Goal: Transaction & Acquisition: Purchase product/service

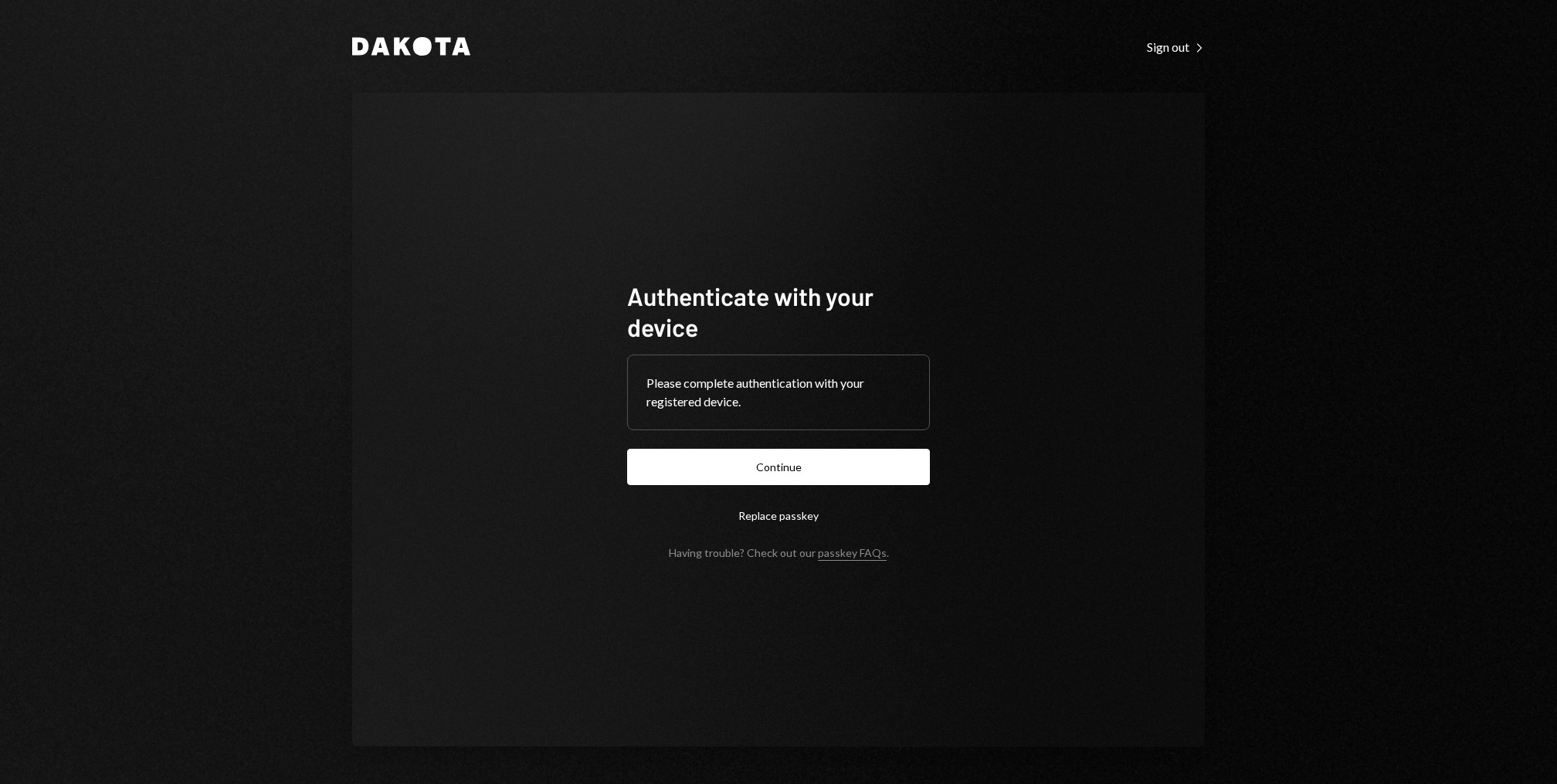
click at [814, 442] on form "Authenticate with your device Please complete authentication with your register…" at bounding box center [778, 419] width 302 height 279
click at [802, 460] on button "Continue" at bounding box center [778, 467] width 302 height 37
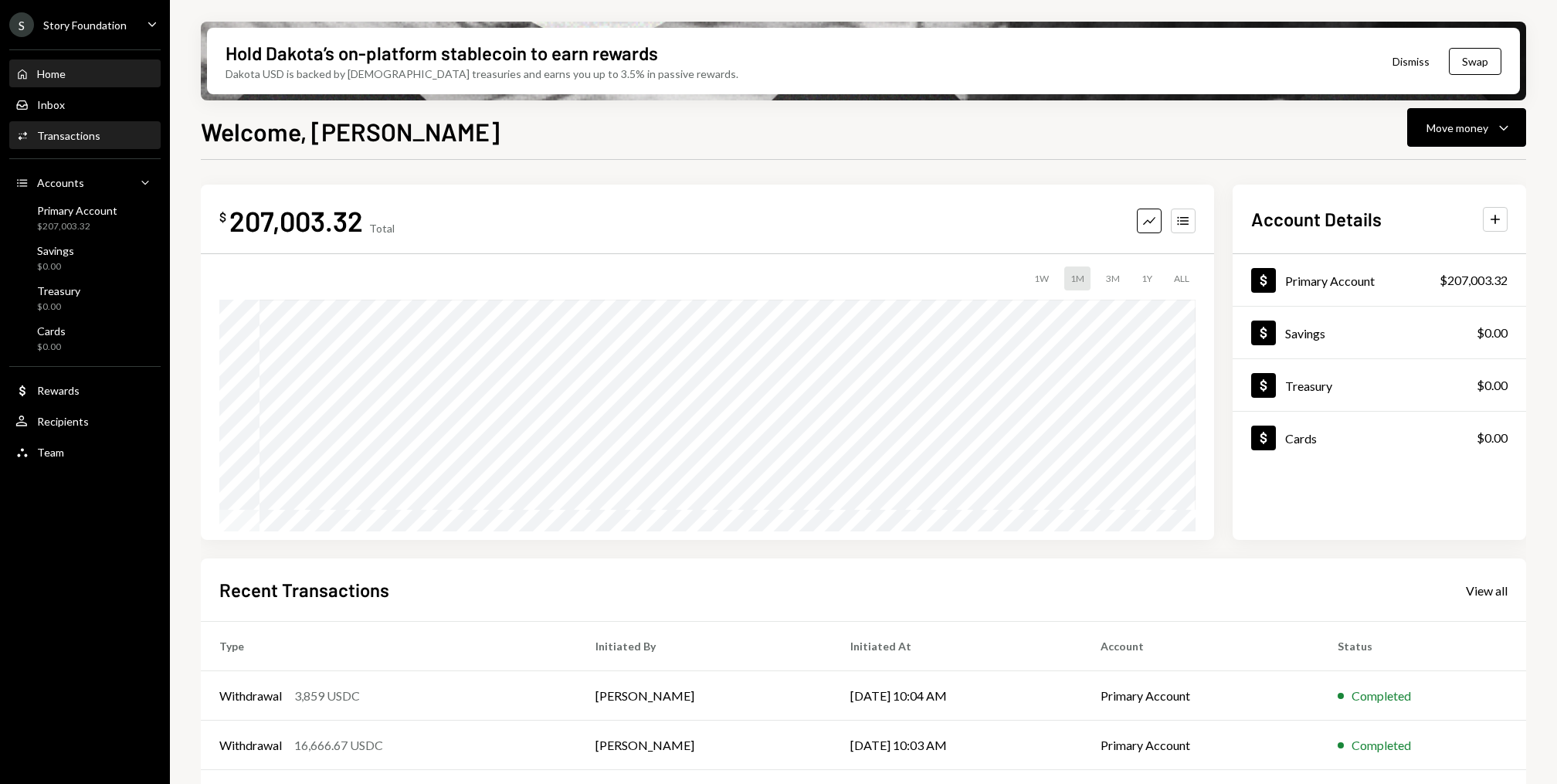
click at [92, 123] on div "Activities Transactions" at bounding box center [84, 135] width 139 height 26
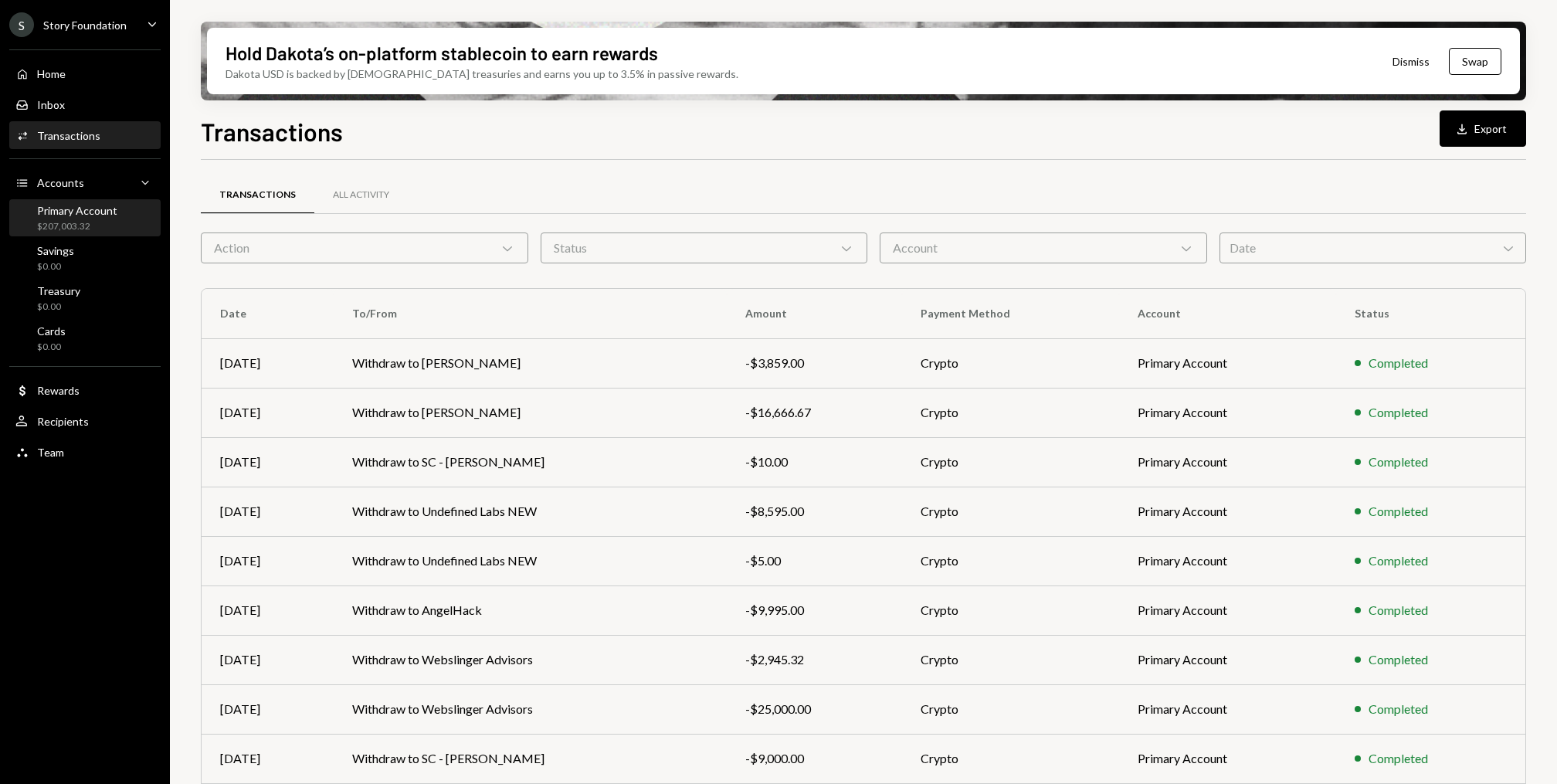
click at [92, 228] on div "$207,003.32" at bounding box center [77, 226] width 80 height 13
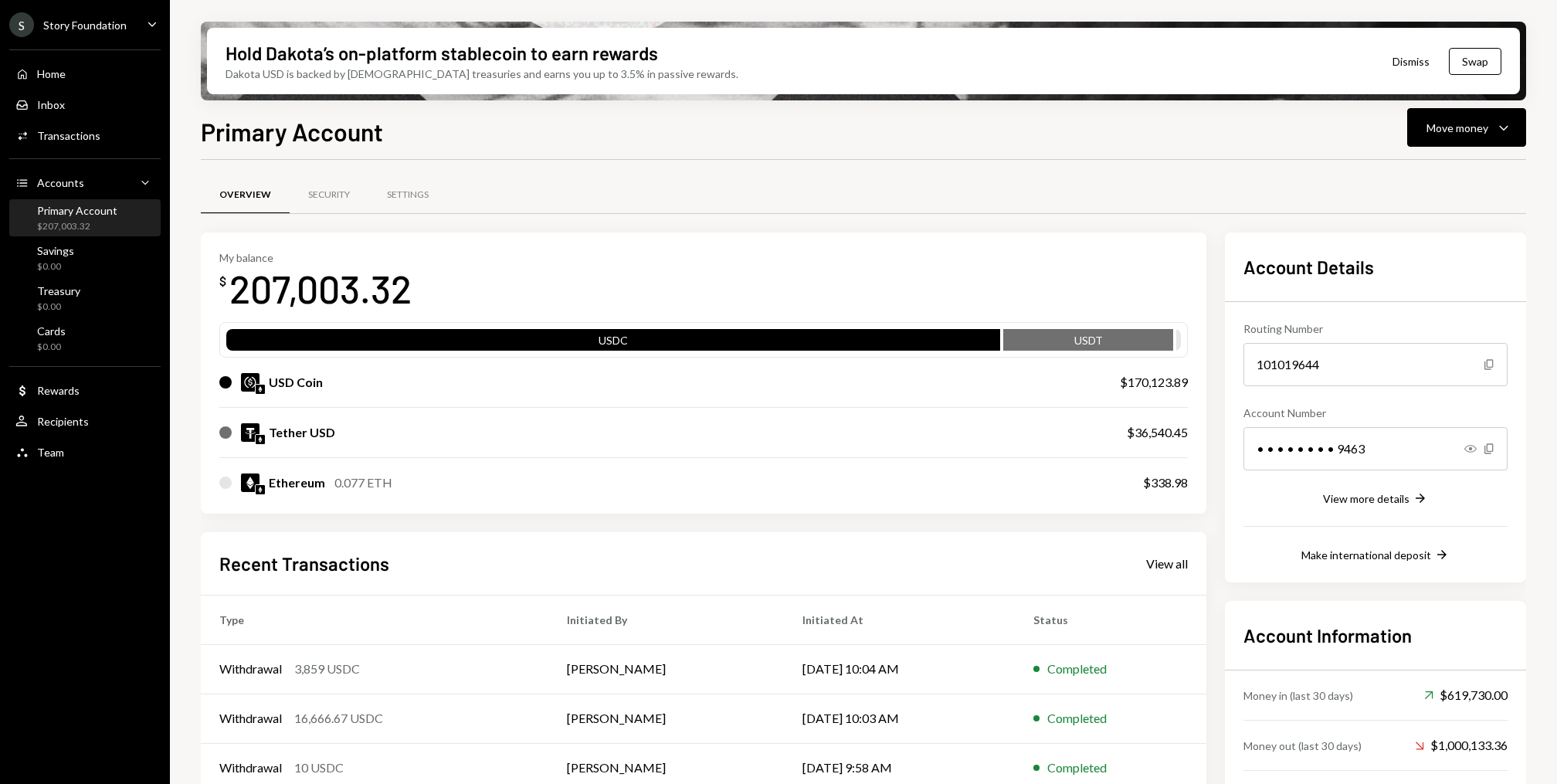
scroll to position [119, 0]
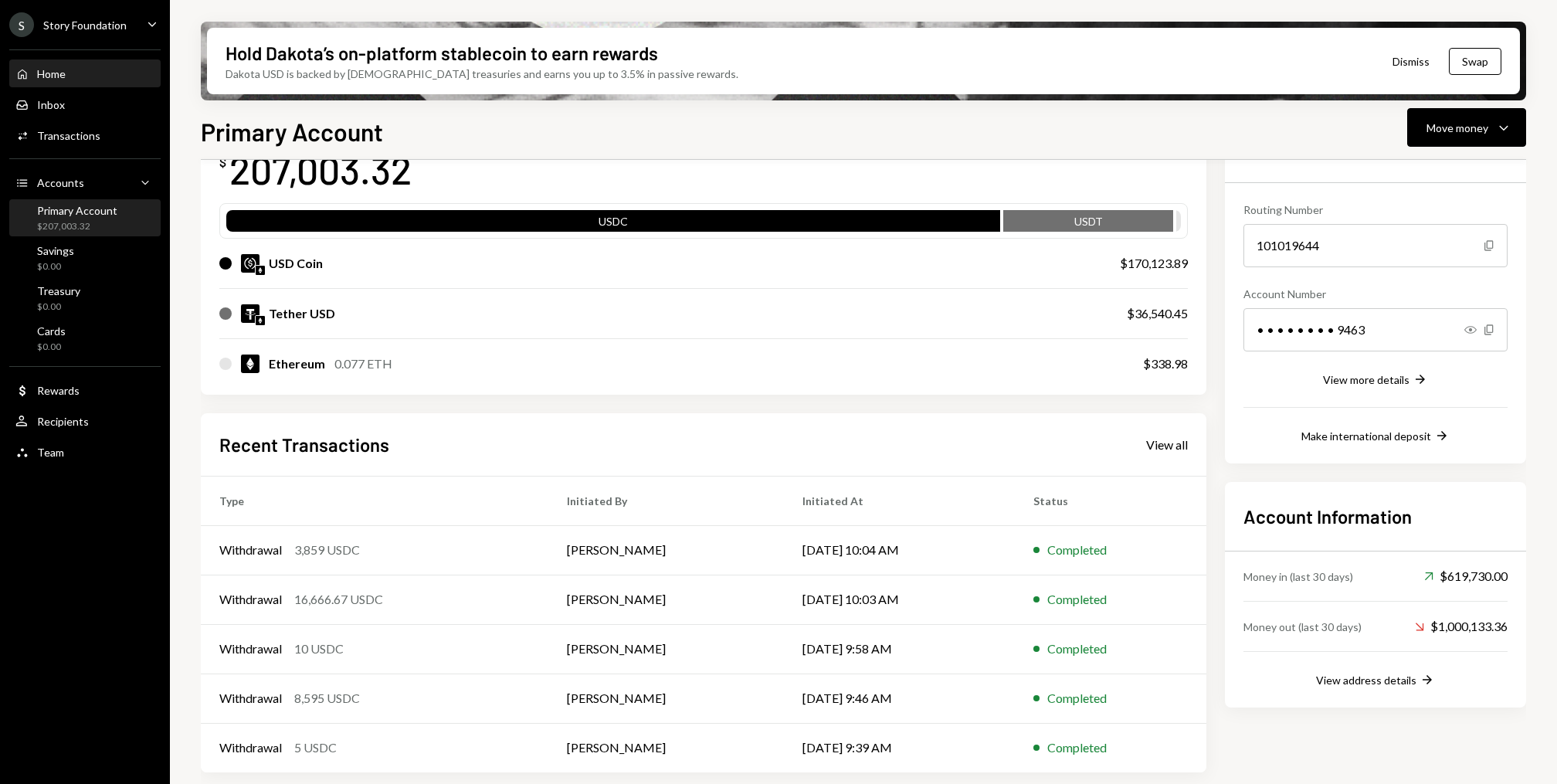
click at [113, 68] on div "Home Home" at bounding box center [84, 73] width 139 height 14
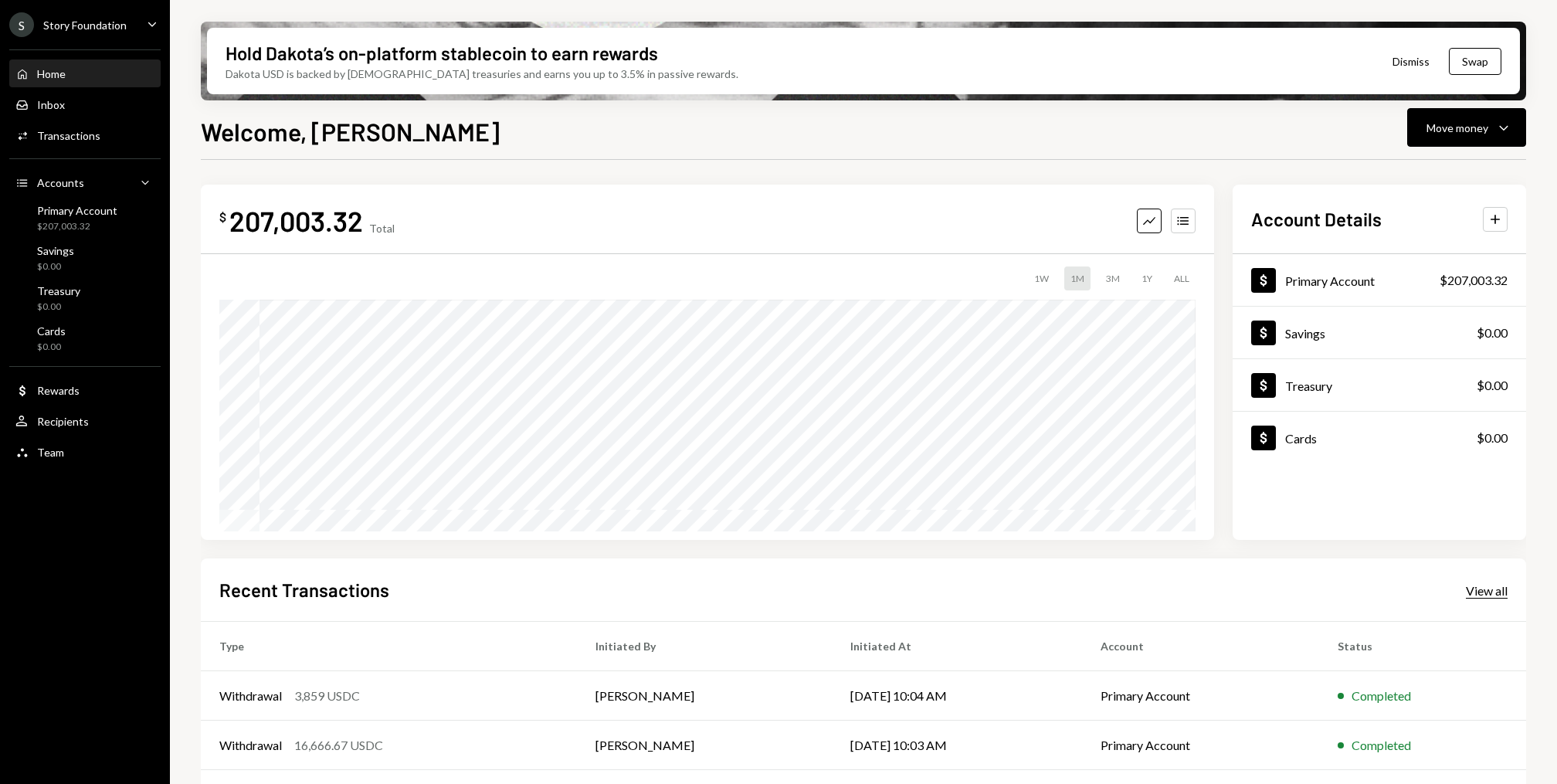
click at [1498, 597] on div "View all" at bounding box center [1486, 590] width 41 height 15
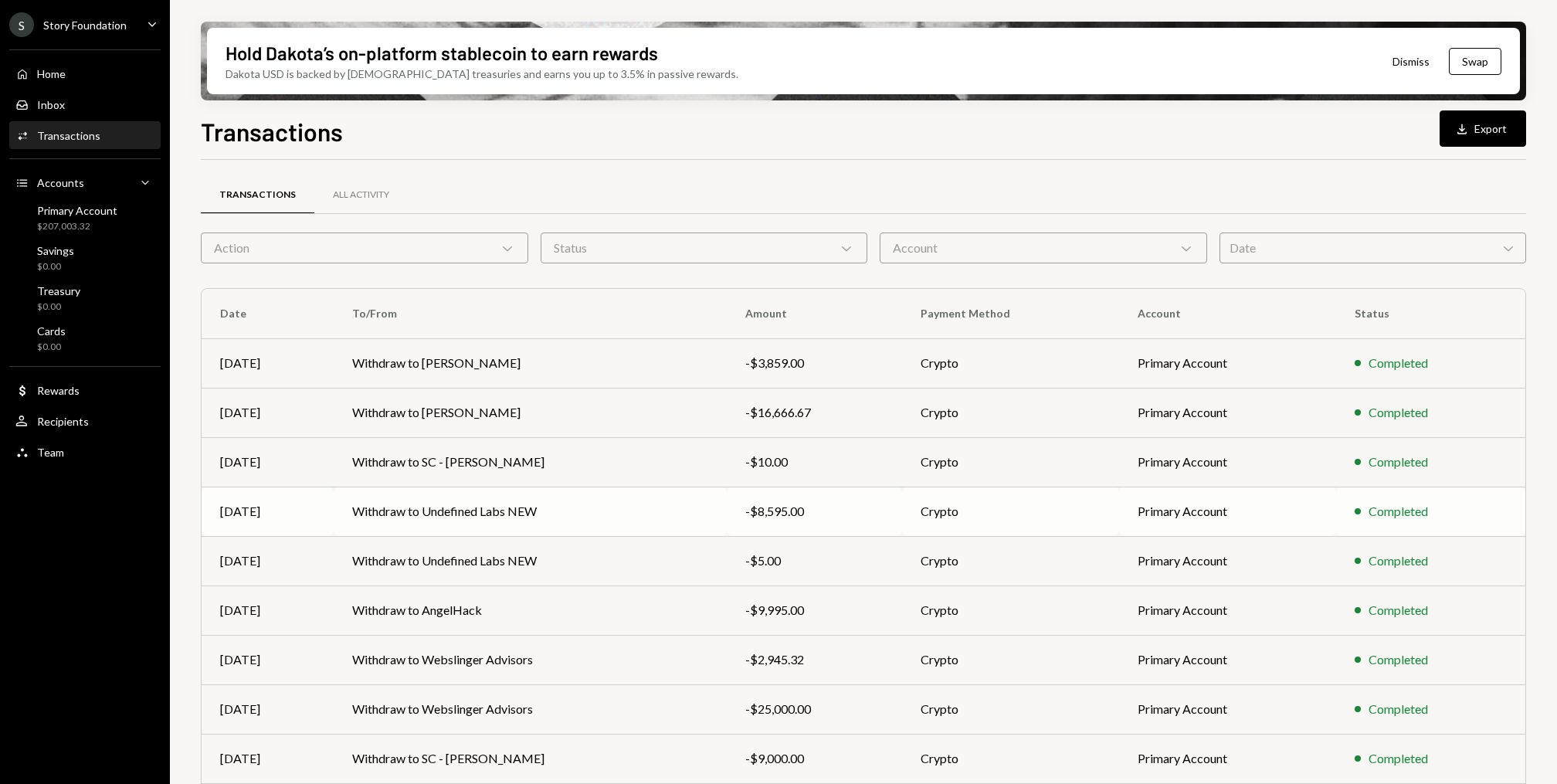
scroll to position [95, 0]
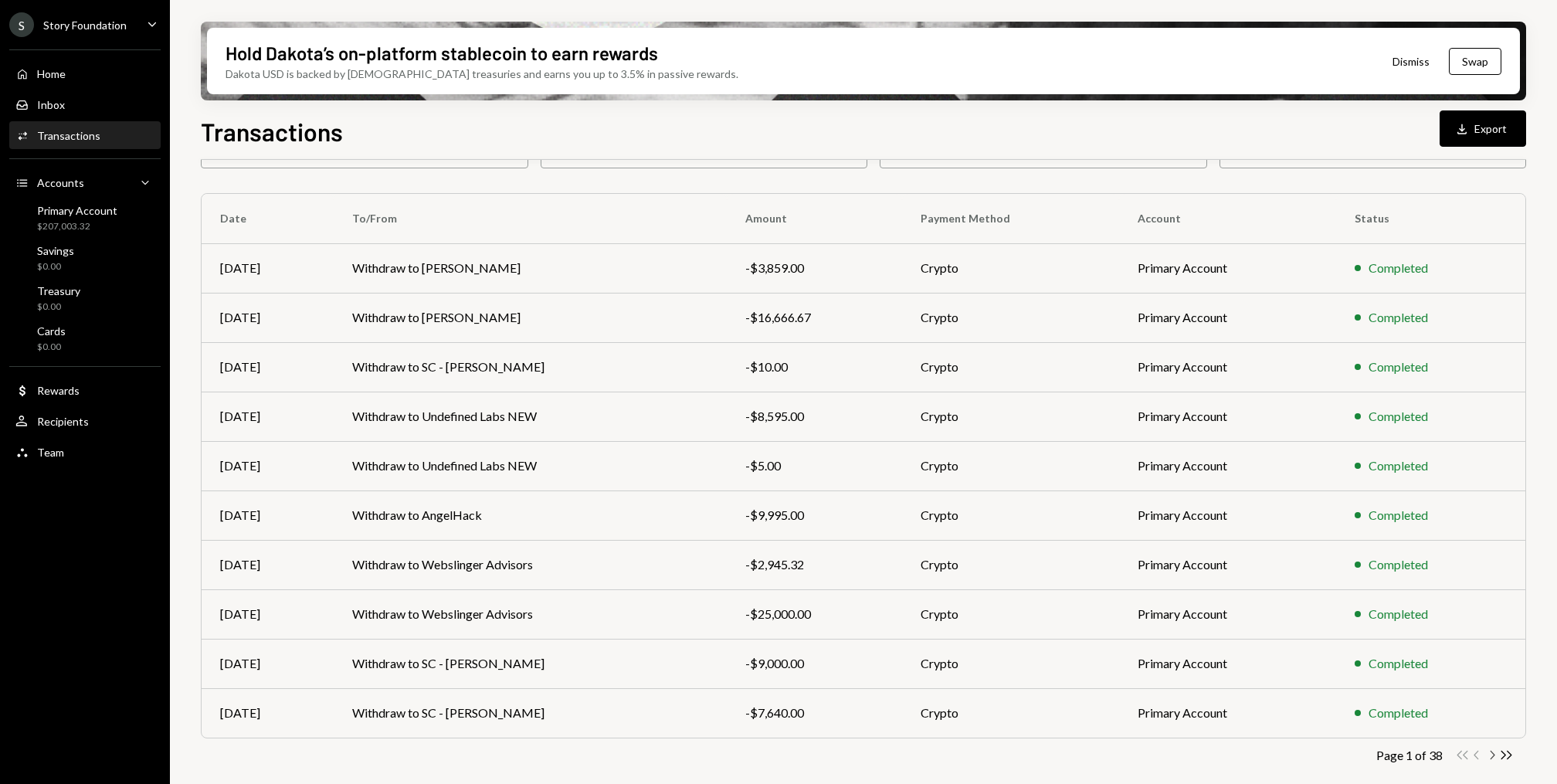
click at [1489, 755] on icon "Chevron Right" at bounding box center [1491, 755] width 14 height 14
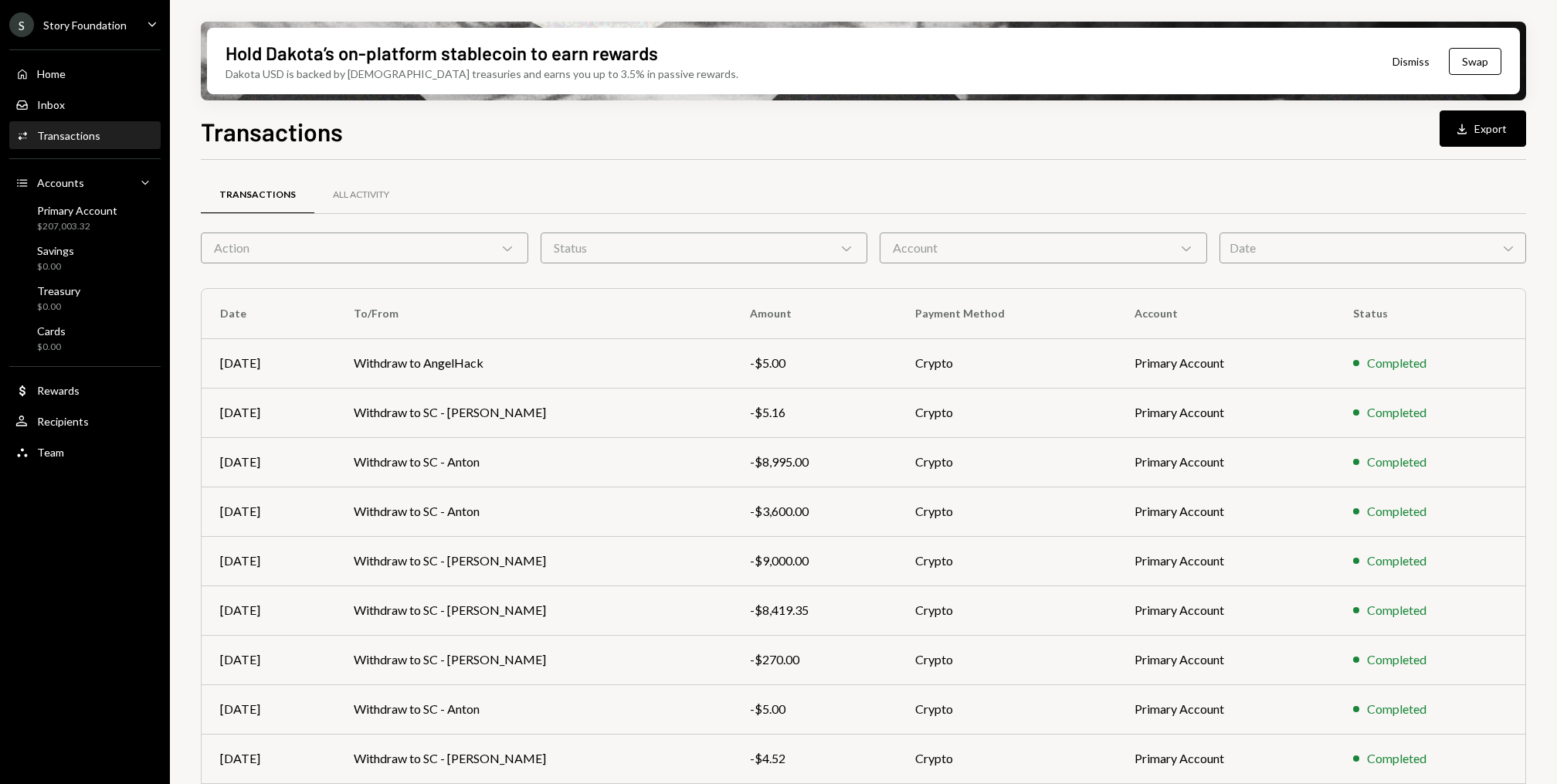
click at [412, 232] on div "Action Chevron Down" at bounding box center [364, 248] width 327 height 31
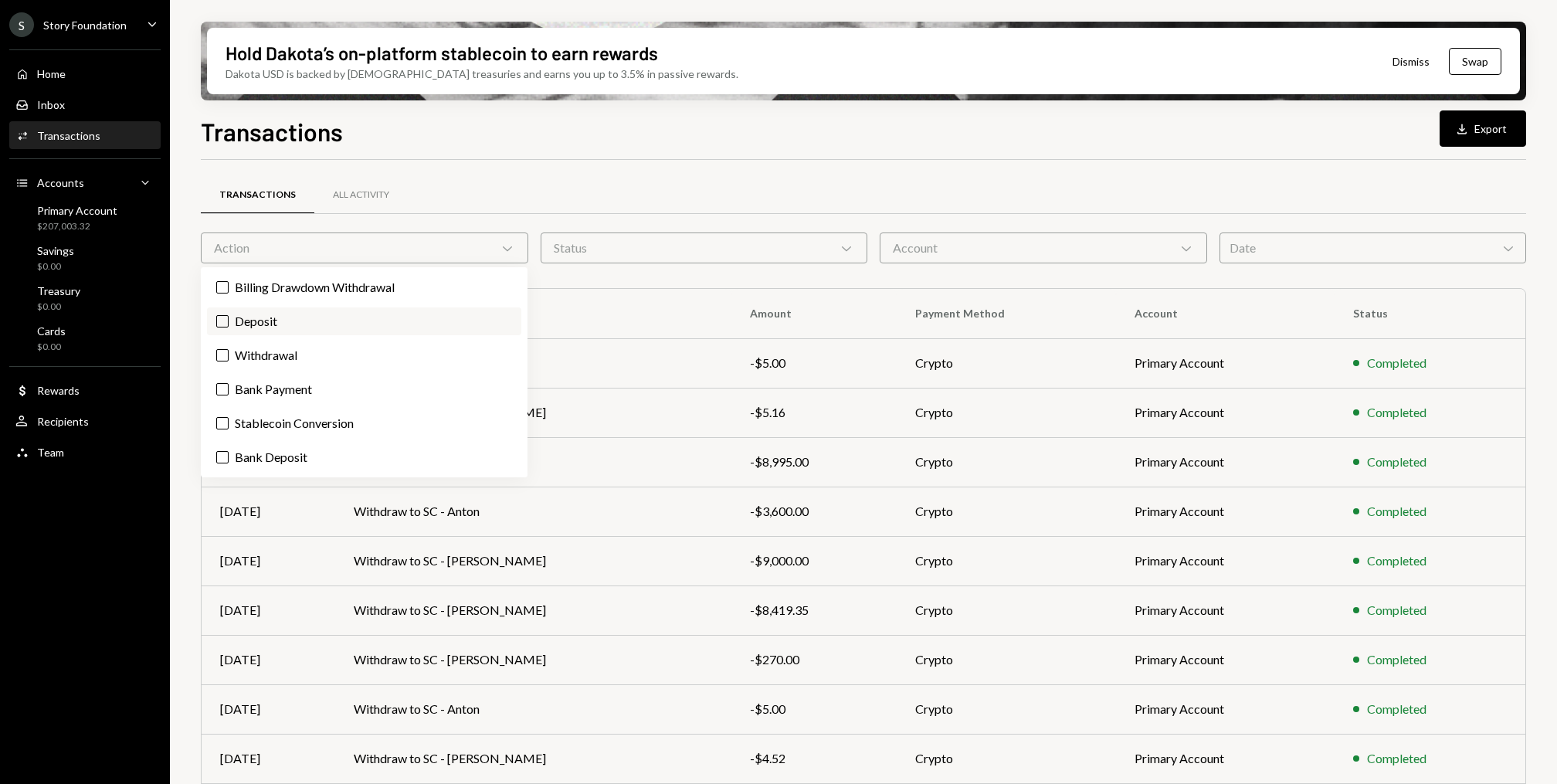
click at [270, 314] on label "Deposit" at bounding box center [364, 321] width 314 height 28
click at [228, 315] on button "Deposit" at bounding box center [223, 322] width 13 height 13
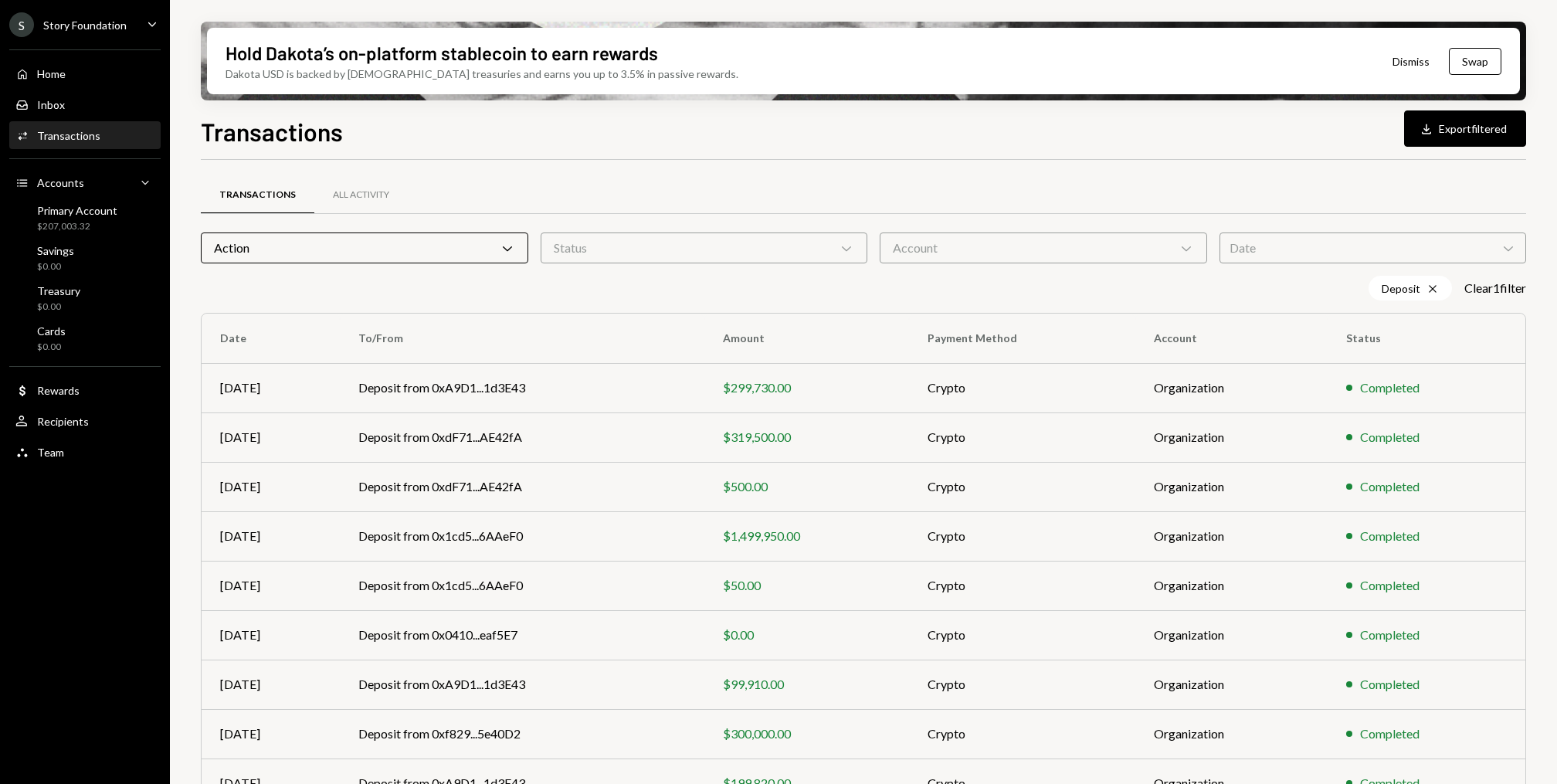
click at [189, 330] on div "Hold Dakota’s on-platform stablecoin to earn rewards Dakota USD is backed by U.…" at bounding box center [863, 392] width 1387 height 784
click at [113, 67] on div "Home Home" at bounding box center [84, 73] width 139 height 14
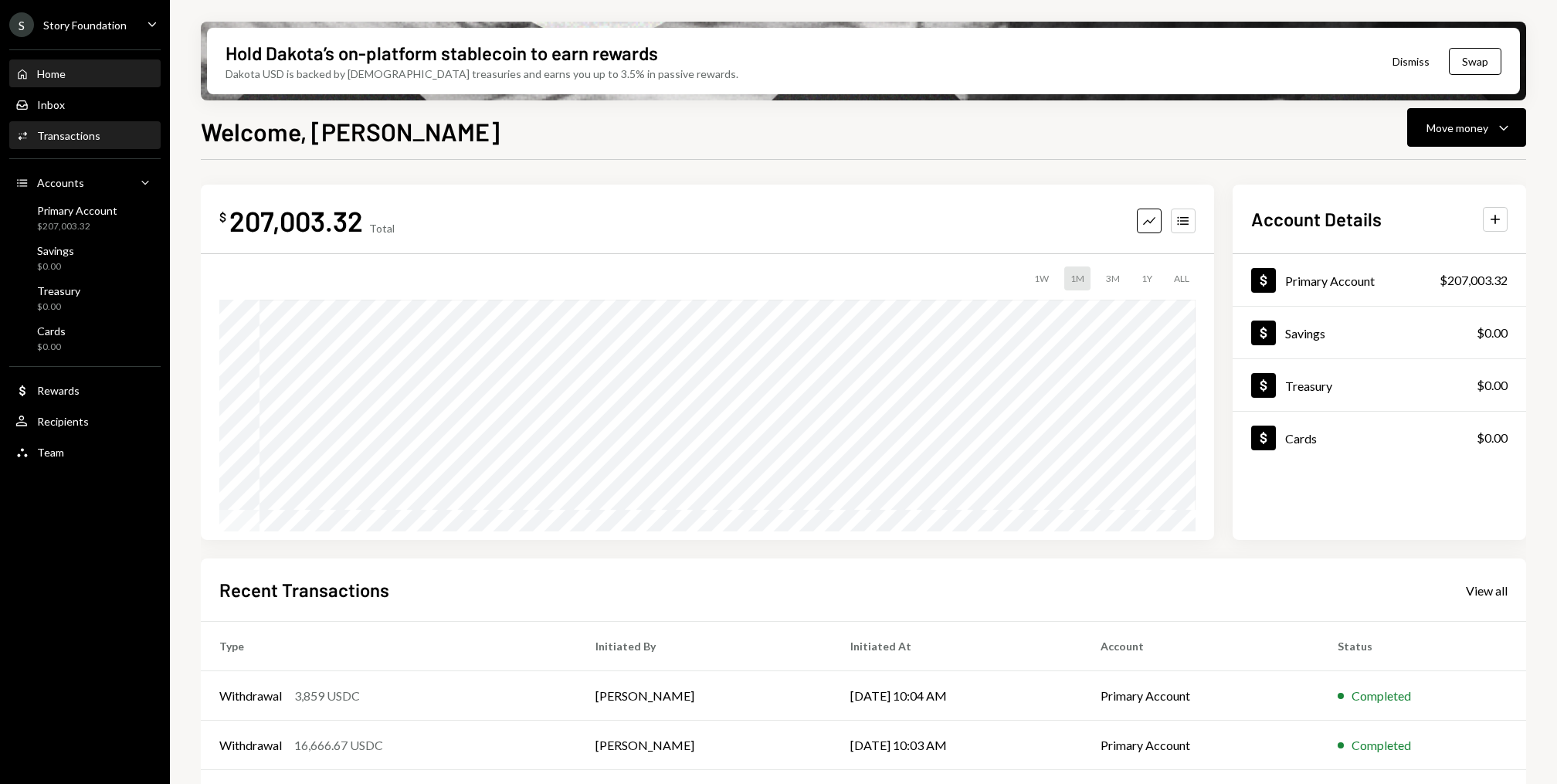
click at [64, 135] on div "Transactions" at bounding box center [69, 135] width 64 height 13
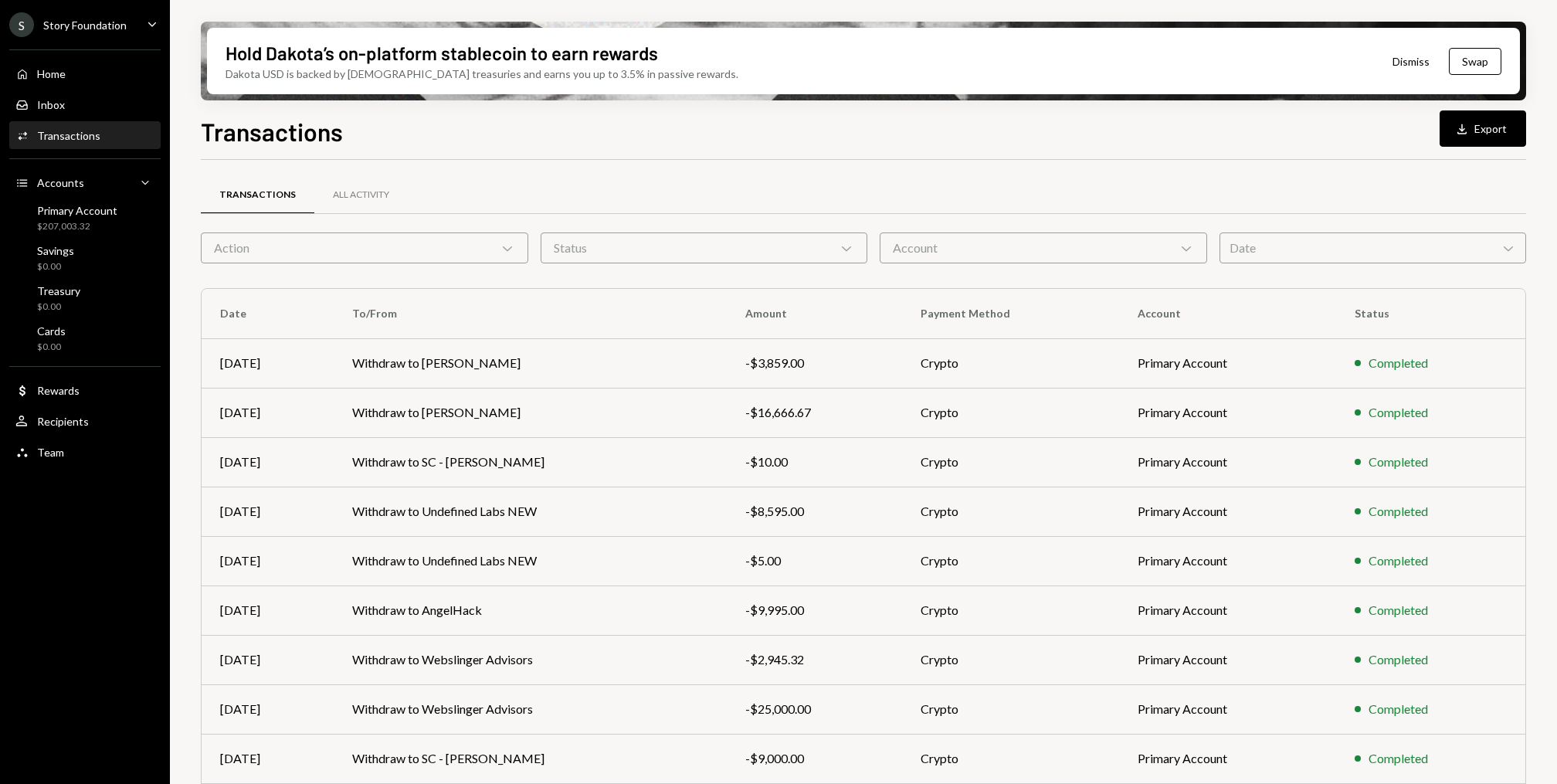
click at [423, 236] on div "Action Chevron Down" at bounding box center [364, 248] width 327 height 31
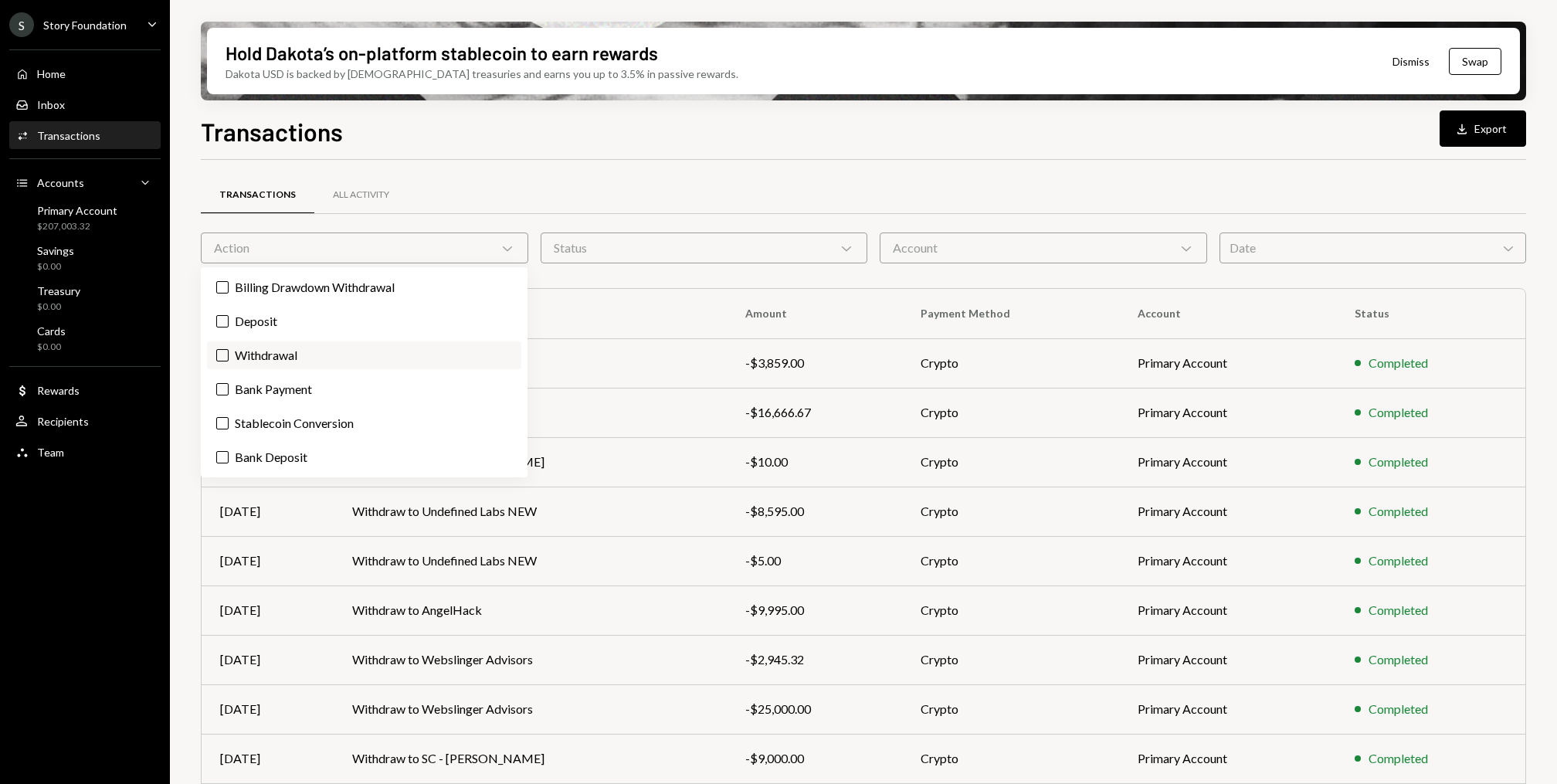
click at [276, 353] on label "Withdrawal" at bounding box center [364, 355] width 314 height 28
click at [228, 353] on button "Withdrawal" at bounding box center [223, 355] width 13 height 13
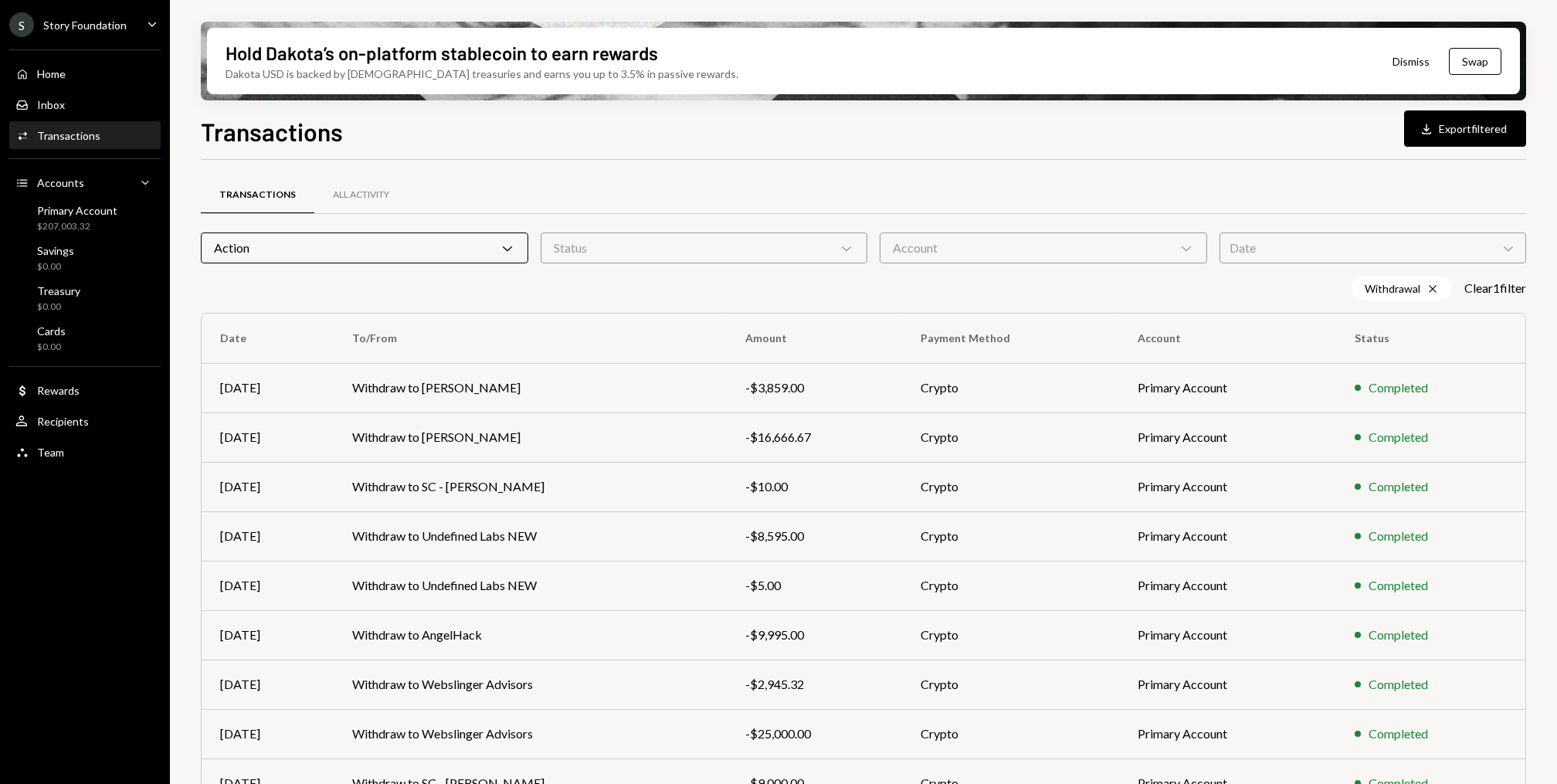
click at [182, 309] on div "Hold Dakota’s on-platform stablecoin to earn rewards Dakota USD is backed by U.…" at bounding box center [863, 392] width 1387 height 784
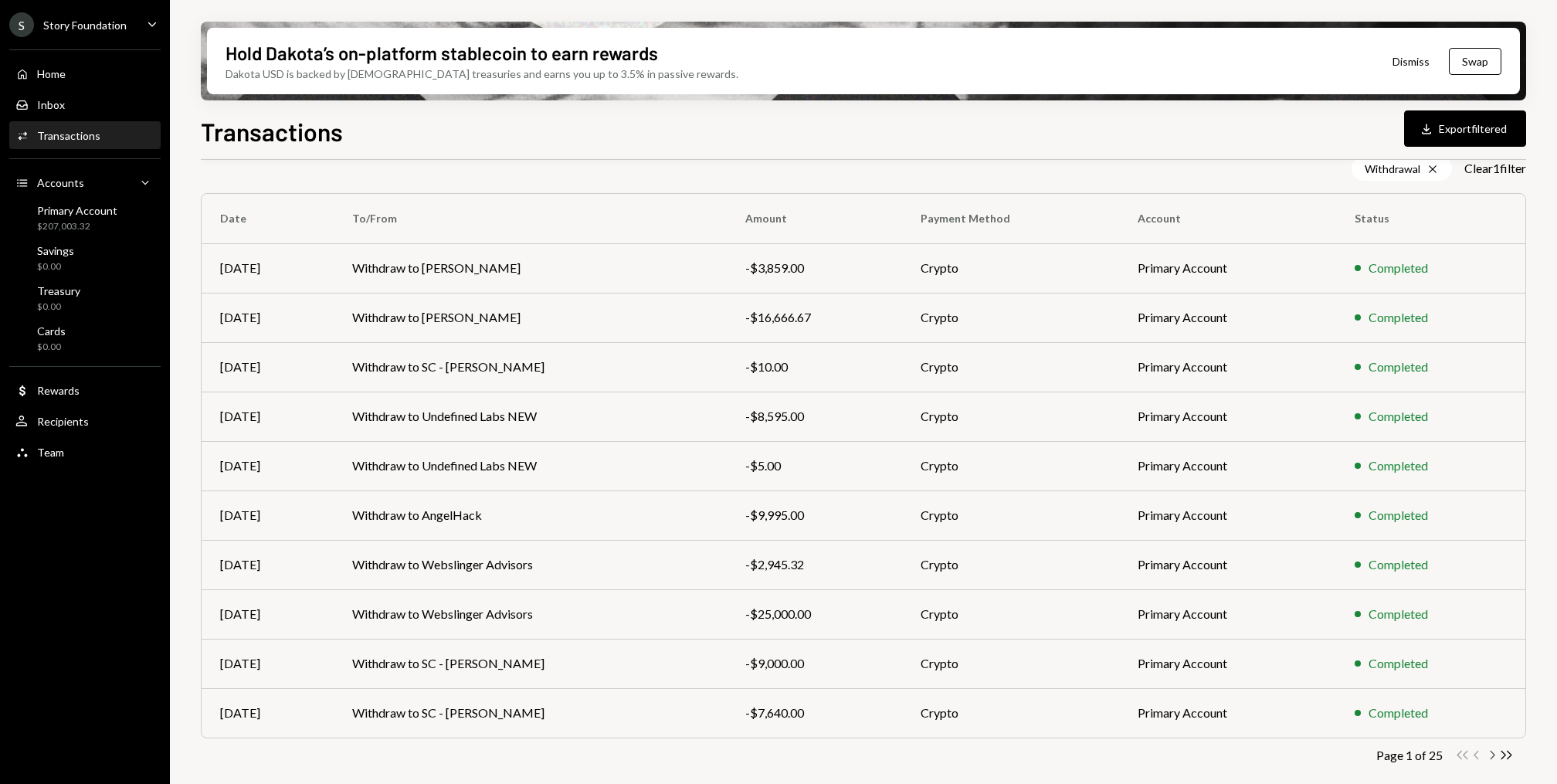
click at [1492, 755] on icon "button" at bounding box center [1493, 755] width 5 height 9
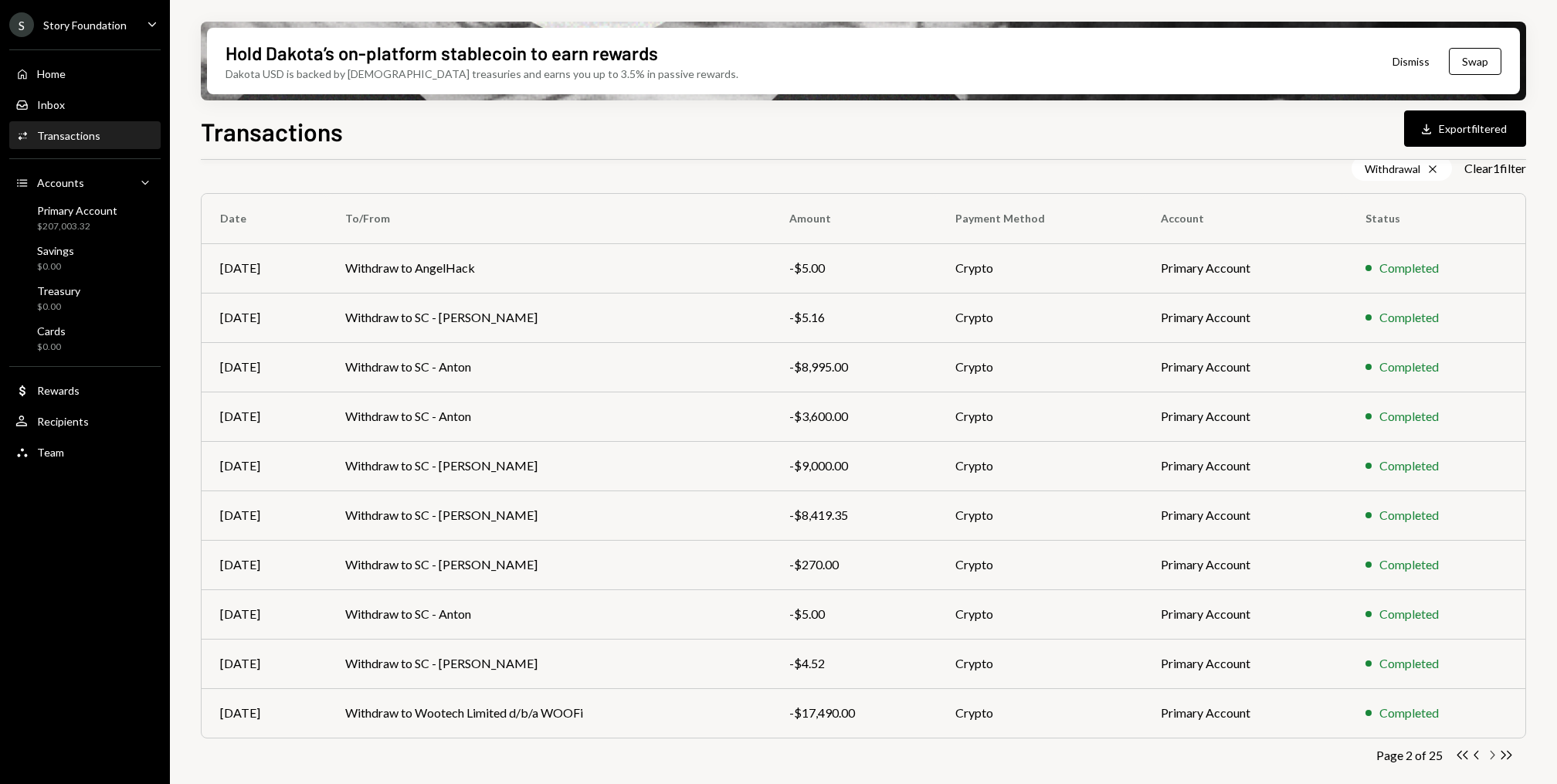
click at [1491, 755] on icon "Chevron Right" at bounding box center [1491, 755] width 14 height 14
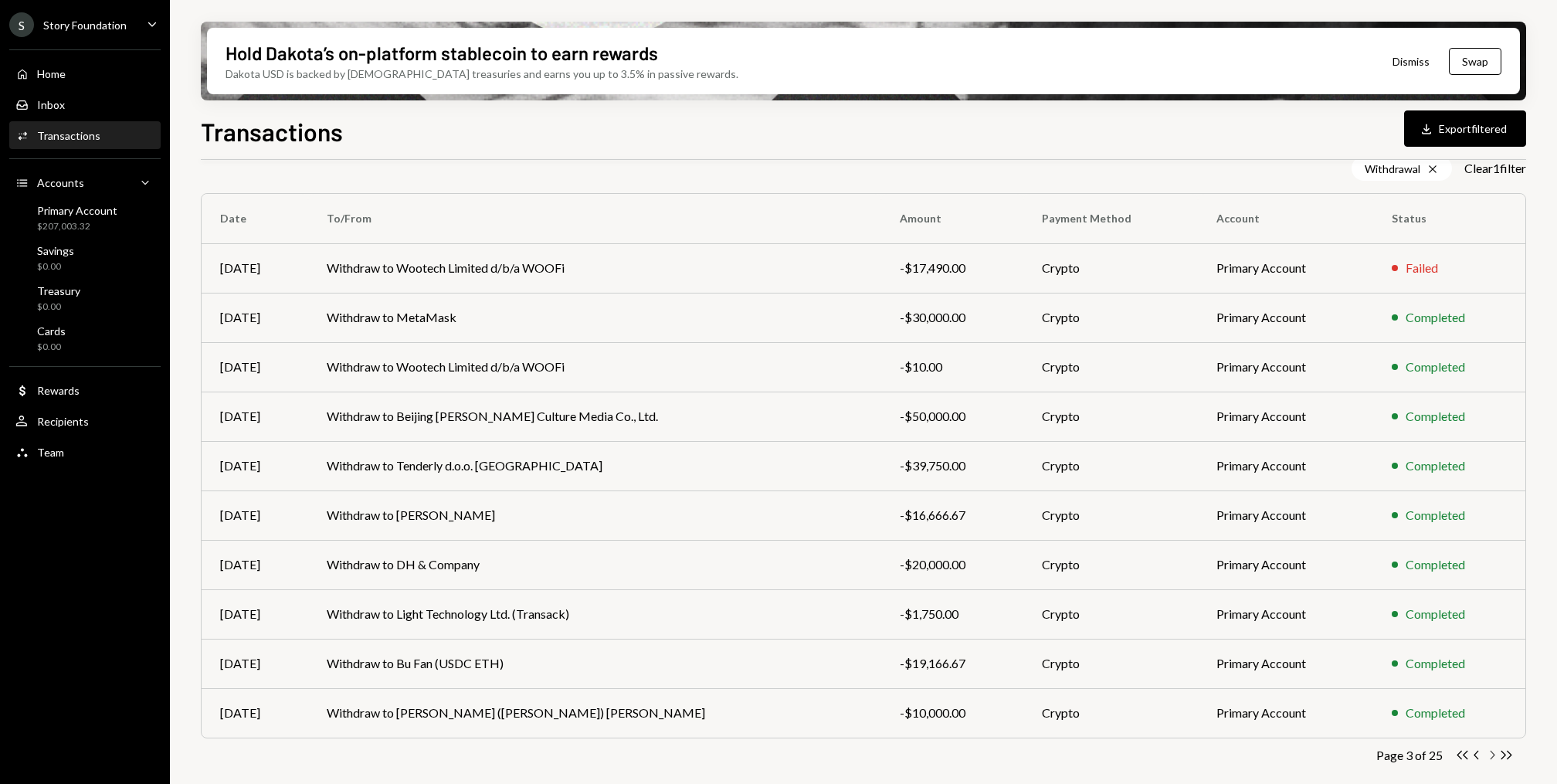
click at [1490, 759] on icon "Chevron Right" at bounding box center [1491, 755] width 14 height 14
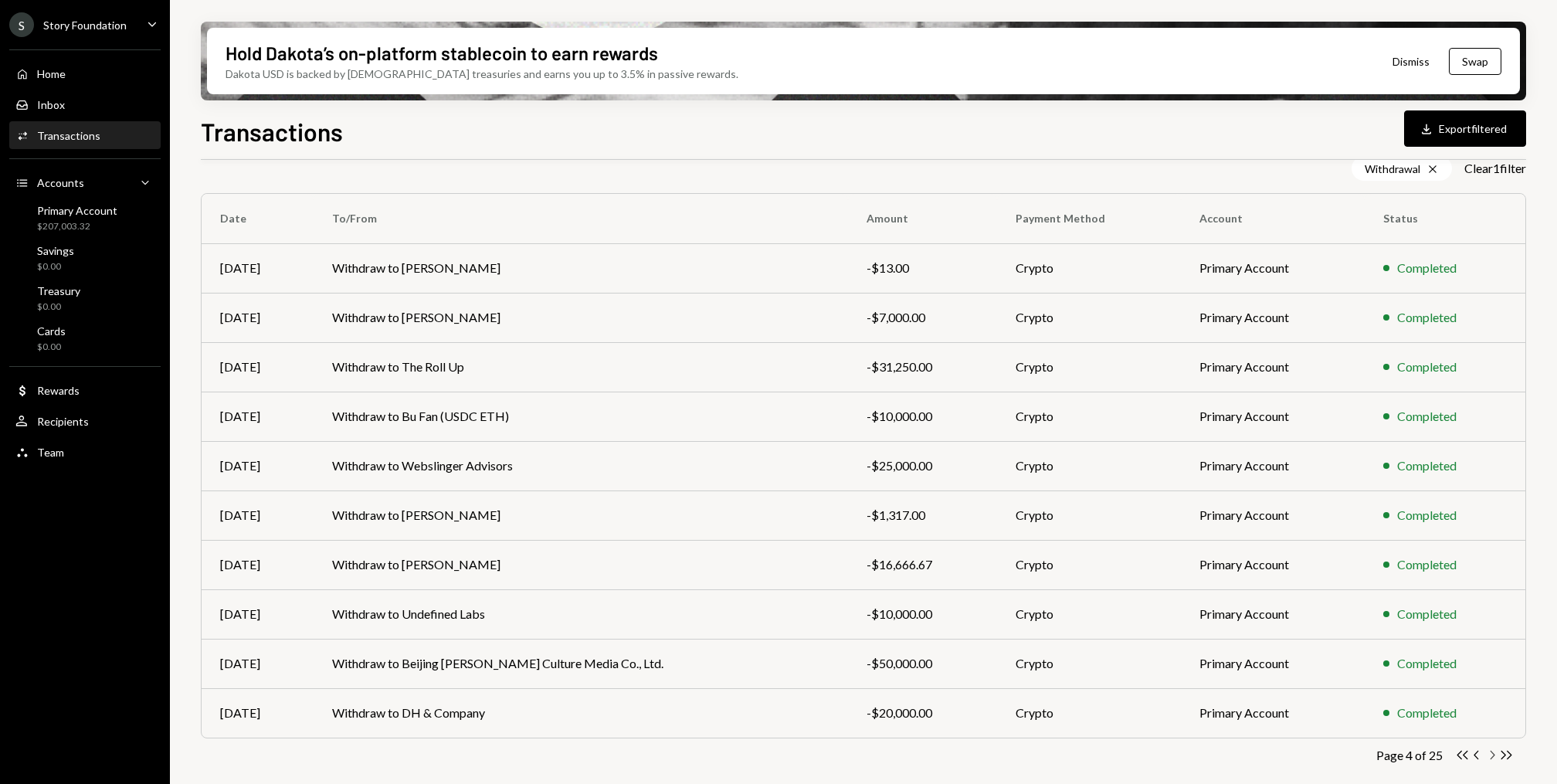
click at [1491, 756] on icon "button" at bounding box center [1493, 755] width 5 height 9
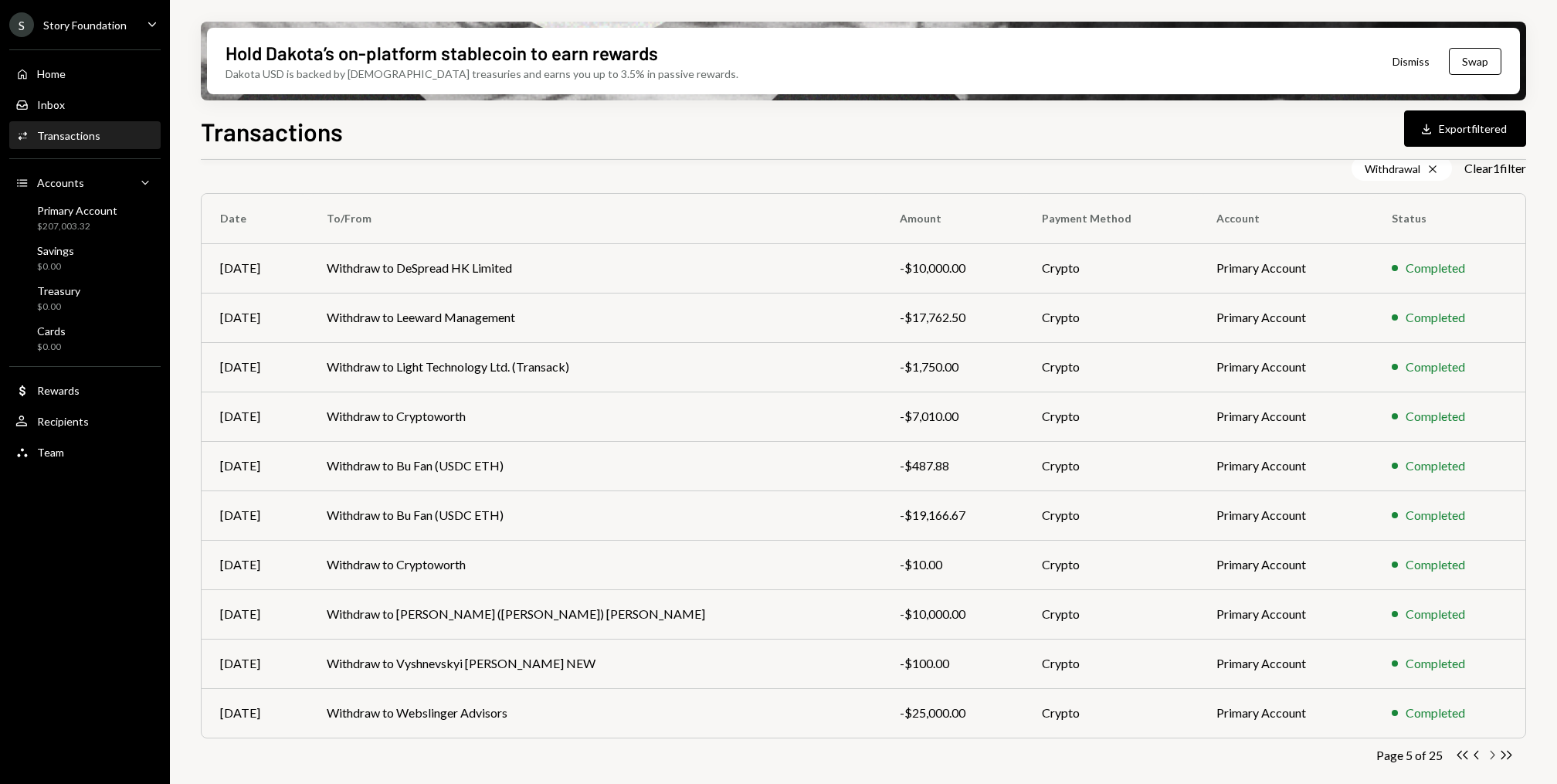
click at [1492, 752] on icon "button" at bounding box center [1493, 755] width 5 height 9
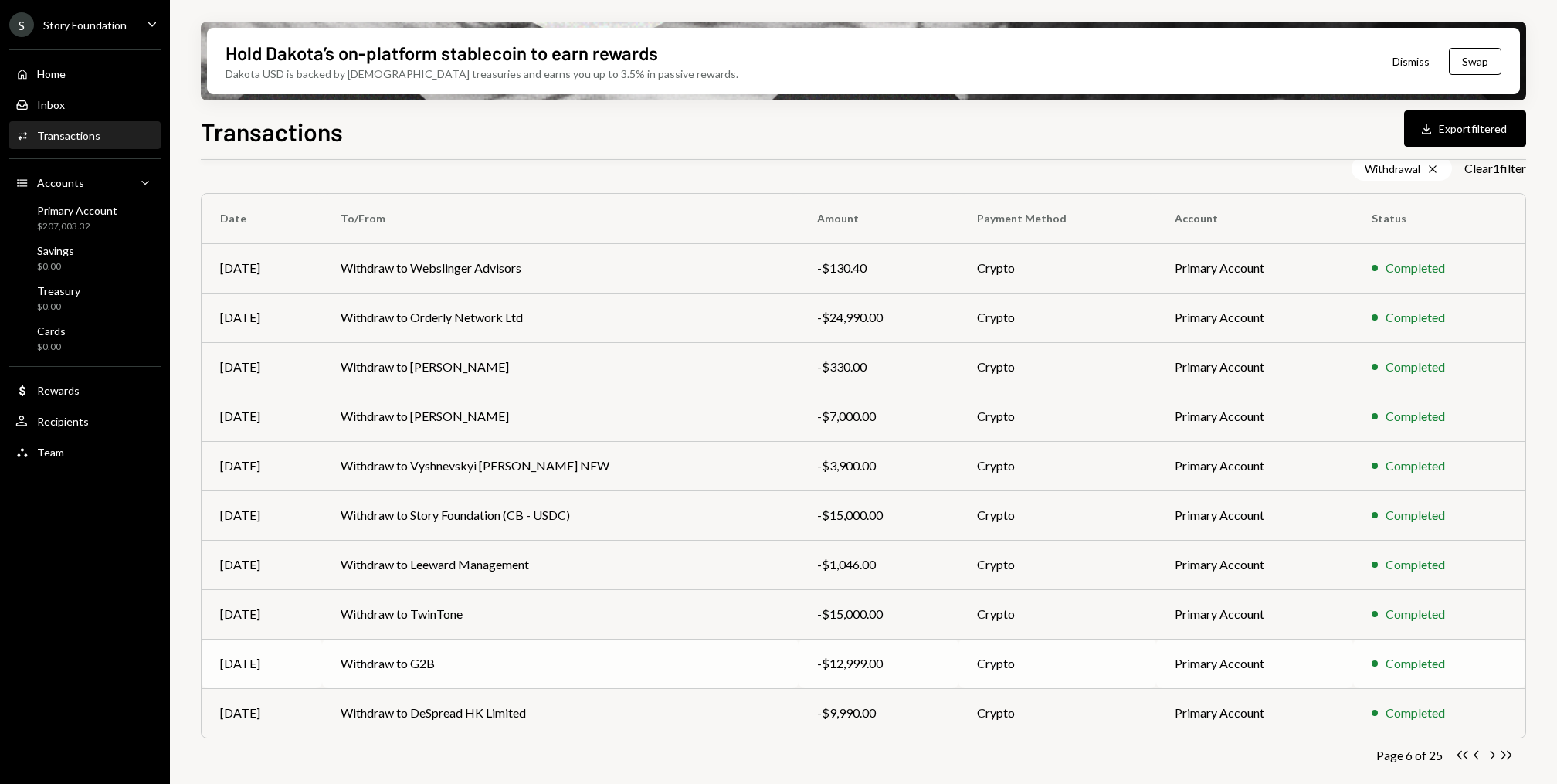
click at [725, 677] on td "Withdraw to G2B" at bounding box center [560, 663] width 476 height 49
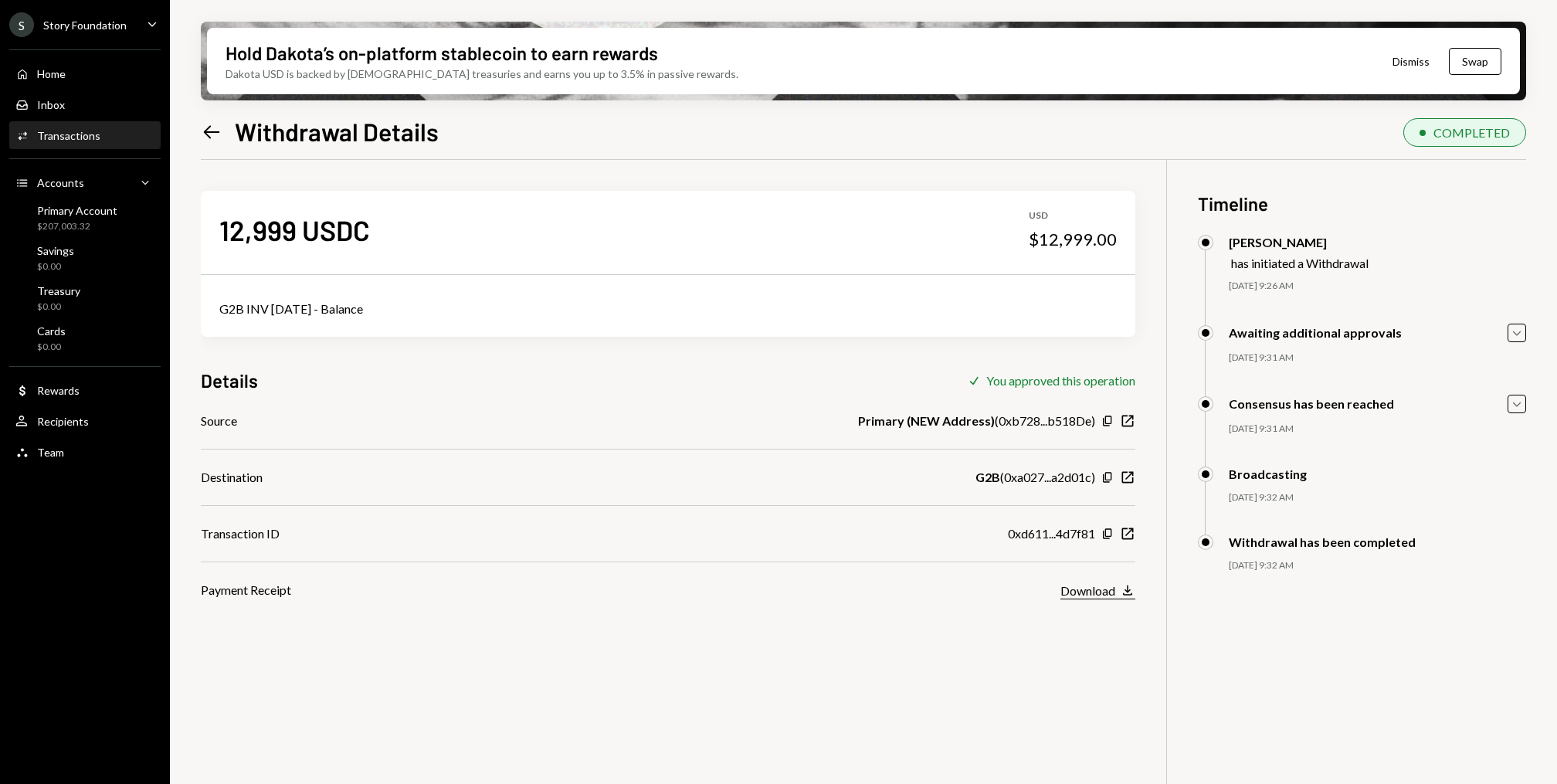
click at [1100, 584] on div "Download" at bounding box center [1087, 590] width 55 height 14
click at [682, 275] on div "12,999 USDC USD $12,999.00 G2B INV 06.09.2025 - Balance" at bounding box center [668, 263] width 935 height 146
click at [324, 309] on div "G2B INV [DATE] - Balance" at bounding box center [667, 308] width 897 height 18
click at [328, 309] on div "G2B INV [DATE] - Balance" at bounding box center [667, 308] width 897 height 18
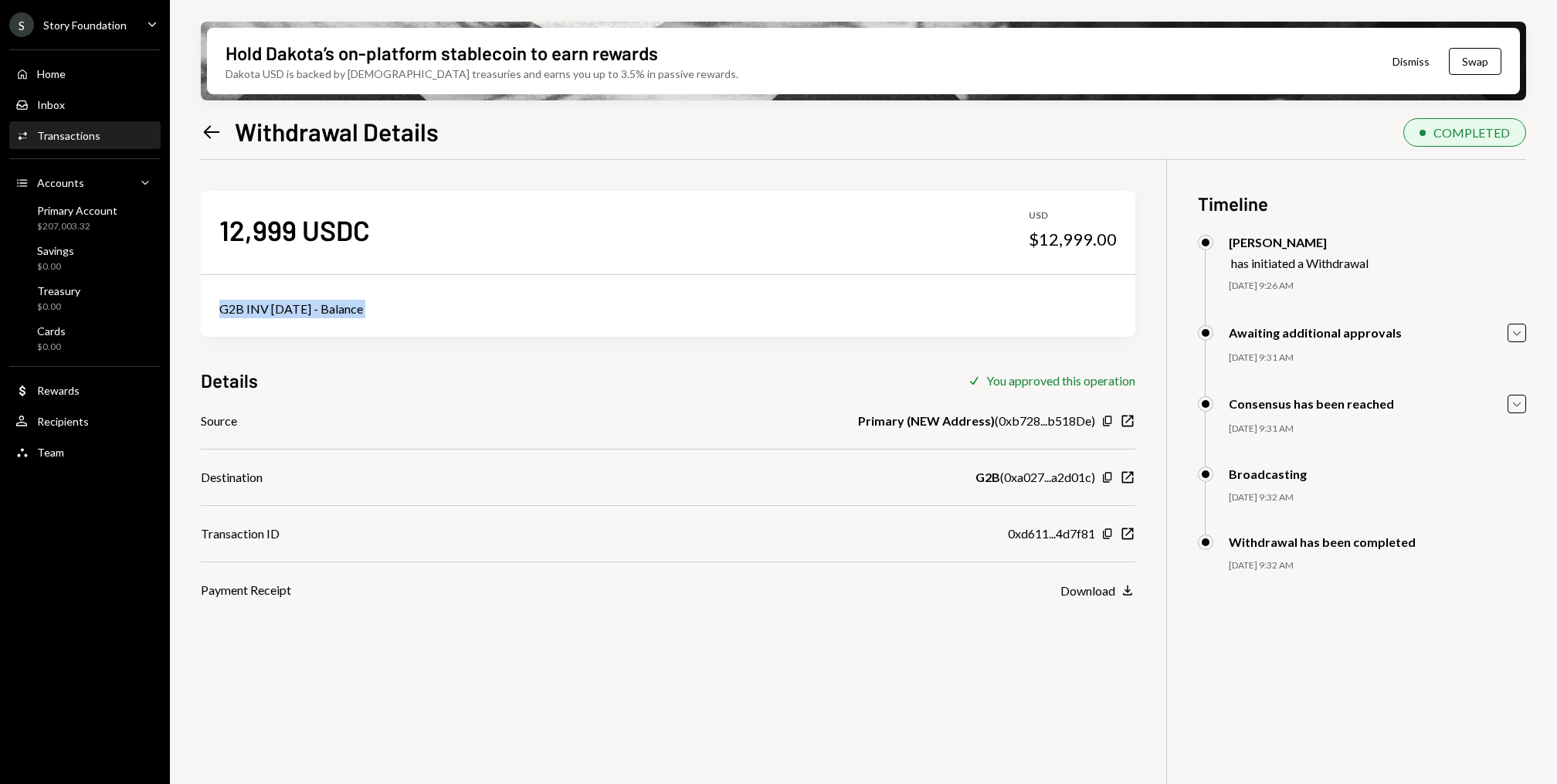
click at [328, 309] on div "G2B INV [DATE] - Balance" at bounding box center [667, 308] width 897 height 18
copy div "G2B INV [DATE] - Balance"
click at [76, 68] on div "Home Home" at bounding box center [84, 73] width 139 height 14
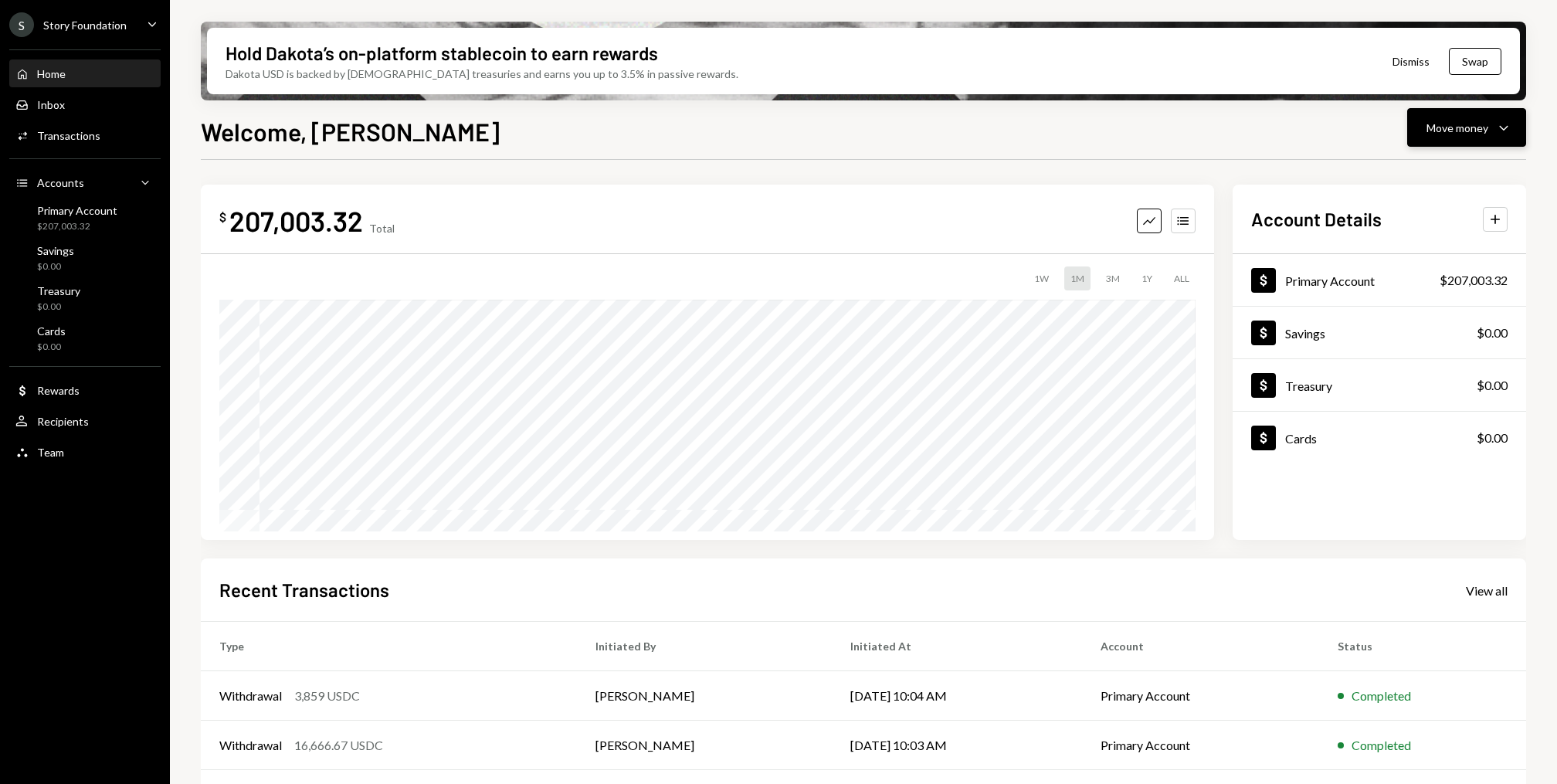
click at [1510, 132] on icon "Caret Down" at bounding box center [1503, 127] width 18 height 18
click at [1392, 168] on div "Withdraw Send" at bounding box center [1442, 174] width 136 height 16
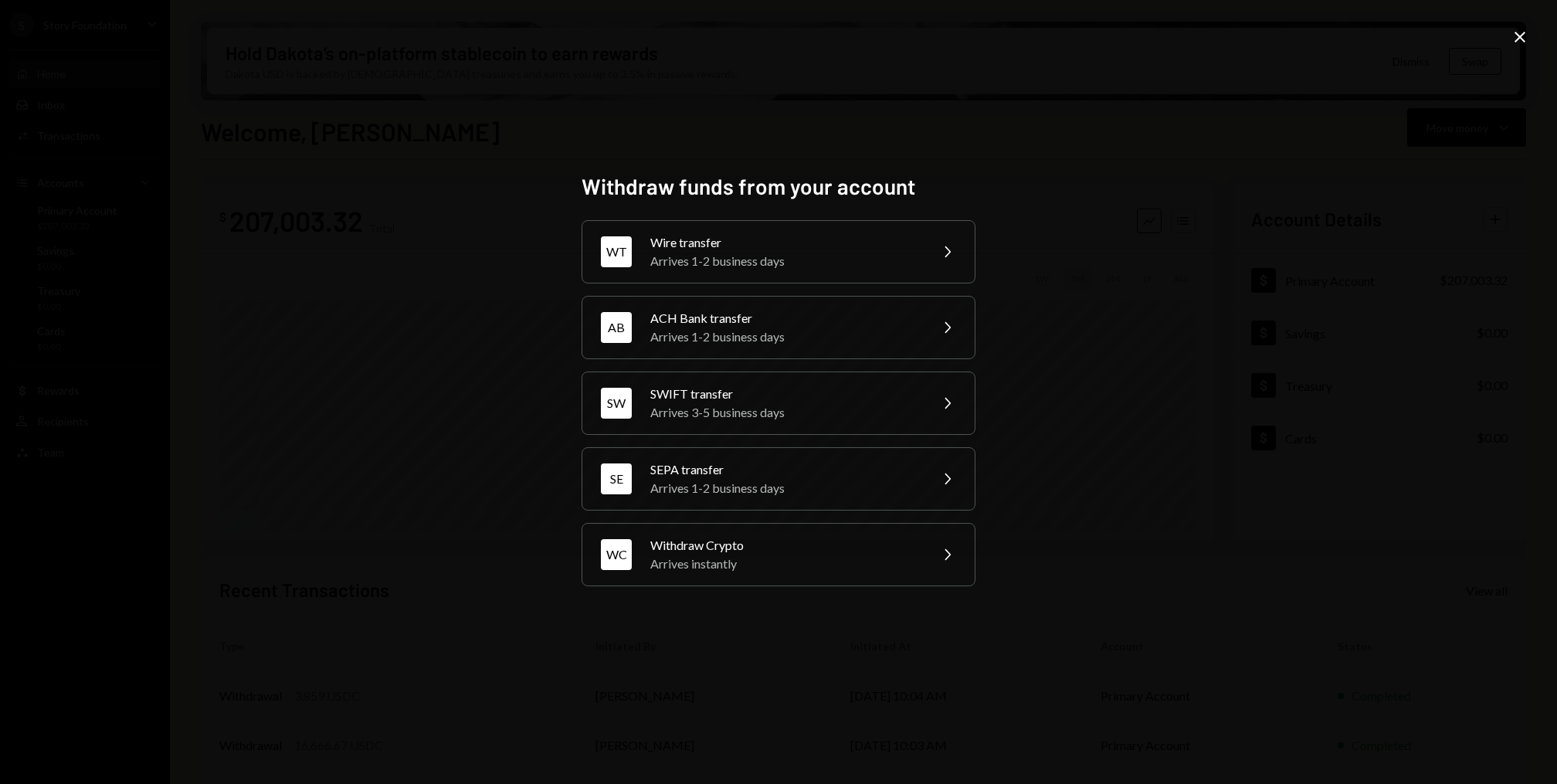
click at [690, 605] on div "Withdraw funds from your account WT Wire transfer Arrives 1-2 business days Che…" at bounding box center [778, 392] width 394 height 438
click at [708, 566] on div "Arrives instantly" at bounding box center [785, 563] width 269 height 18
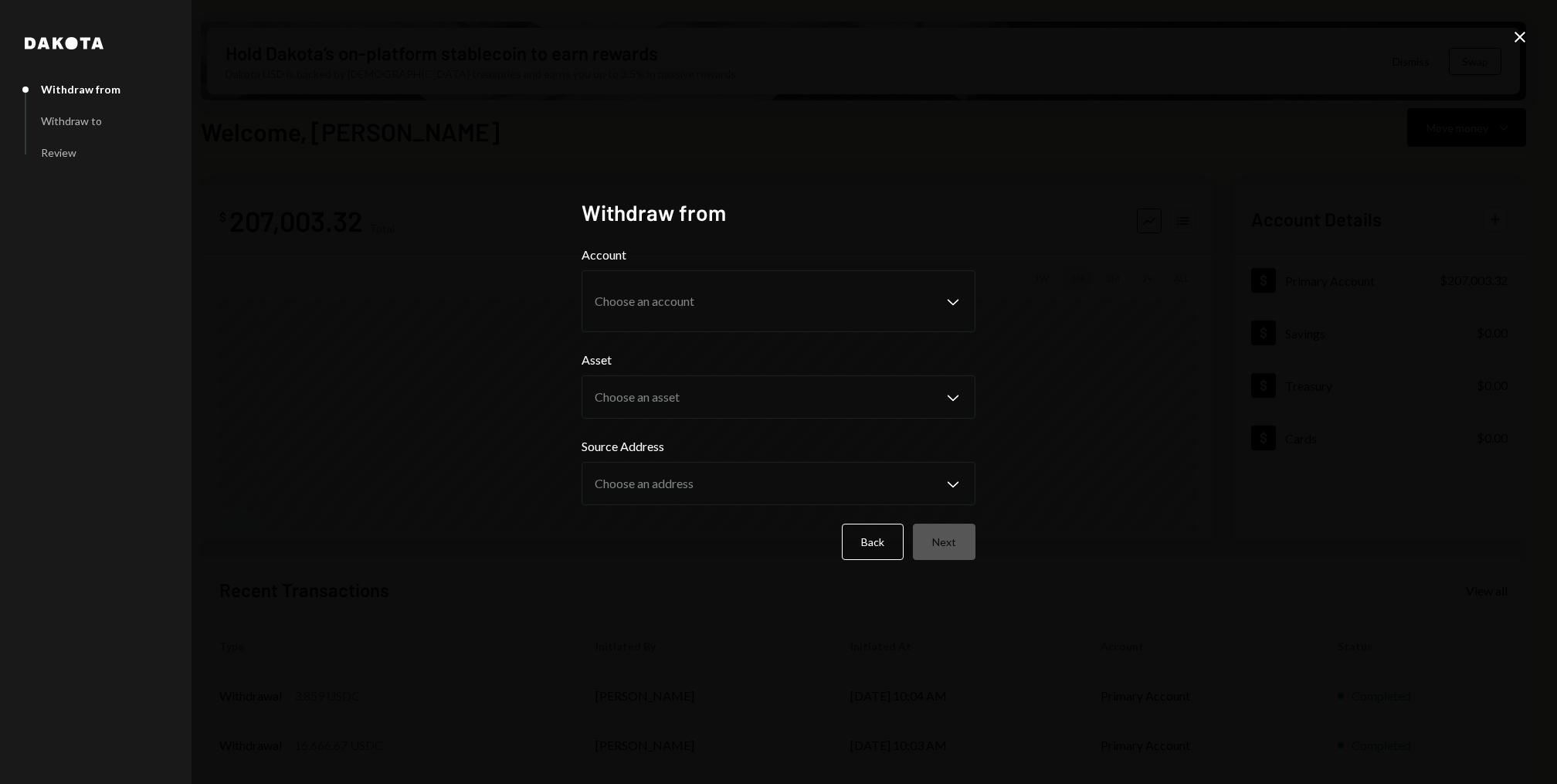
click at [725, 280] on body "S Story Foundation Caret Down Home Home Inbox Inbox Activities Transactions Acc…" at bounding box center [778, 392] width 1557 height 784
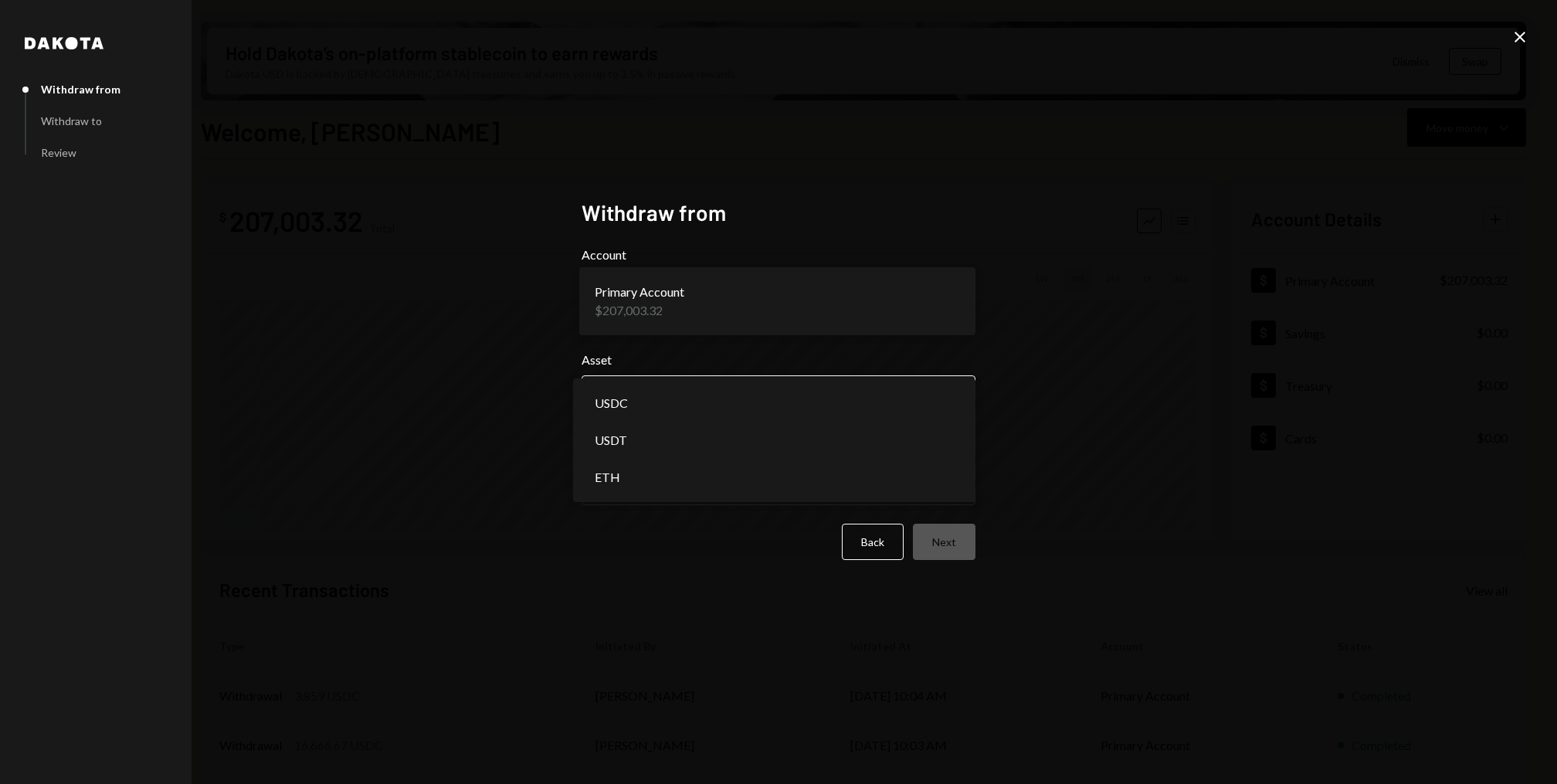
click at [707, 407] on body "S Story Foundation Caret Down Home Home Inbox Inbox Activities Transactions Acc…" at bounding box center [778, 392] width 1557 height 784
select select "****"
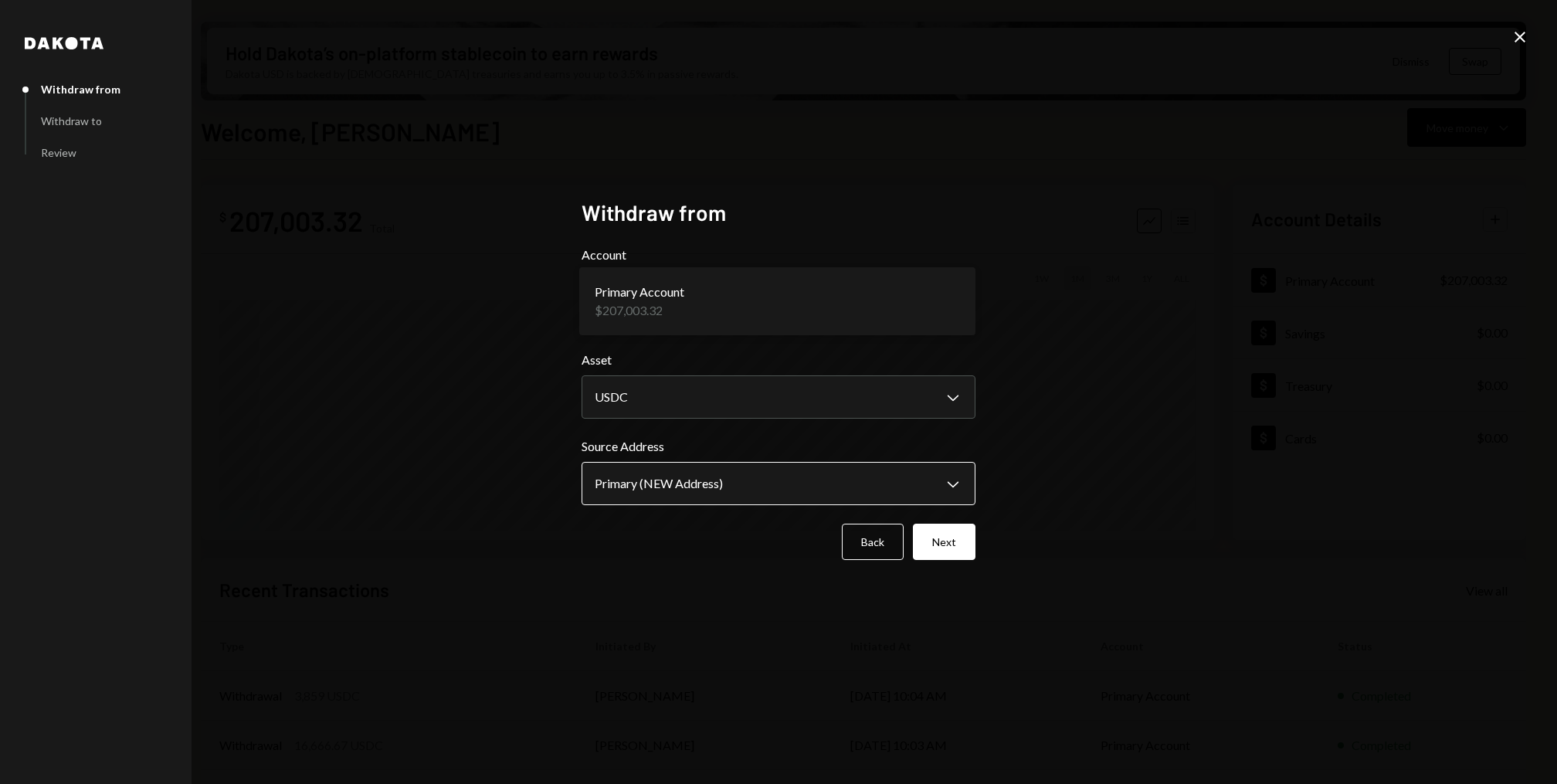
click at [677, 482] on body "S Story Foundation Caret Down Home Home Inbox Inbox Activities Transactions Acc…" at bounding box center [778, 392] width 1557 height 784
click at [942, 548] on button "Next" at bounding box center [944, 542] width 63 height 37
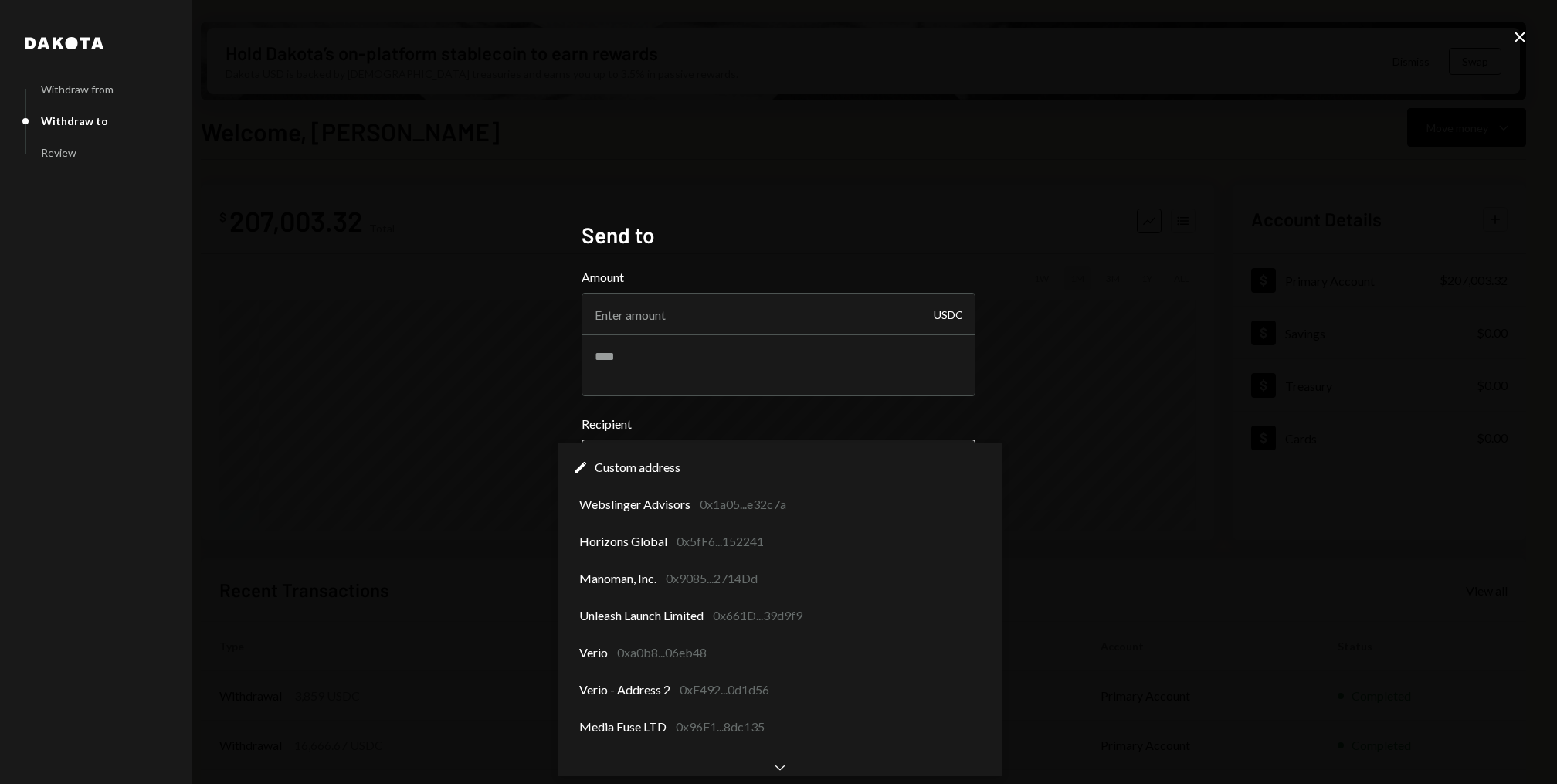
click at [745, 465] on body "S Story Foundation Caret Down Home Home Inbox Inbox Activities Transactions Acc…" at bounding box center [778, 392] width 1557 height 784
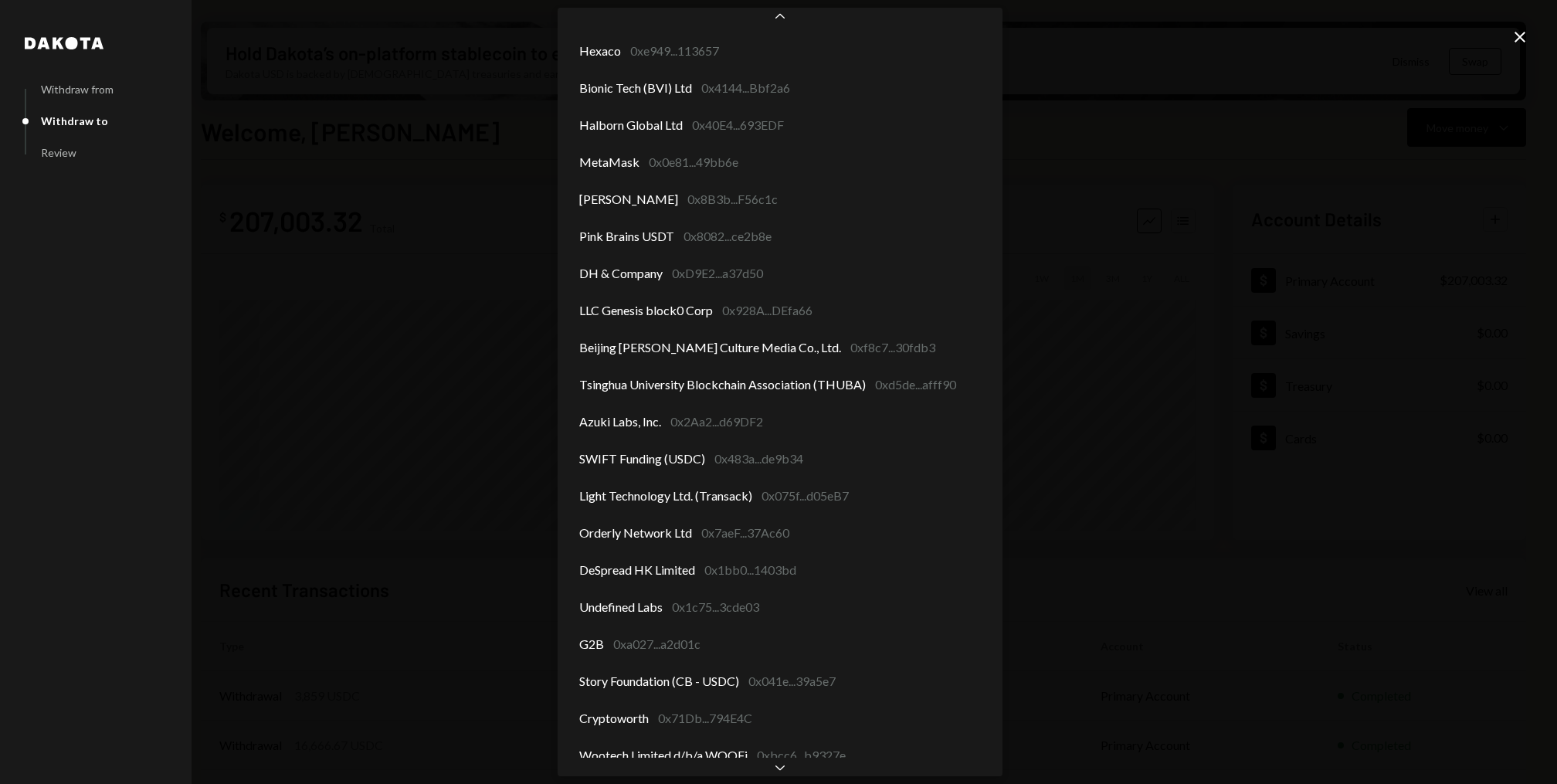
scroll to position [1816, 0]
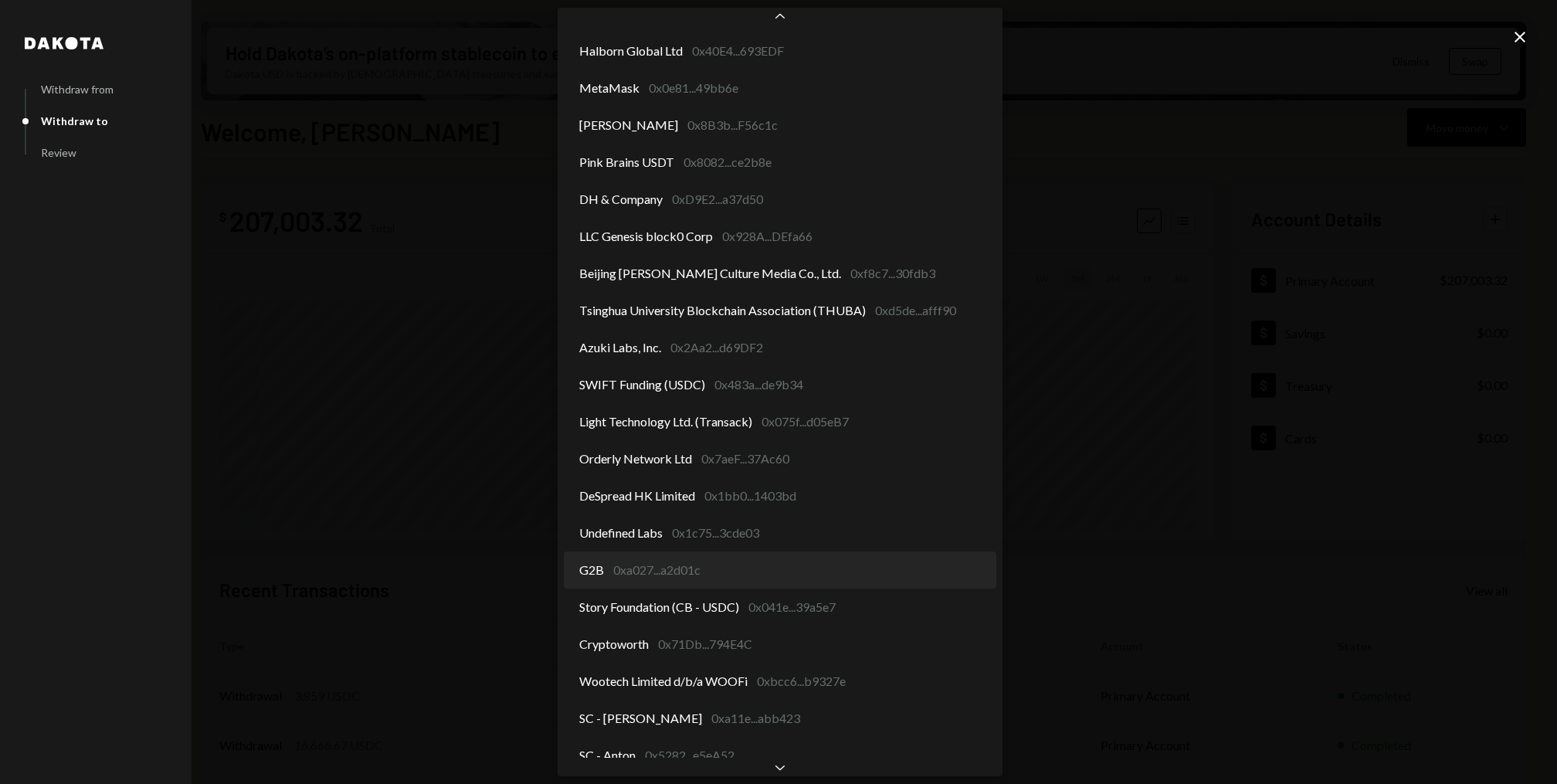
select select "**********"
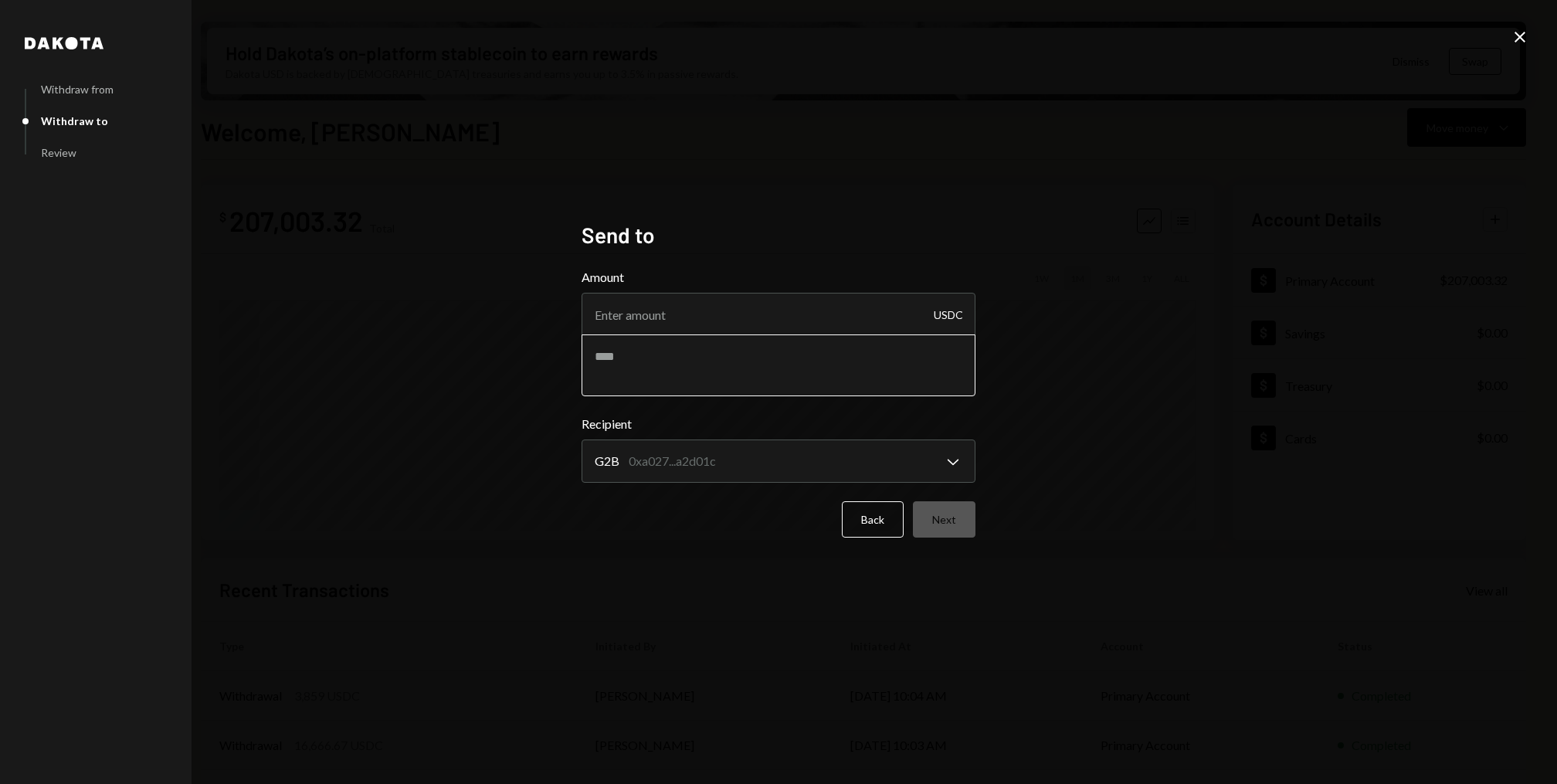
click at [691, 359] on textarea at bounding box center [778, 365] width 394 height 62
paste textarea "**********"
type textarea "**********"
click at [689, 322] on input "Amount" at bounding box center [778, 314] width 394 height 43
type input "13000"
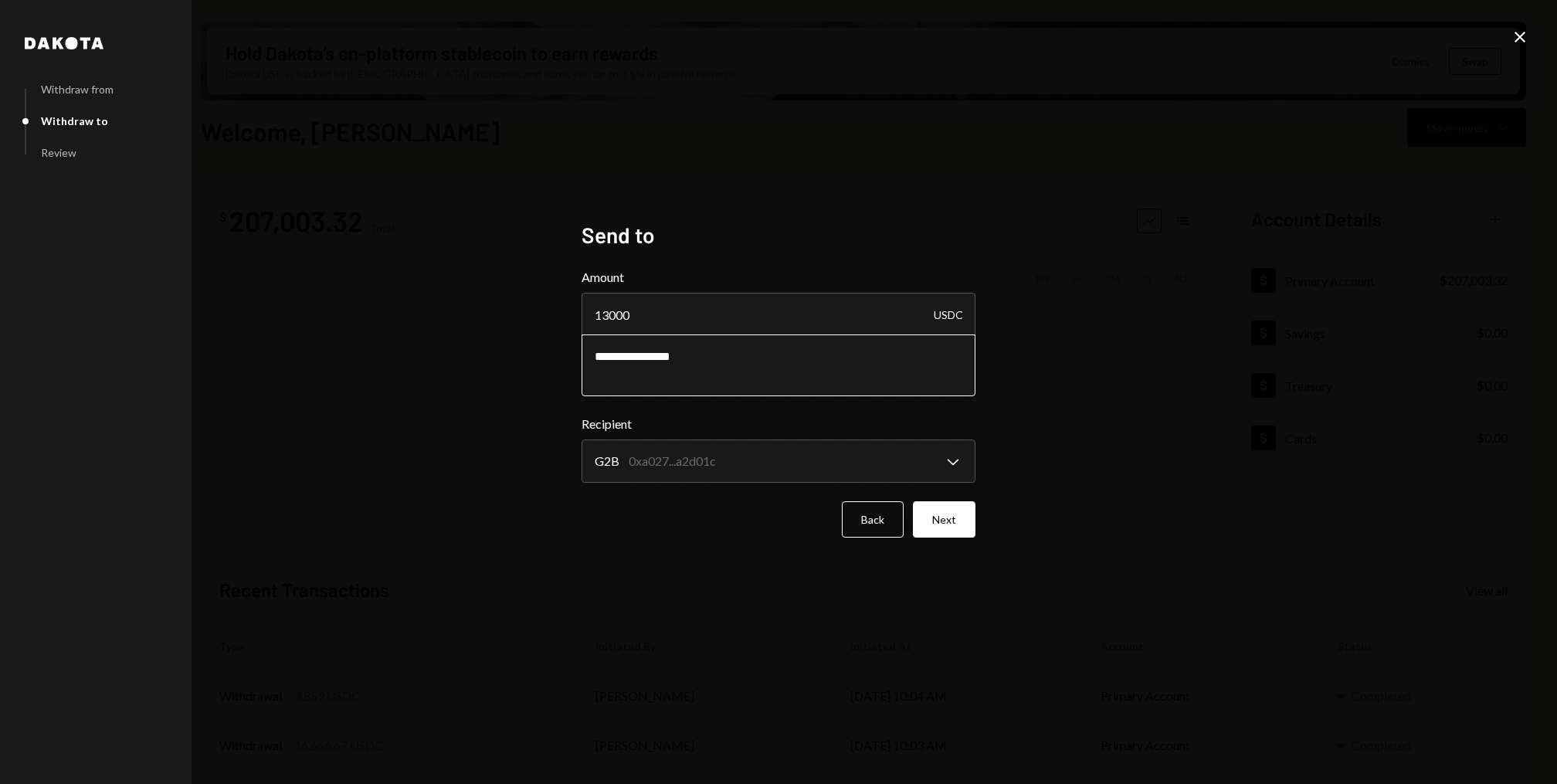
click at [713, 352] on textarea "**********" at bounding box center [778, 365] width 394 height 62
click at [611, 315] on input "13000" at bounding box center [778, 314] width 394 height 43
click at [613, 311] on input "13000" at bounding box center [778, 314] width 394 height 43
click at [624, 311] on input "13000" at bounding box center [778, 314] width 394 height 43
click at [658, 322] on input "13000" at bounding box center [778, 314] width 394 height 43
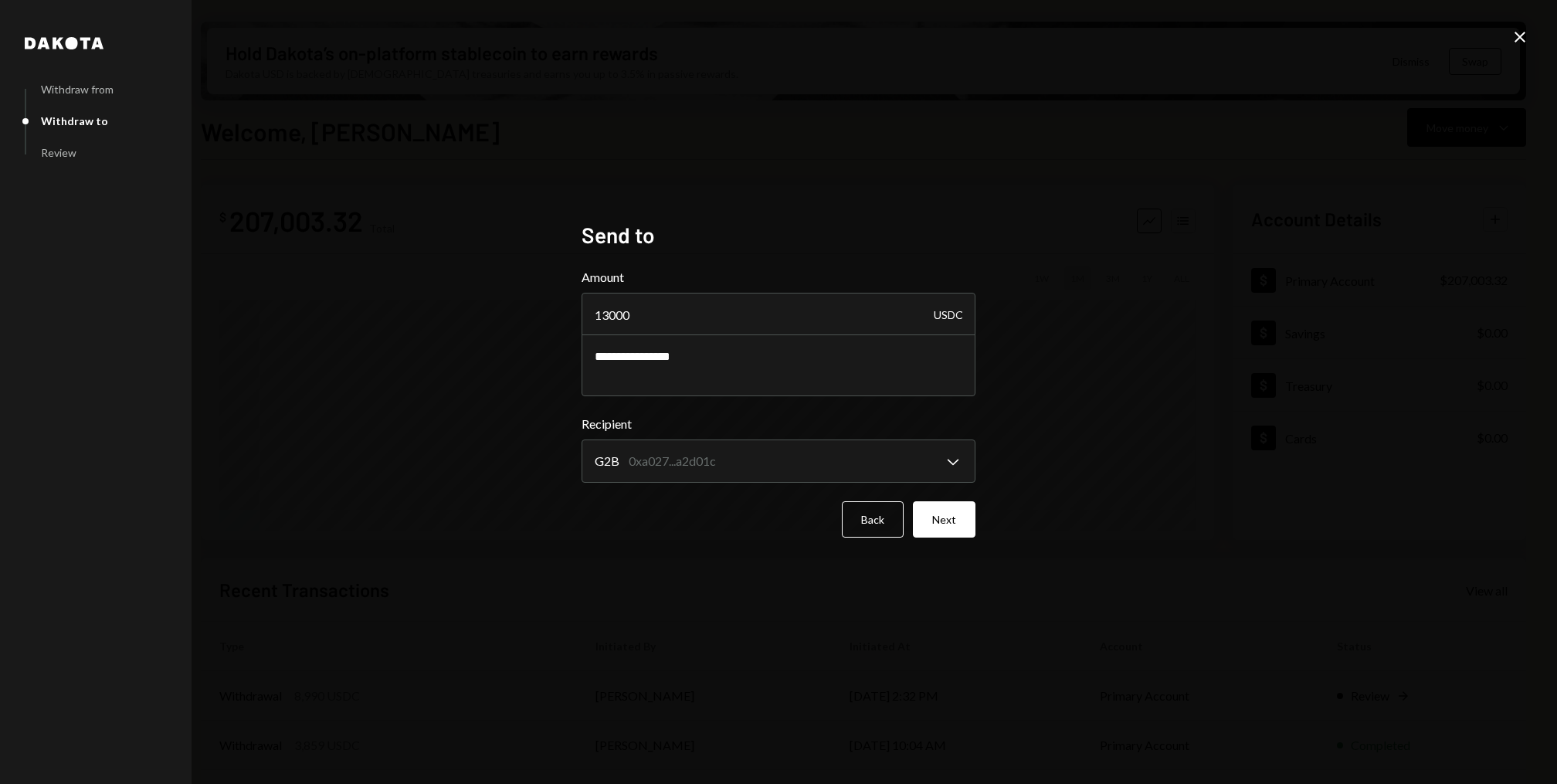
click at [1521, 34] on icon "Close" at bounding box center [1519, 37] width 18 height 18
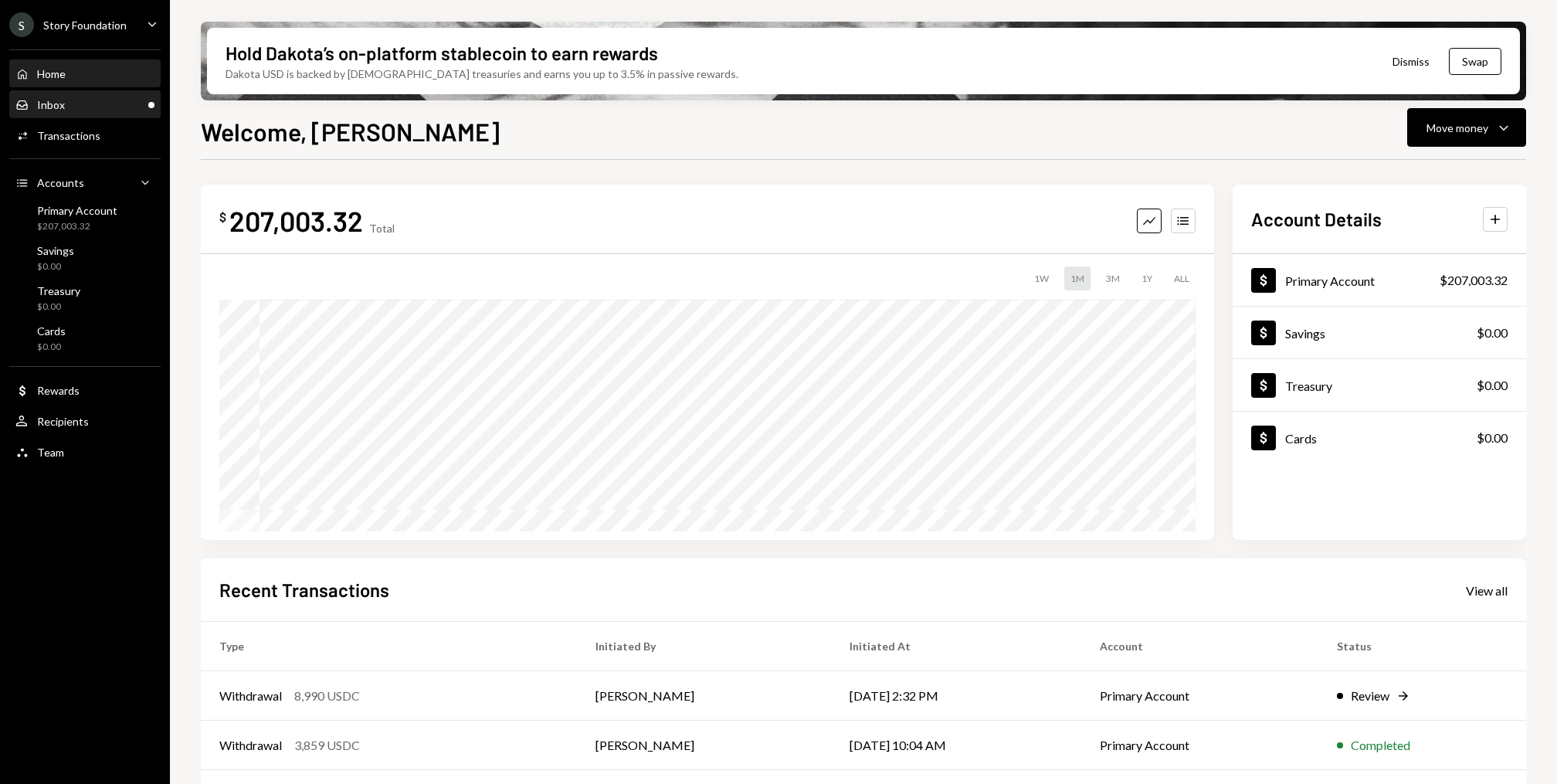
click at [80, 102] on div "Inbox Inbox" at bounding box center [84, 104] width 139 height 14
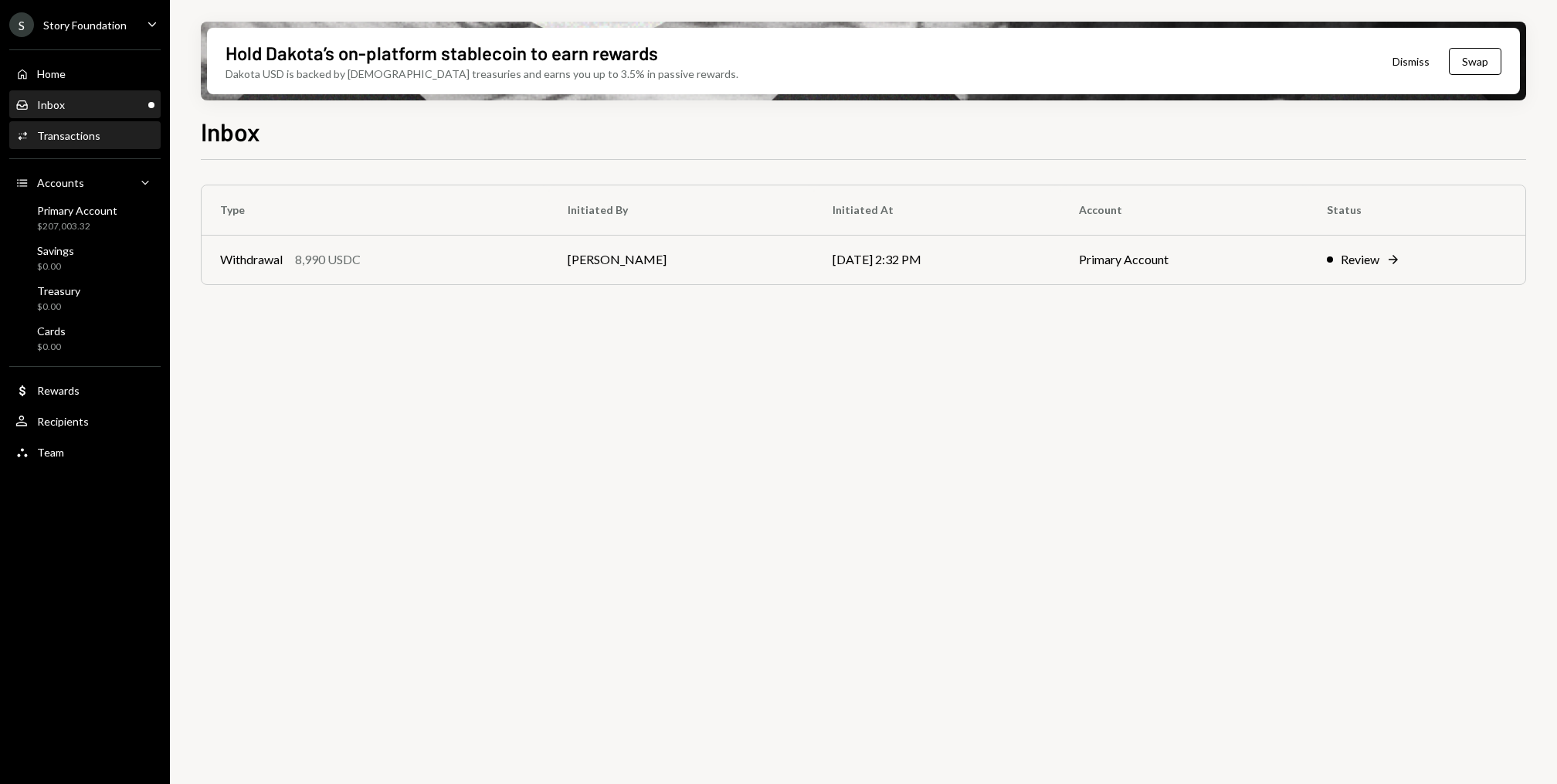
click at [78, 130] on div "Transactions" at bounding box center [69, 135] width 64 height 13
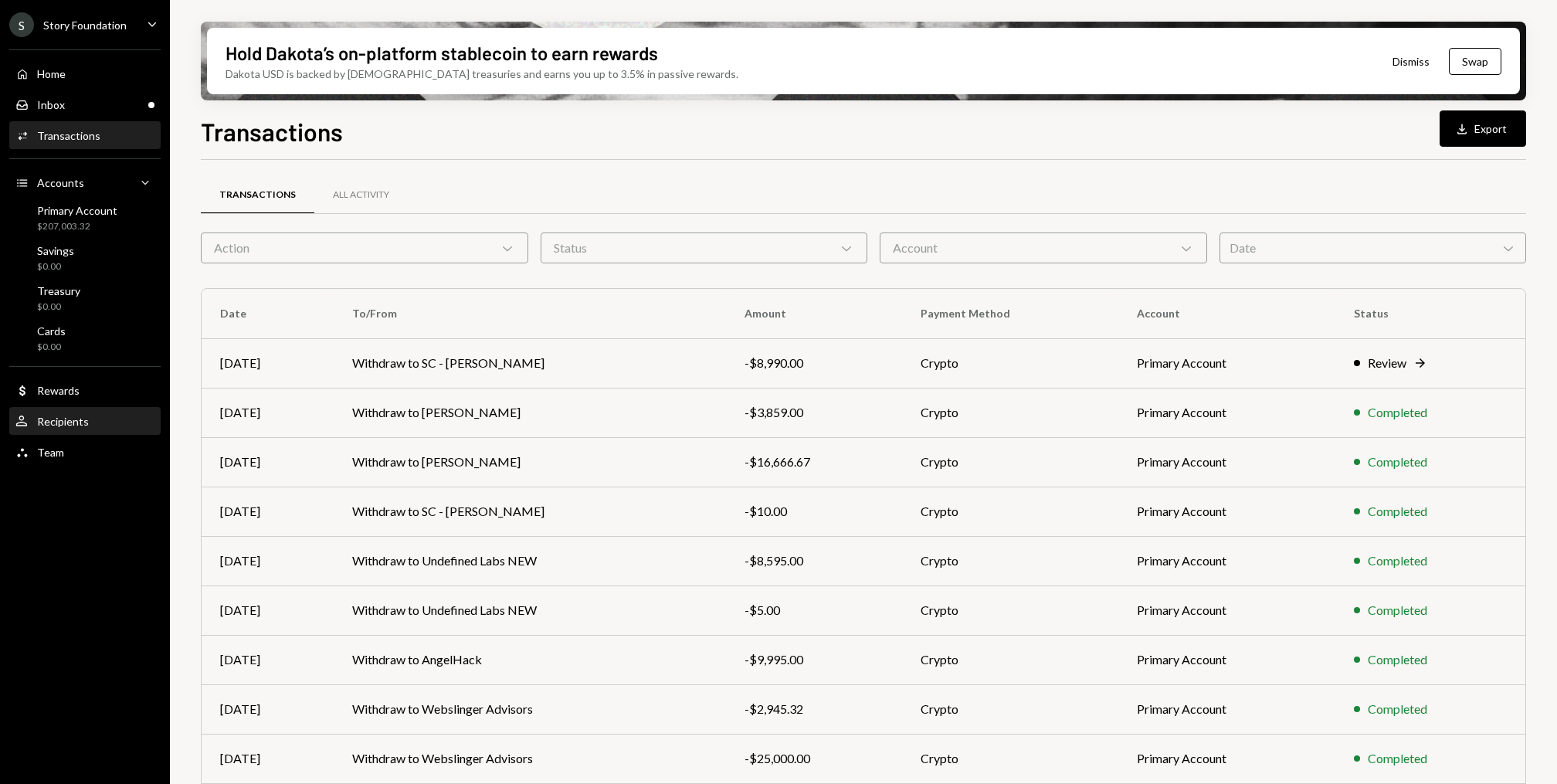
click at [86, 429] on div "User Recipients" at bounding box center [84, 421] width 139 height 26
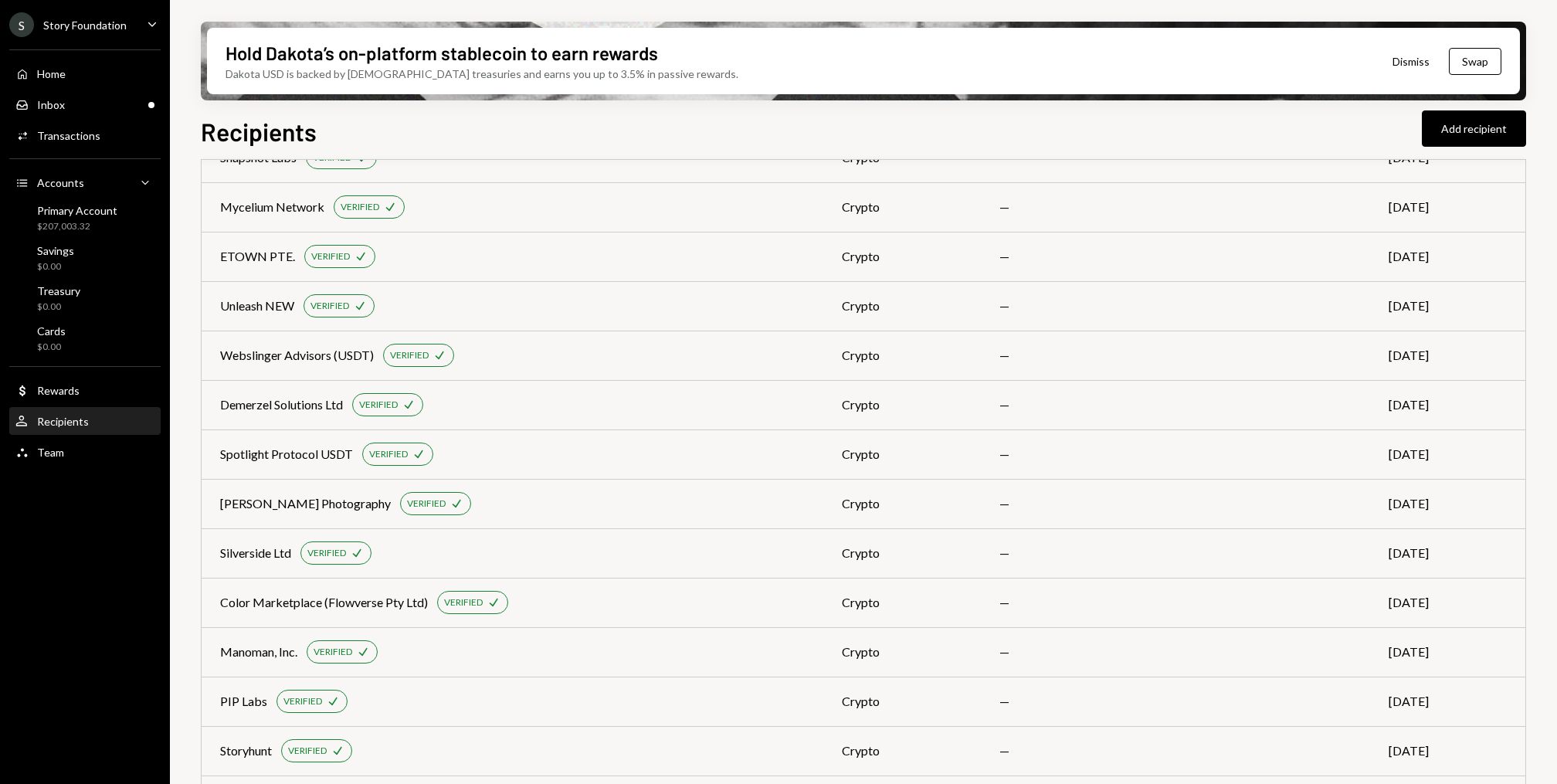
scroll to position [3862, 0]
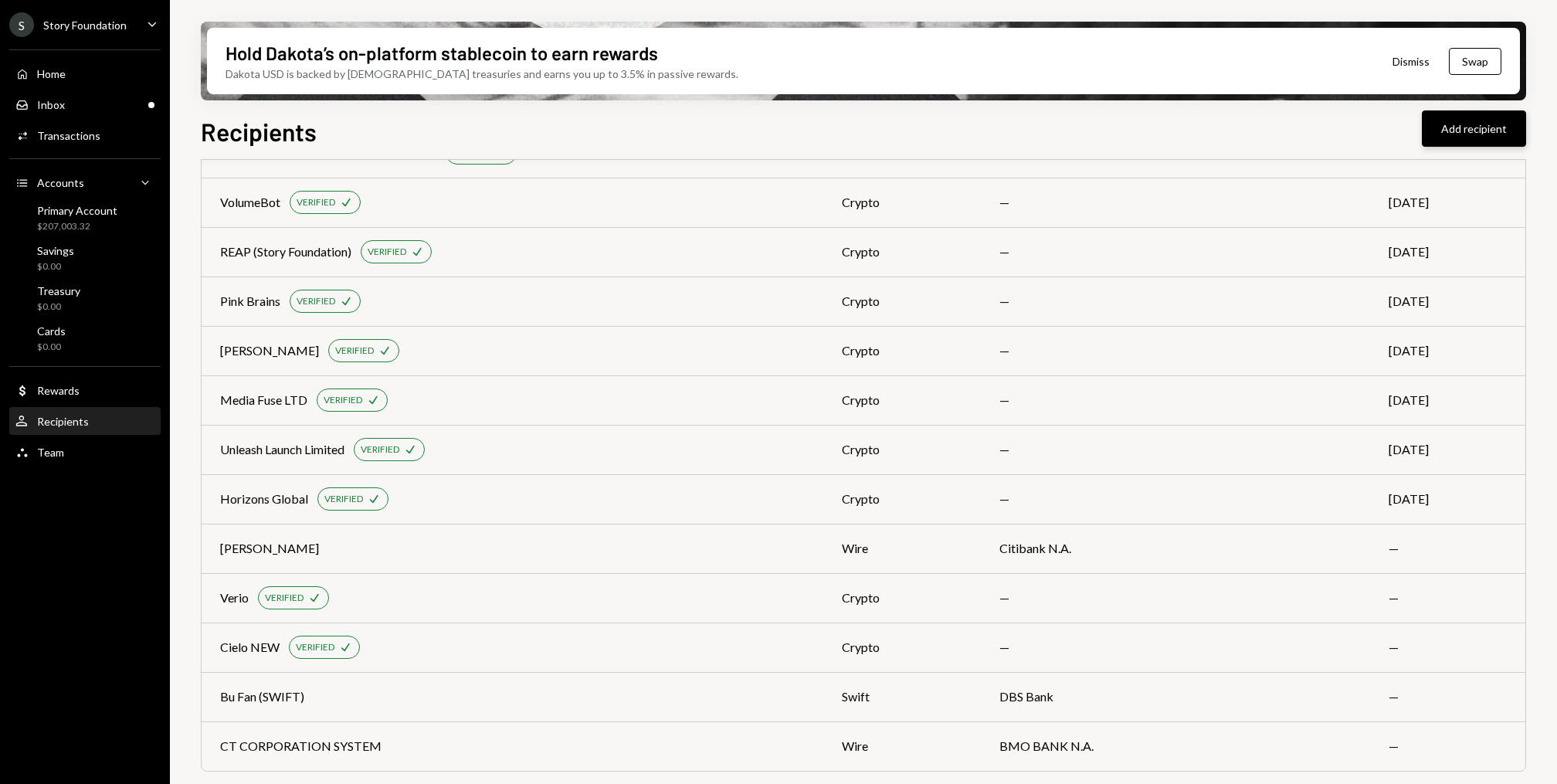
click at [1465, 128] on button "Add recipient" at bounding box center [1473, 129] width 104 height 37
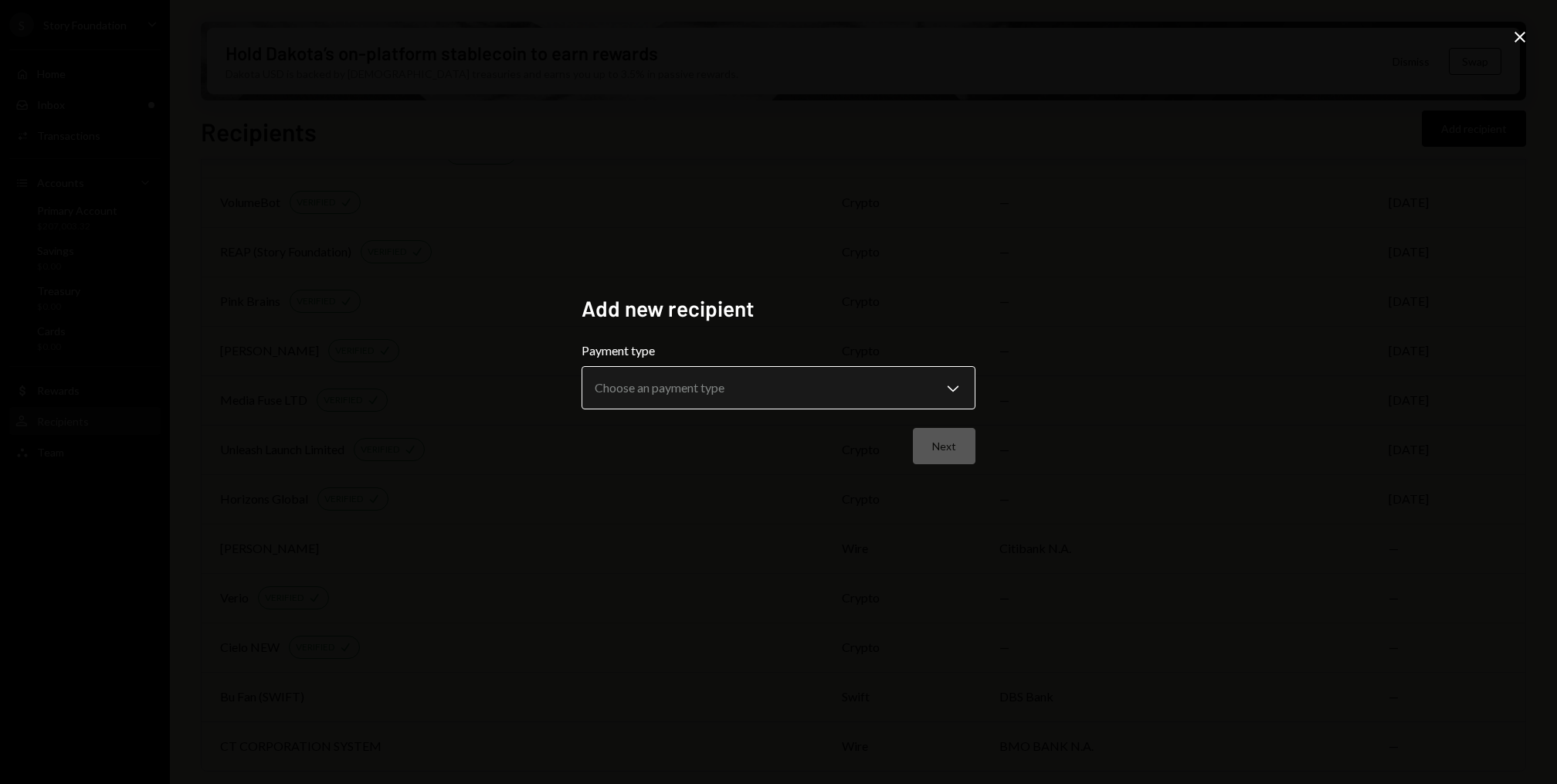
click at [668, 406] on body "S Story Foundation Caret Down Home Home Inbox Inbox Activities Transactions Acc…" at bounding box center [778, 392] width 1557 height 784
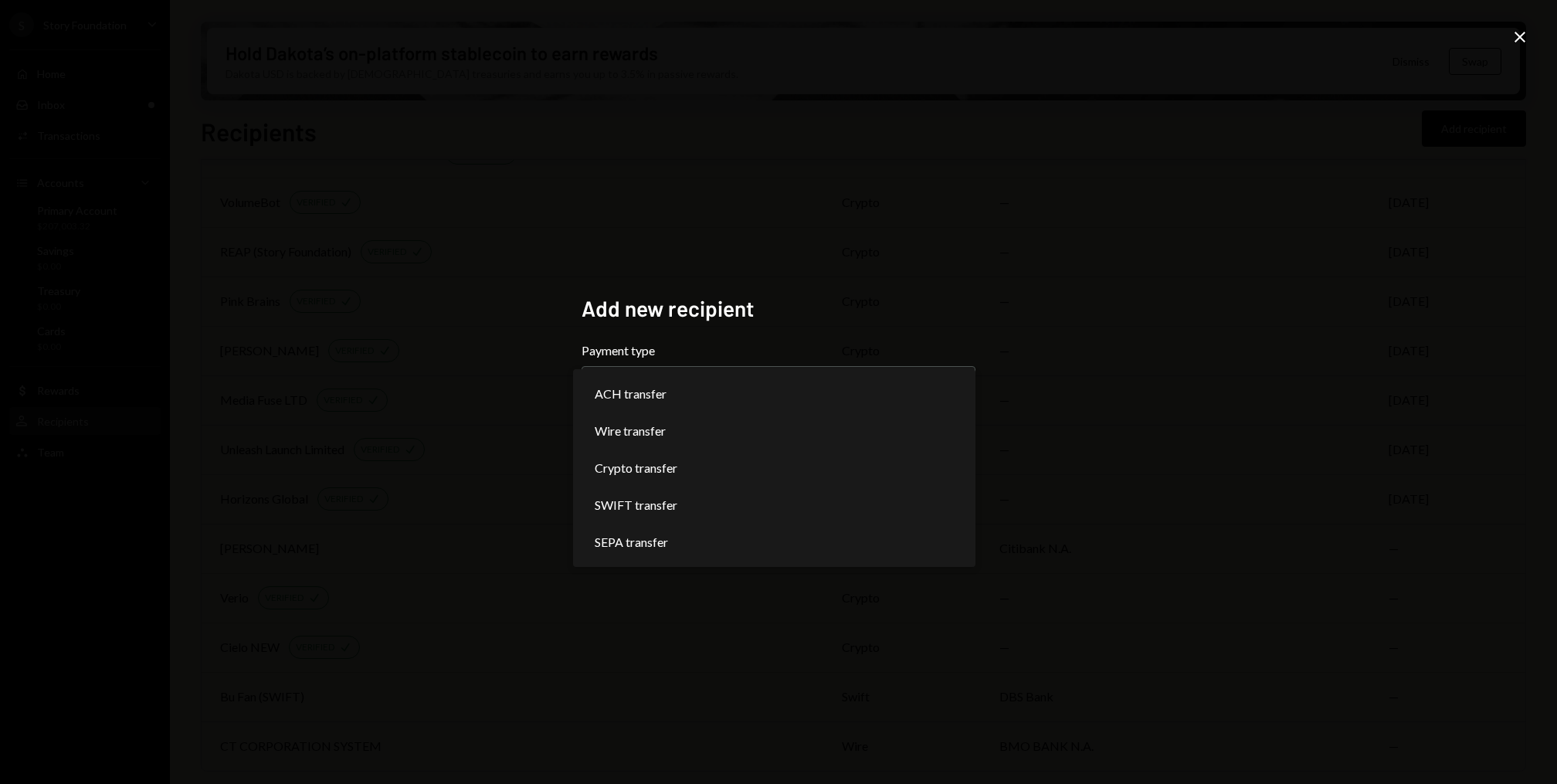
click at [263, 171] on div "**********" at bounding box center [778, 392] width 1557 height 784
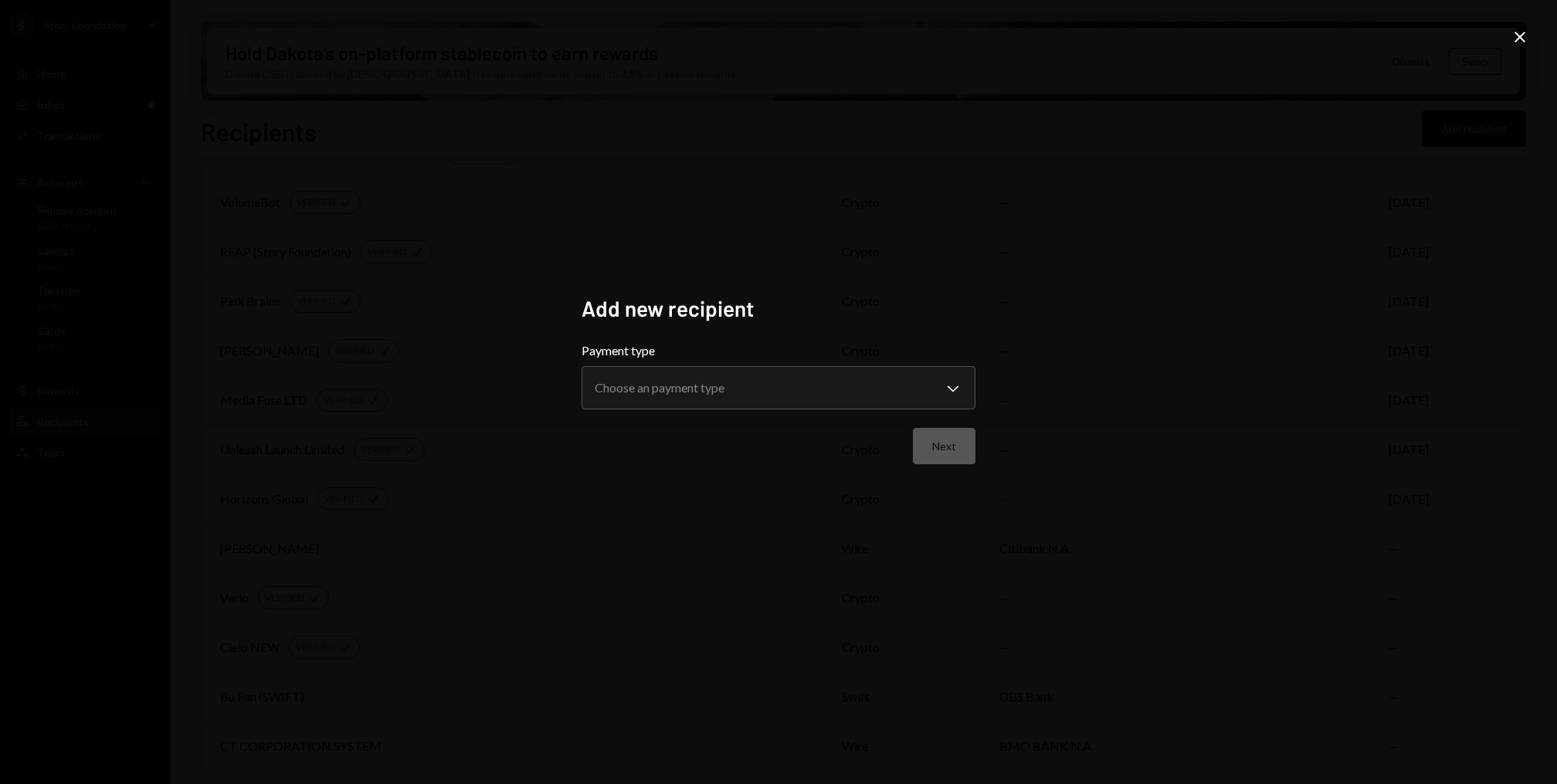
click at [1520, 30] on icon "Close" at bounding box center [1519, 37] width 18 height 18
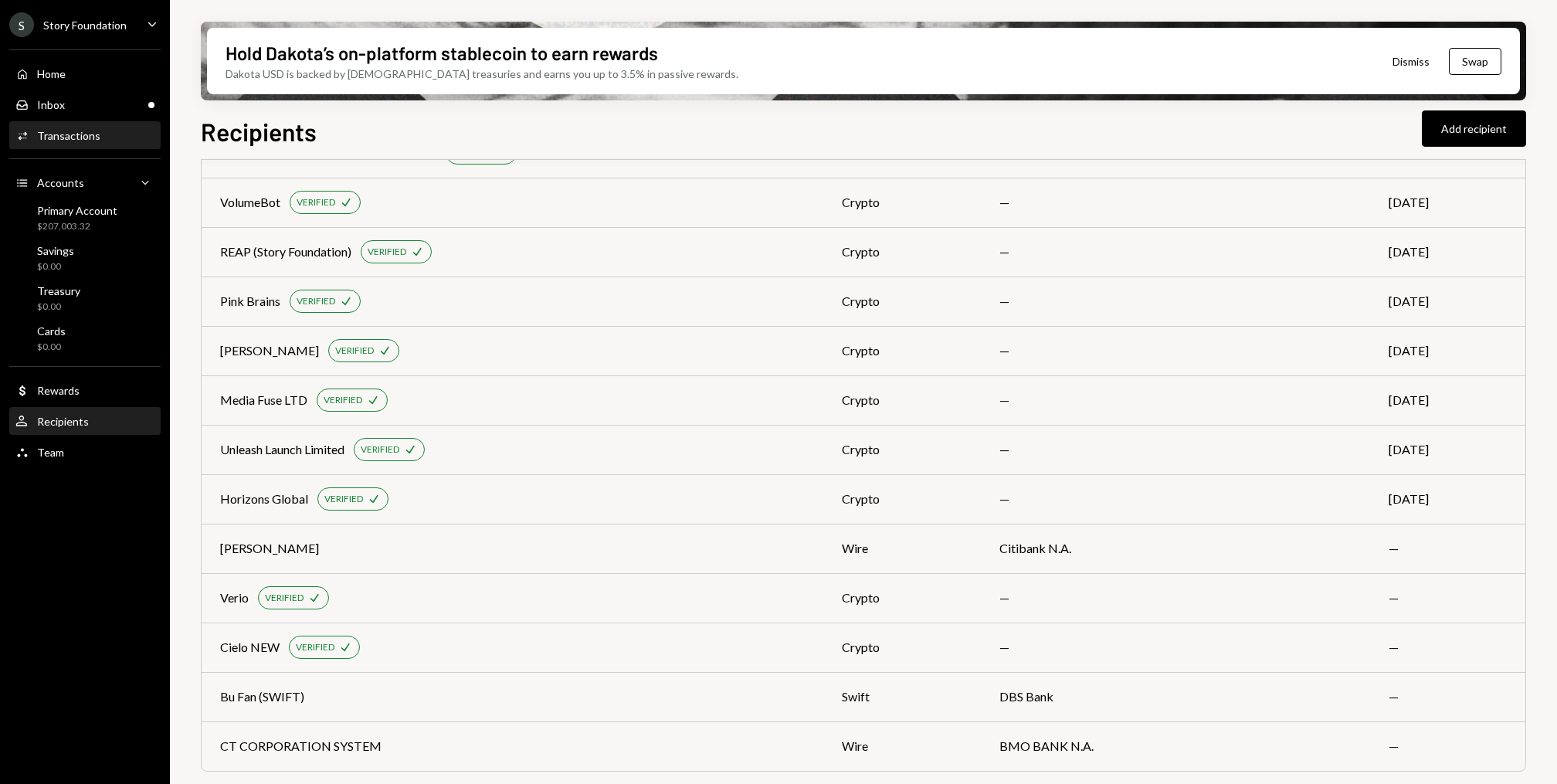
click at [49, 125] on div "Activities Transactions" at bounding box center [84, 135] width 139 height 26
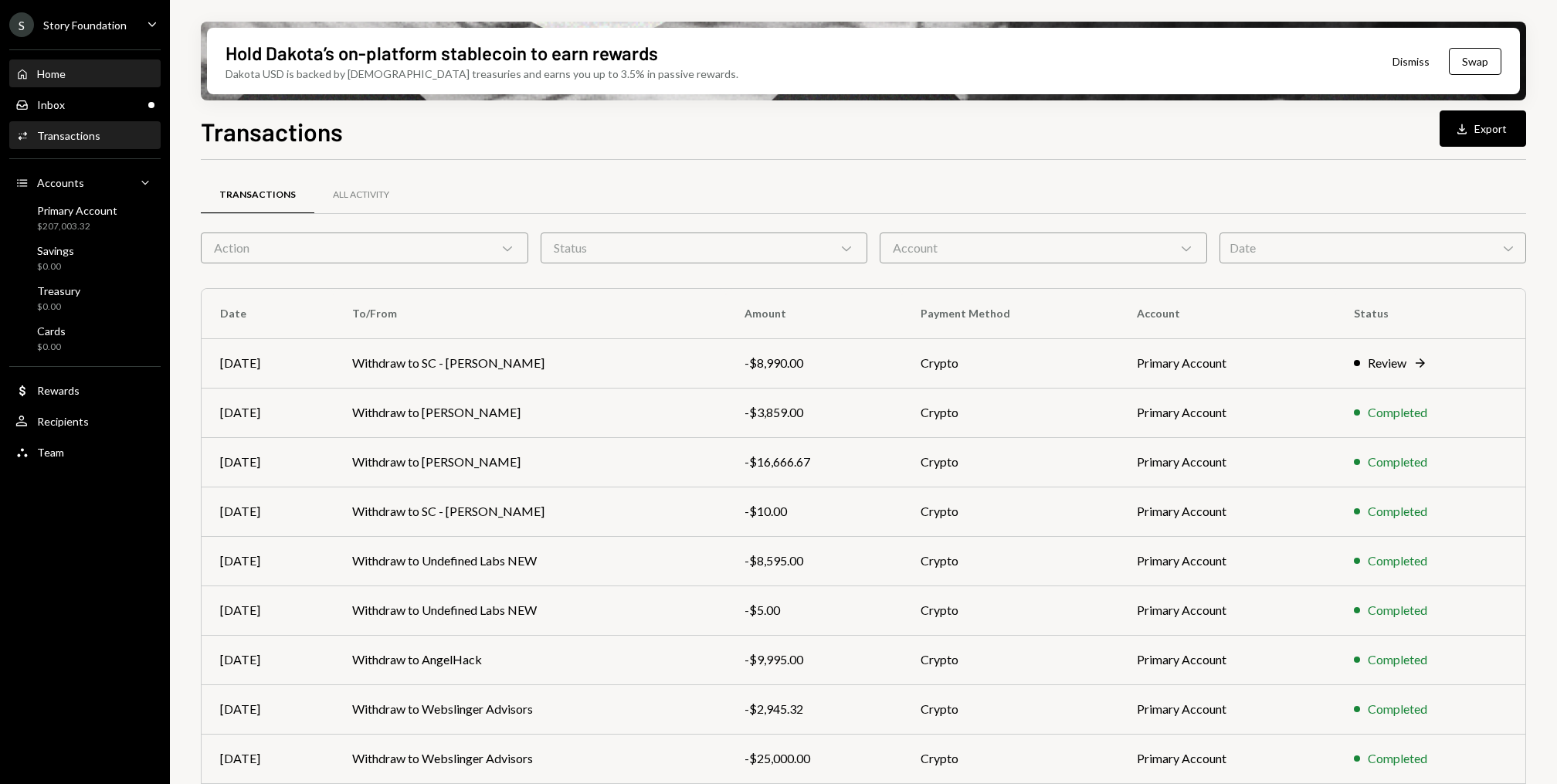
click at [54, 64] on div "Home Home" at bounding box center [84, 74] width 139 height 26
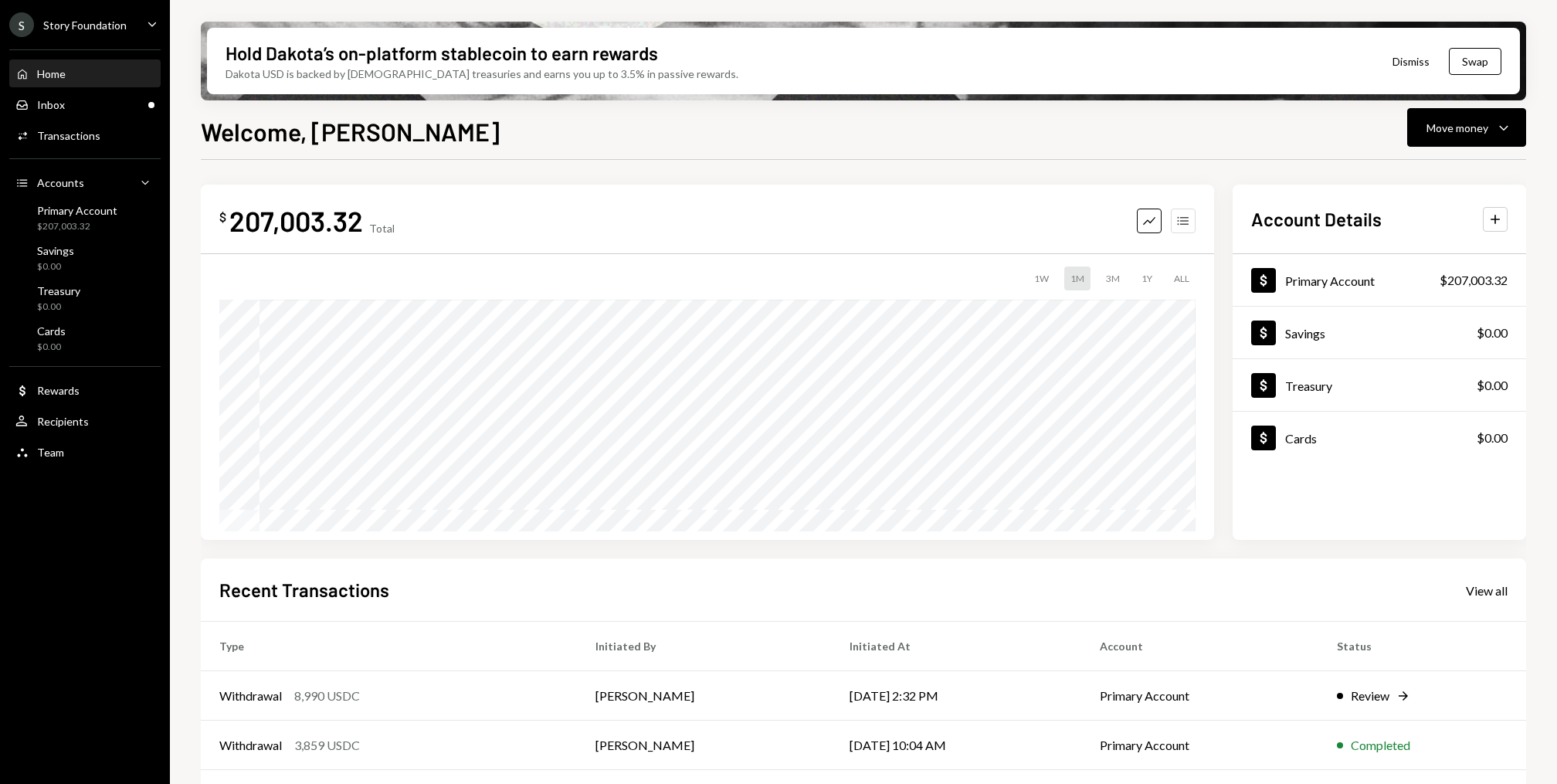
click at [1185, 223] on icon "button" at bounding box center [1182, 220] width 11 height 9
click at [104, 142] on div "Activities Transactions" at bounding box center [84, 135] width 139 height 14
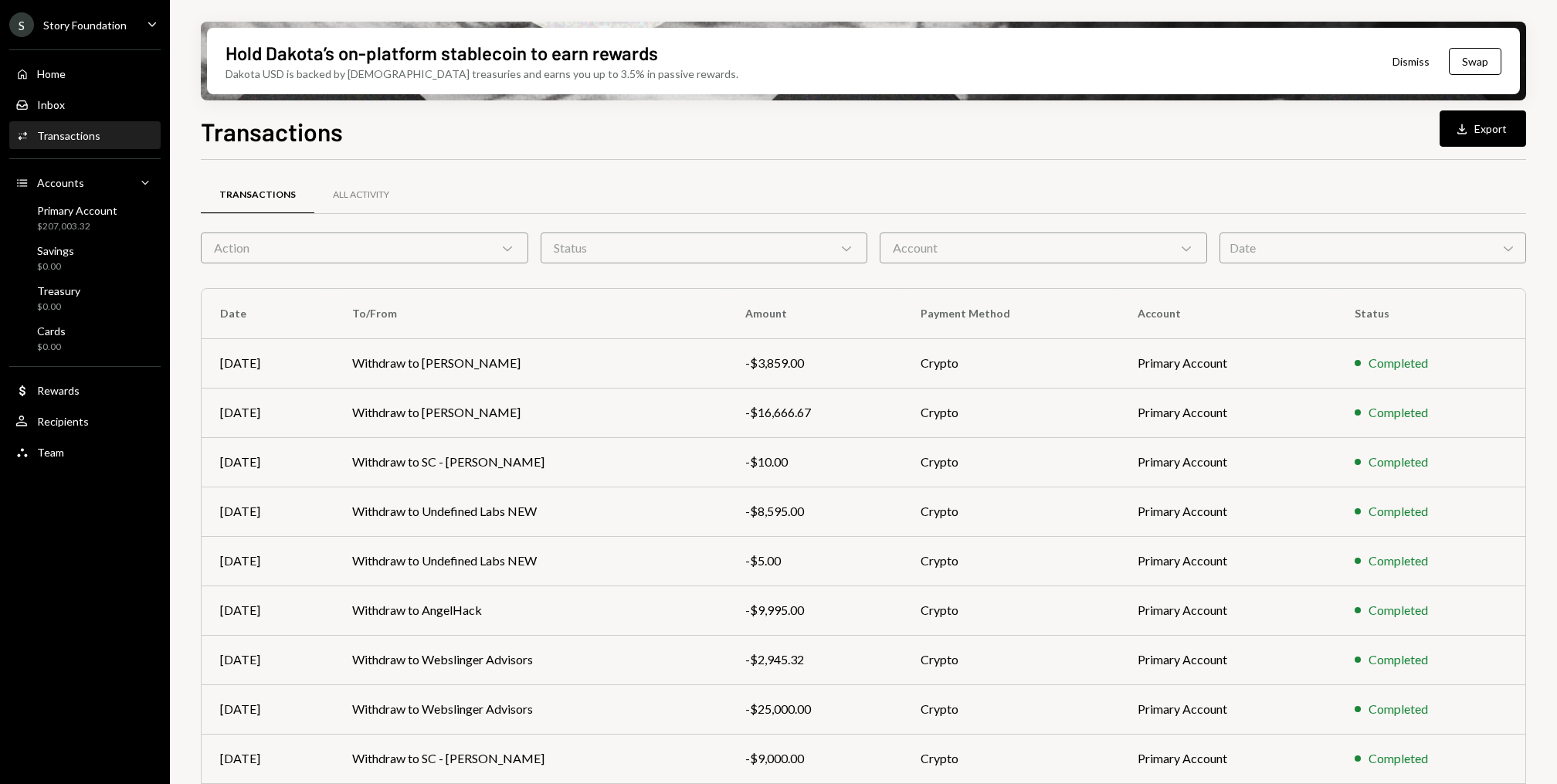
click at [362, 252] on div "Action Chevron Down" at bounding box center [364, 248] width 327 height 31
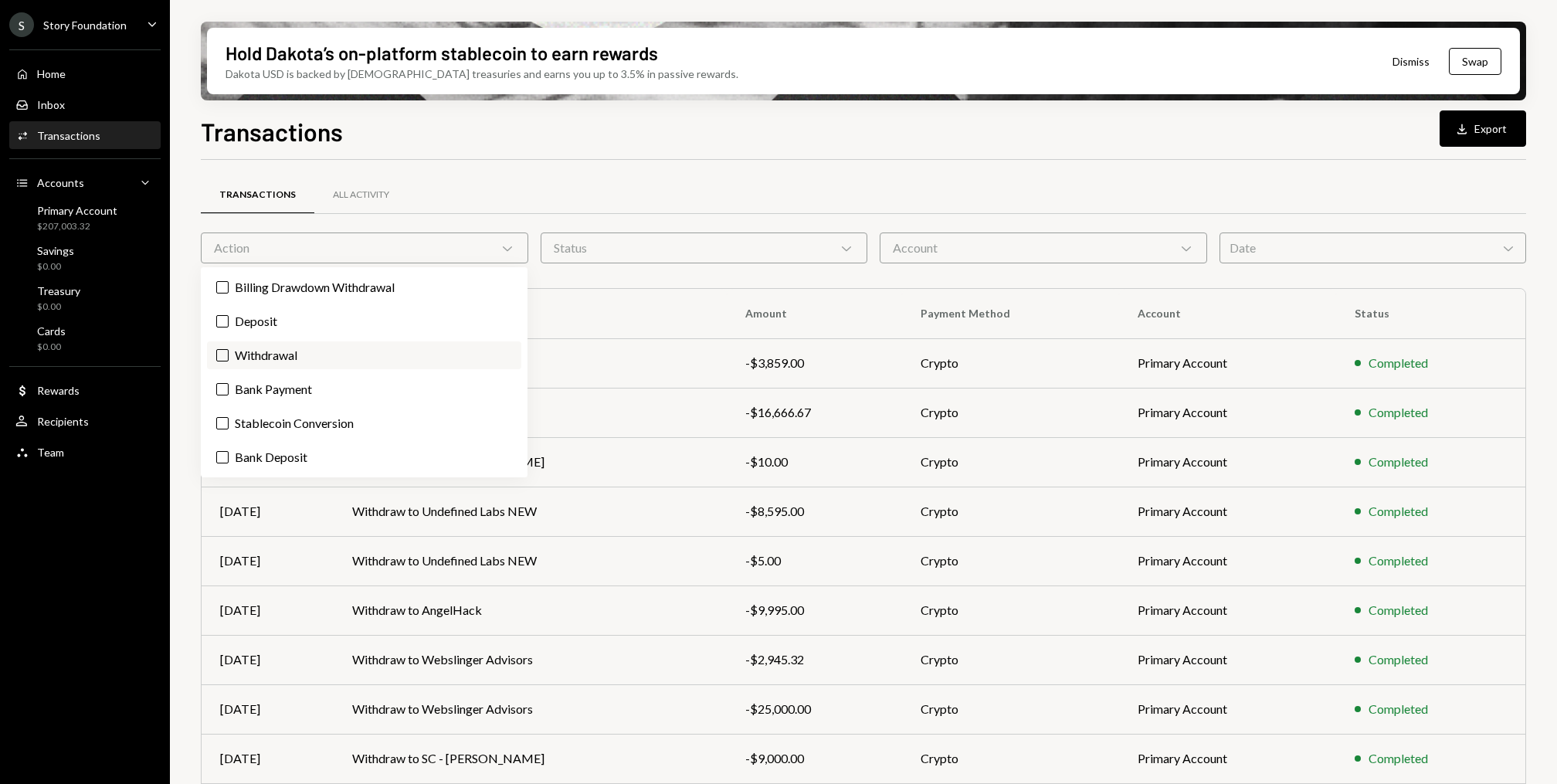
click at [272, 351] on label "Withdrawal" at bounding box center [364, 355] width 314 height 28
click at [228, 351] on button "Withdrawal" at bounding box center [223, 355] width 13 height 13
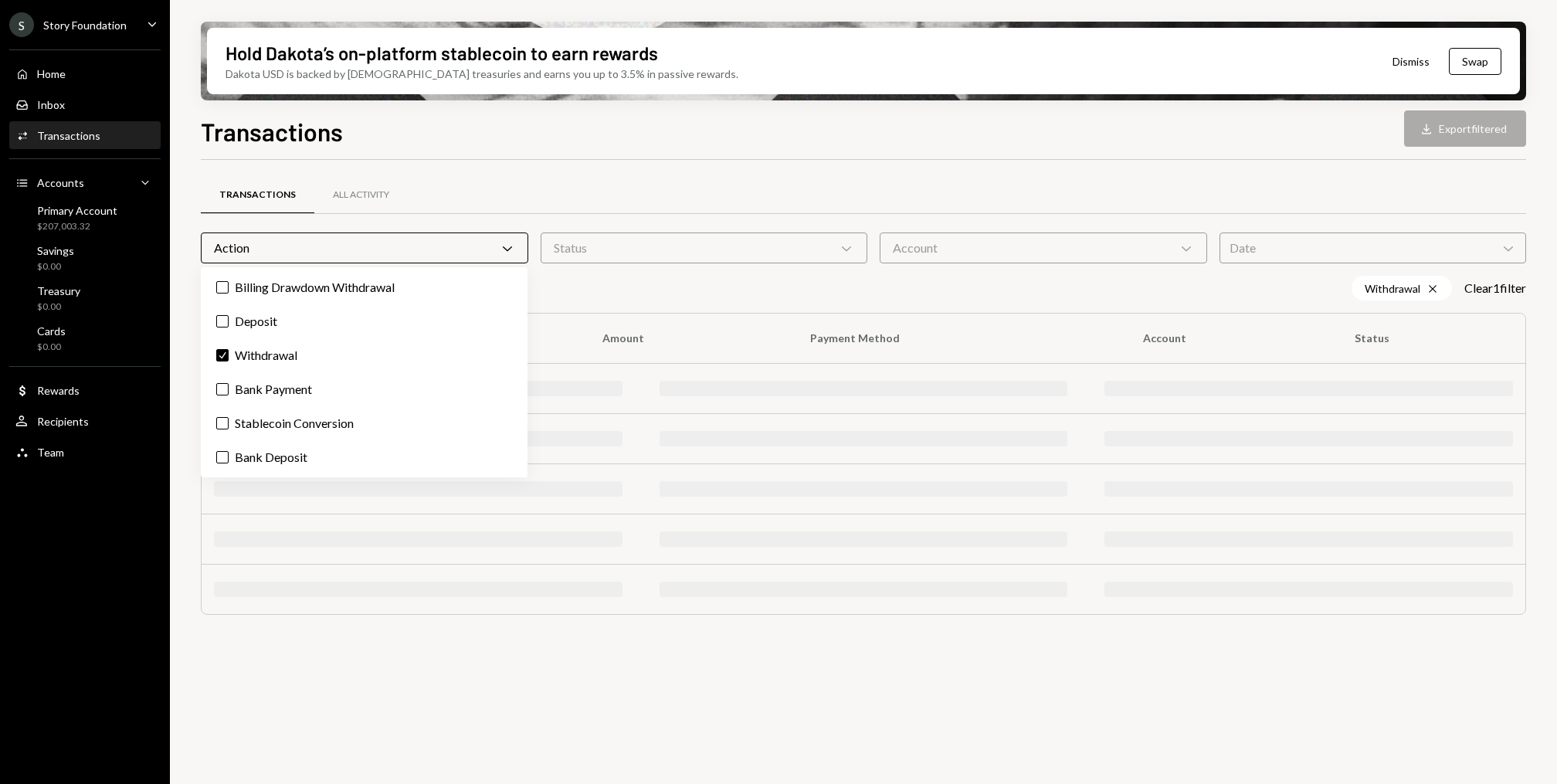
click at [190, 361] on div "Hold Dakota’s on-platform stablecoin to earn rewards Dakota USD is backed by U.…" at bounding box center [863, 392] width 1387 height 784
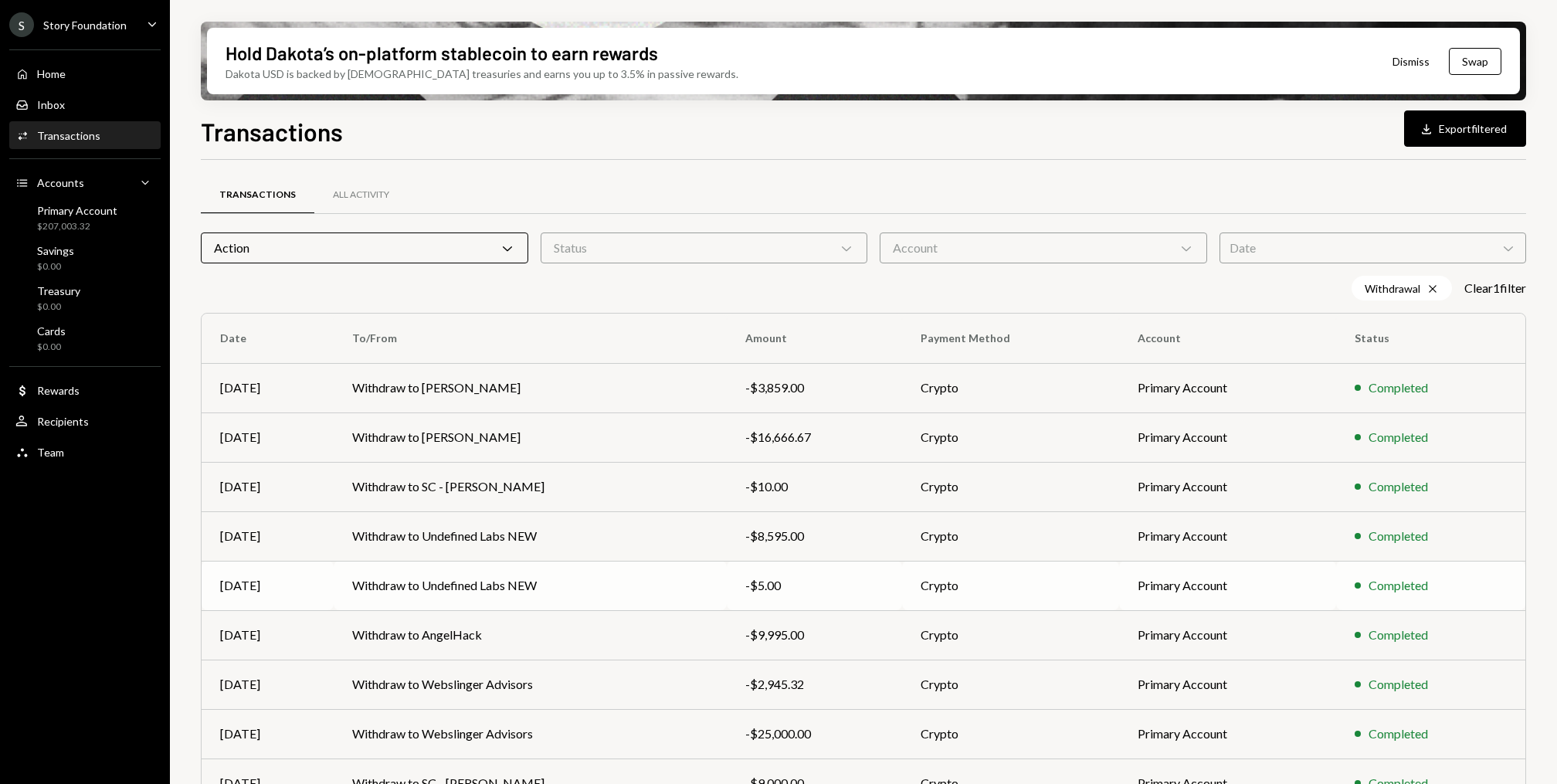
scroll to position [119, 0]
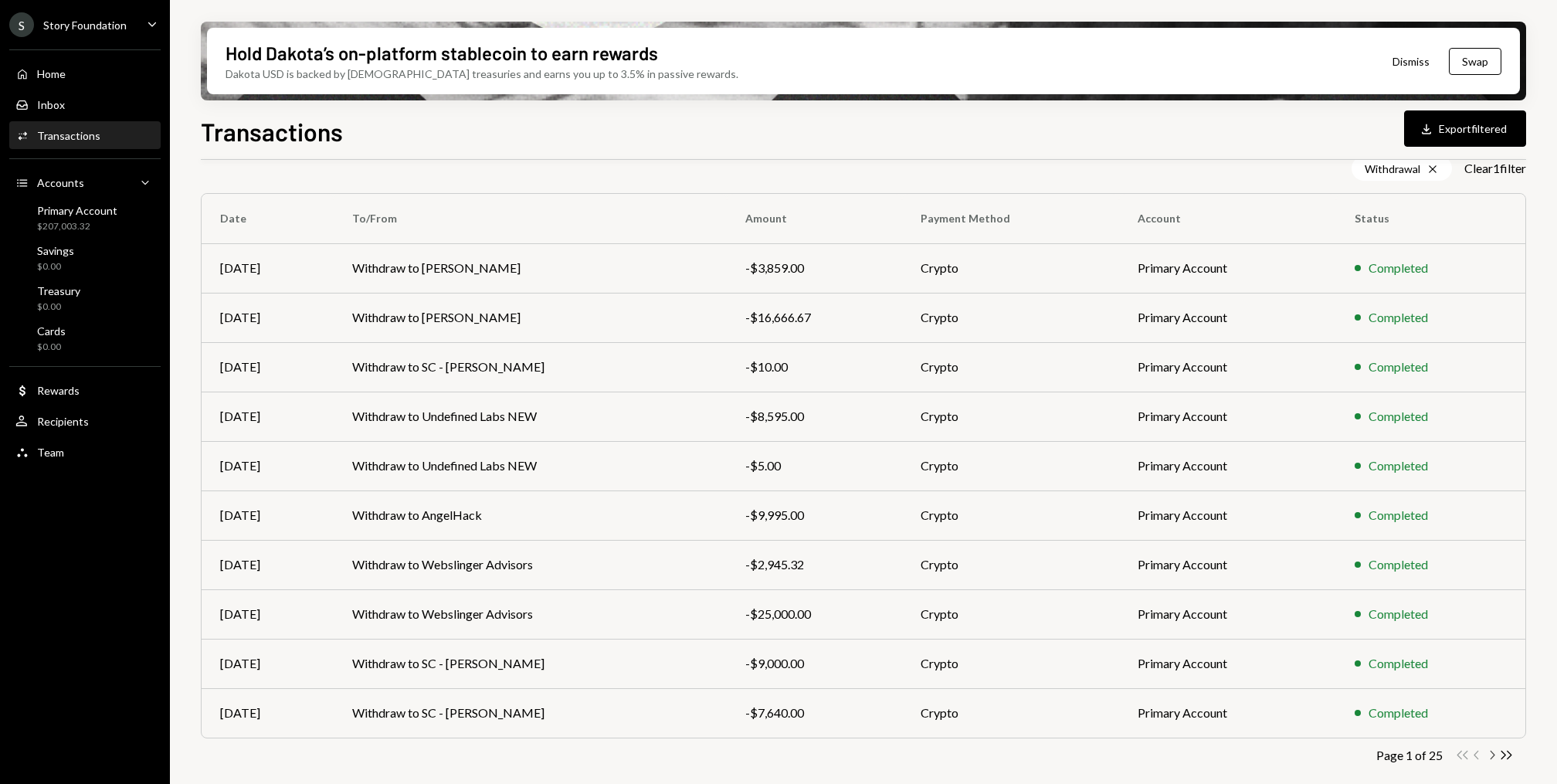
click at [1495, 751] on icon "Chevron Right" at bounding box center [1491, 755] width 14 height 14
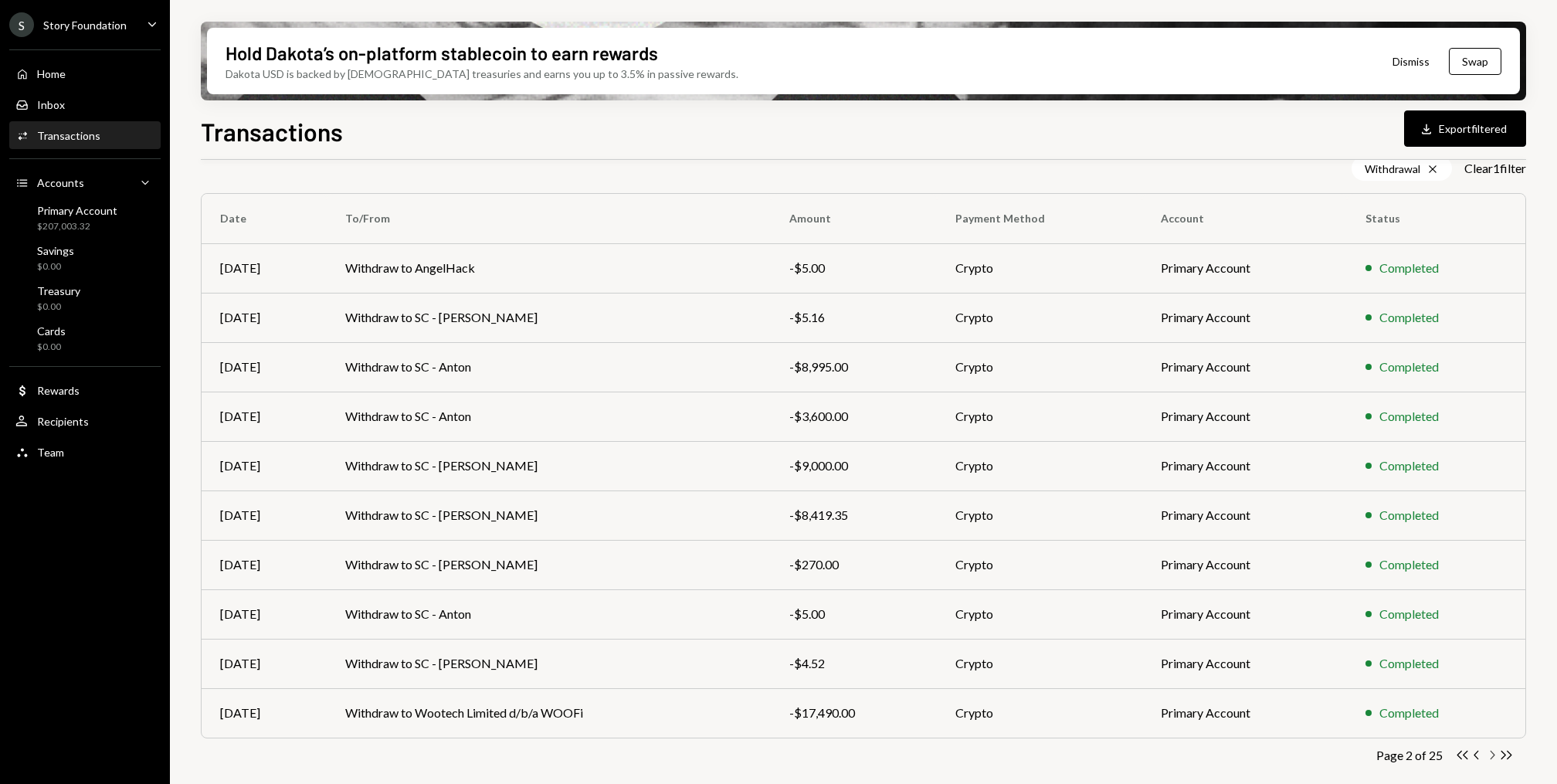
click at [1491, 753] on icon "Chevron Right" at bounding box center [1491, 755] width 14 height 14
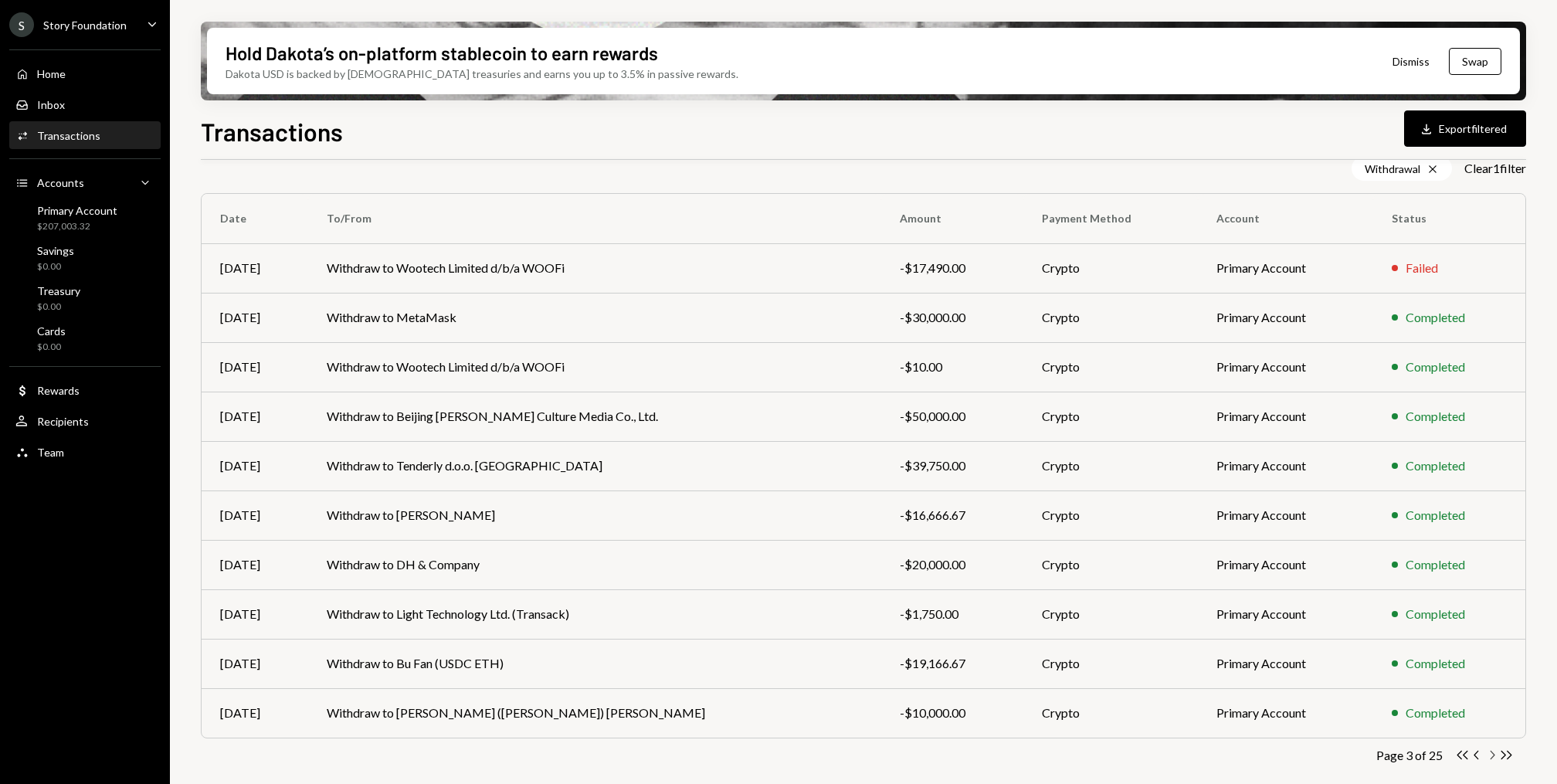
click at [1491, 759] on icon "Chevron Right" at bounding box center [1491, 755] width 14 height 14
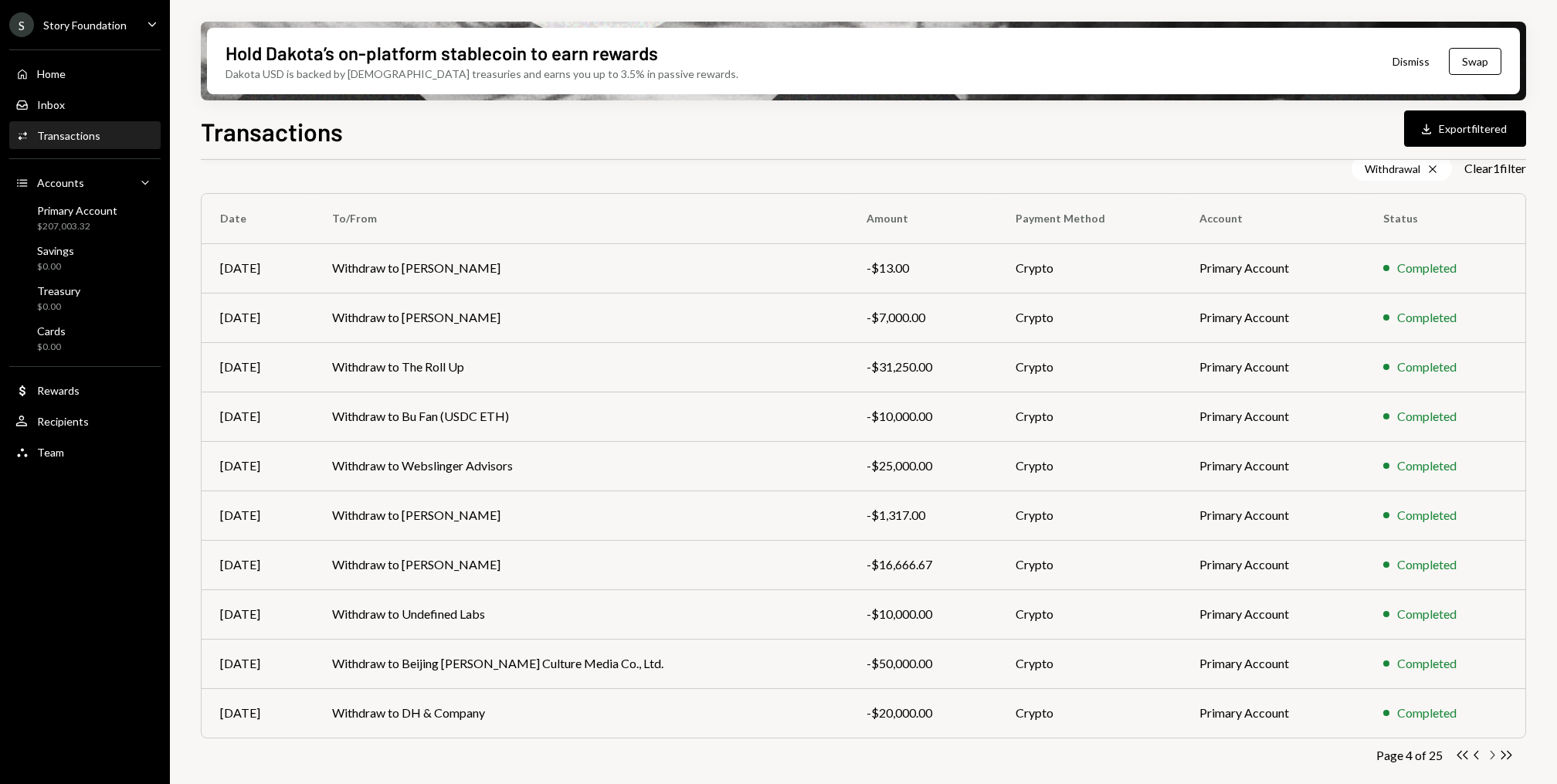
click at [1488, 755] on icon "Chevron Right" at bounding box center [1491, 755] width 14 height 14
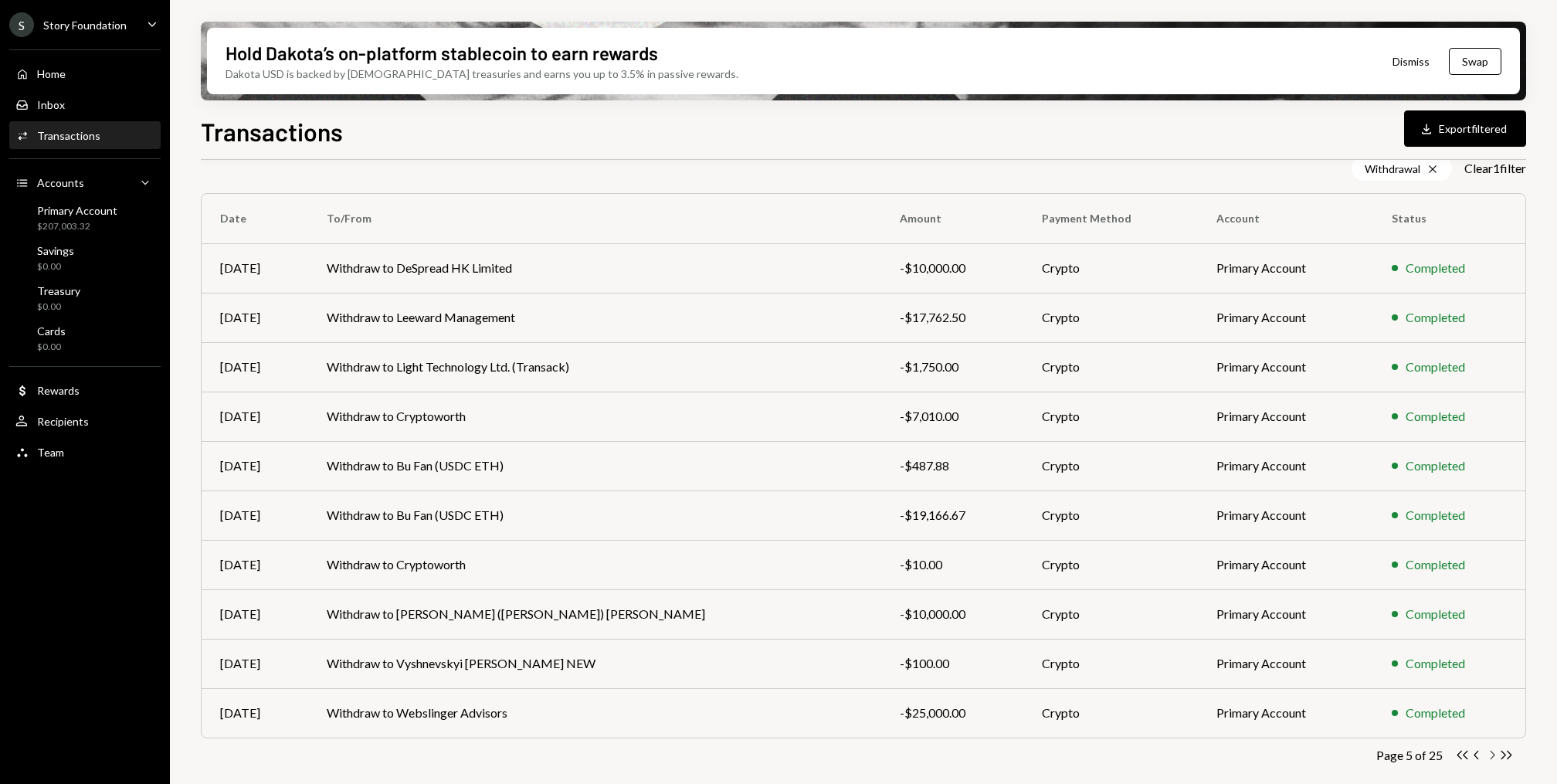
click at [1492, 759] on icon "Chevron Right" at bounding box center [1491, 755] width 14 height 14
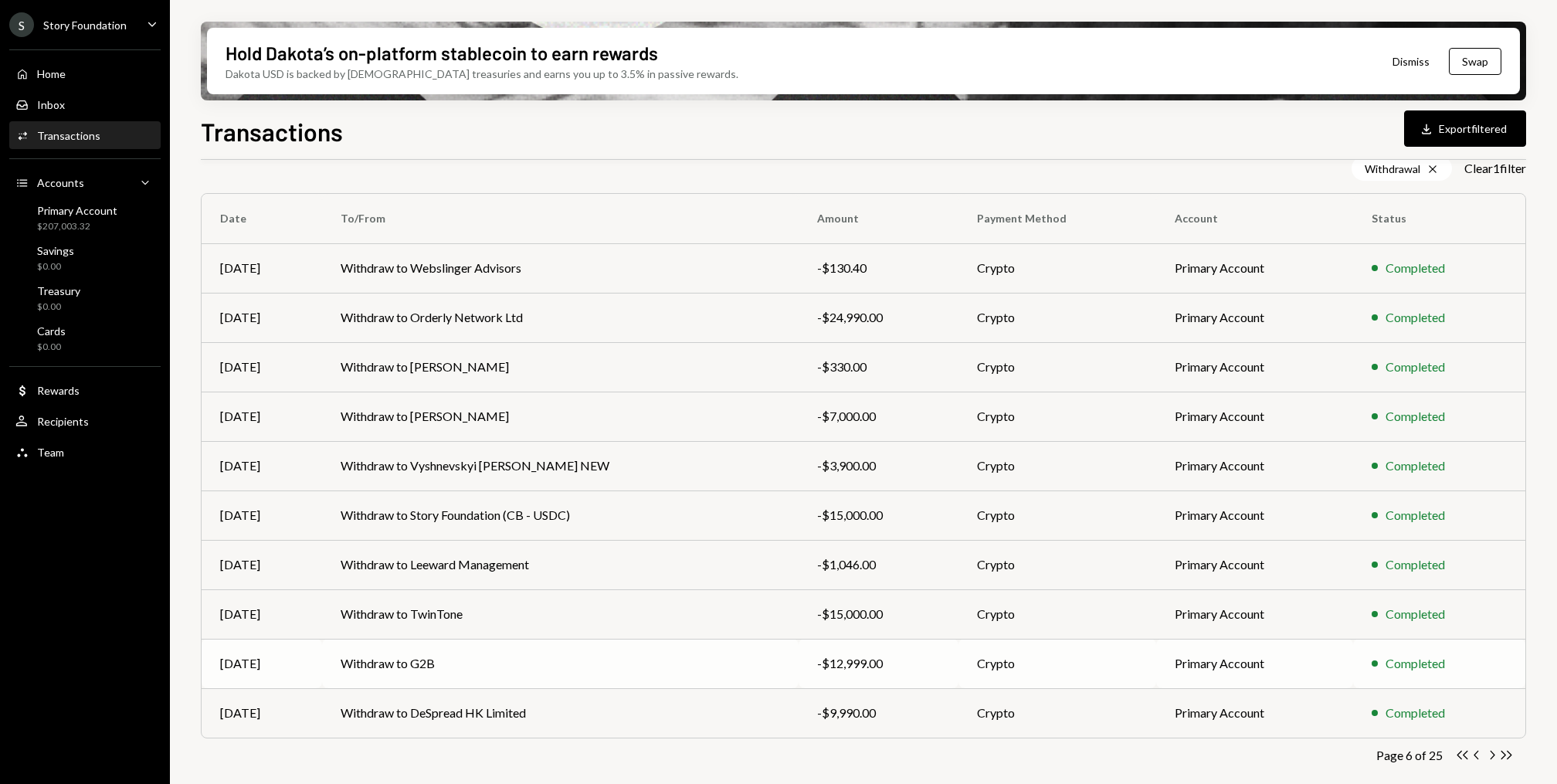
click at [528, 683] on td "Withdraw to G2B" at bounding box center [560, 663] width 476 height 49
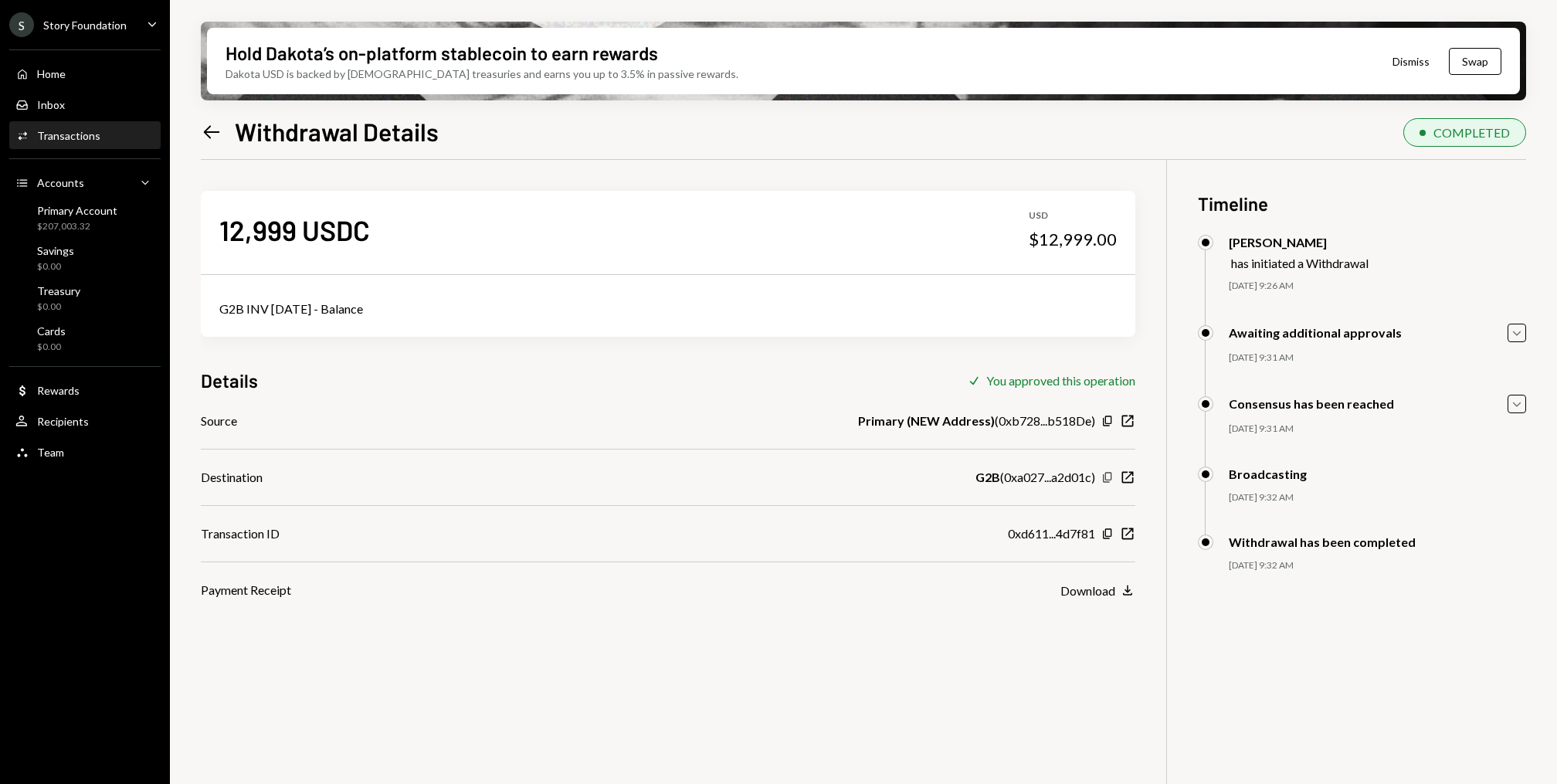
click at [1108, 476] on icon "Copy" at bounding box center [1107, 478] width 13 height 13
click at [1129, 474] on icon "New Window" at bounding box center [1127, 477] width 15 height 15
click at [67, 69] on div "Home Home" at bounding box center [84, 73] width 139 height 14
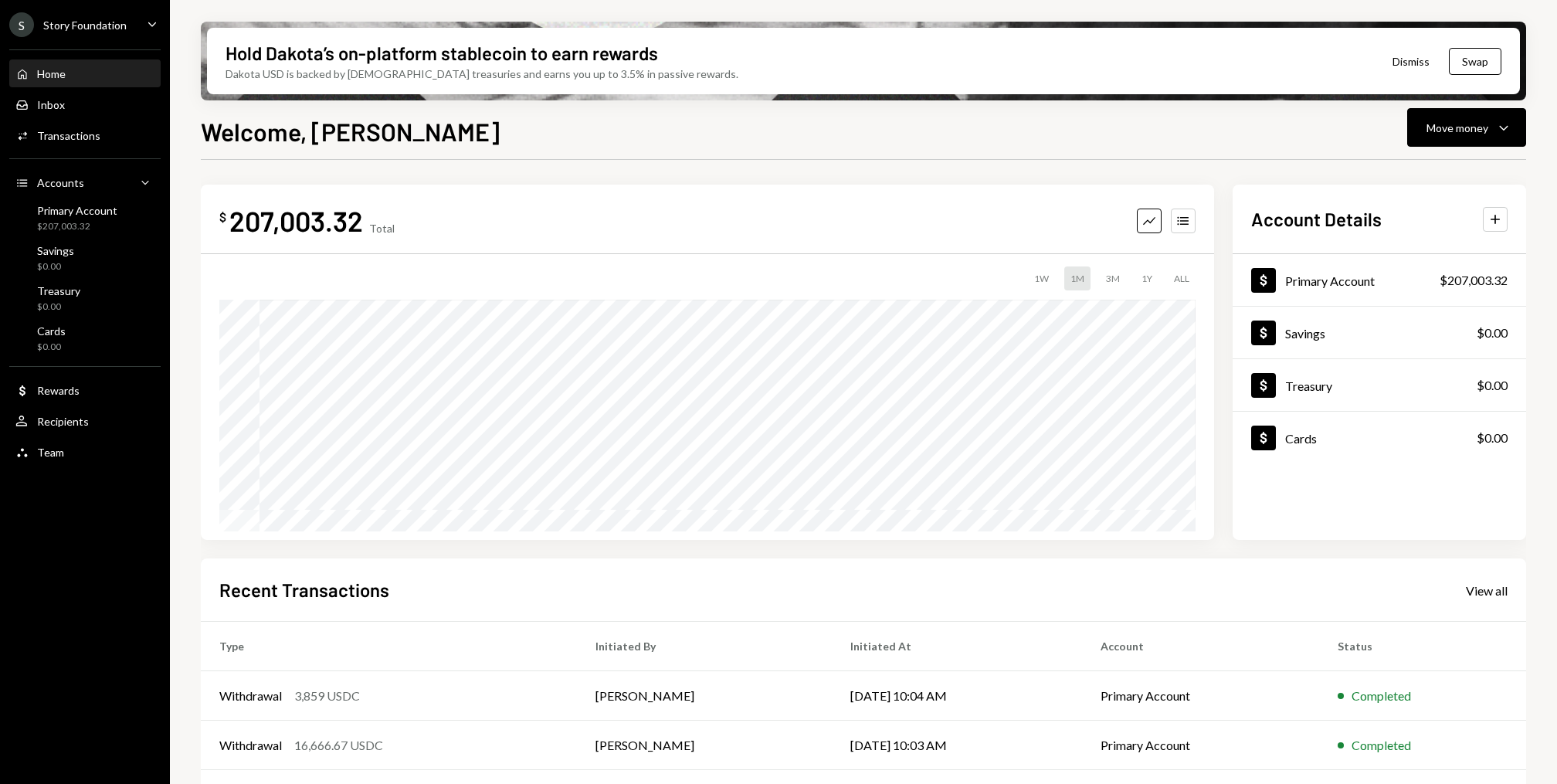
click at [84, 119] on div "Home Home Inbox Inbox Activities Transactions Accounts Accounts Caret Down Prim…" at bounding box center [84, 254] width 170 height 428
click at [84, 134] on div "Transactions" at bounding box center [69, 135] width 64 height 13
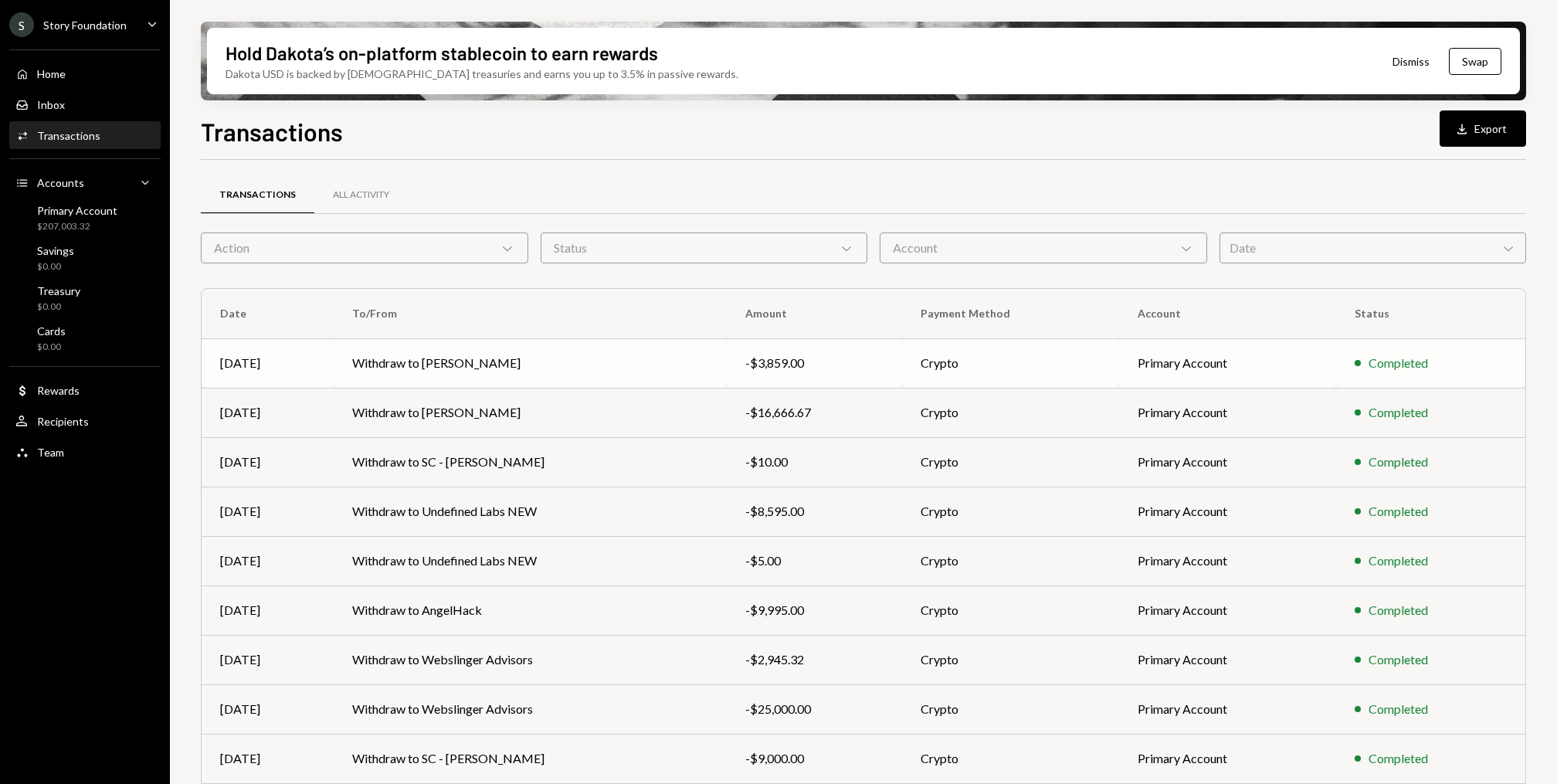
click at [372, 368] on td "Withdraw to Abby Huang" at bounding box center [530, 363] width 393 height 49
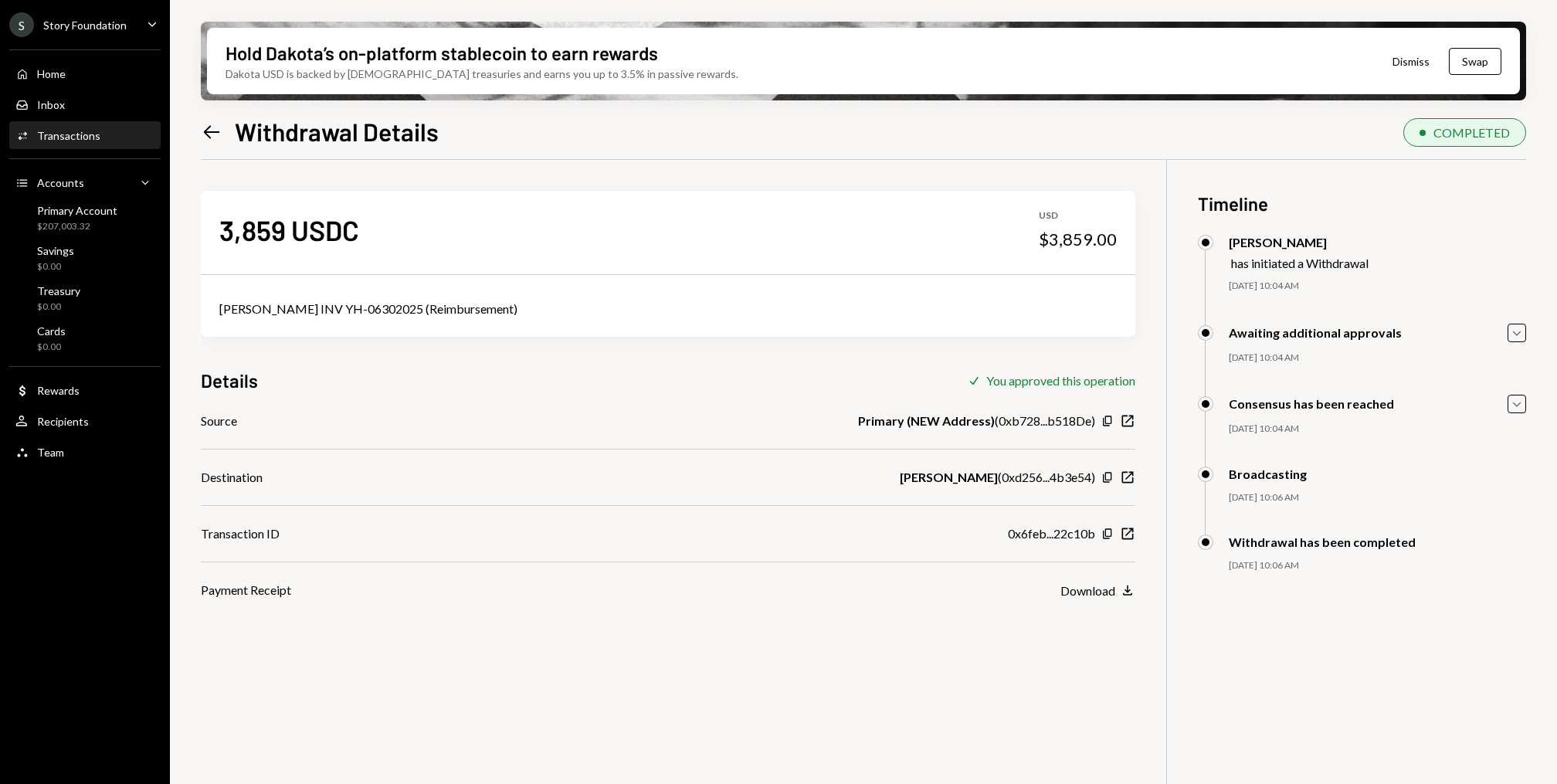
click at [72, 67] on div "Home Home" at bounding box center [84, 73] width 139 height 14
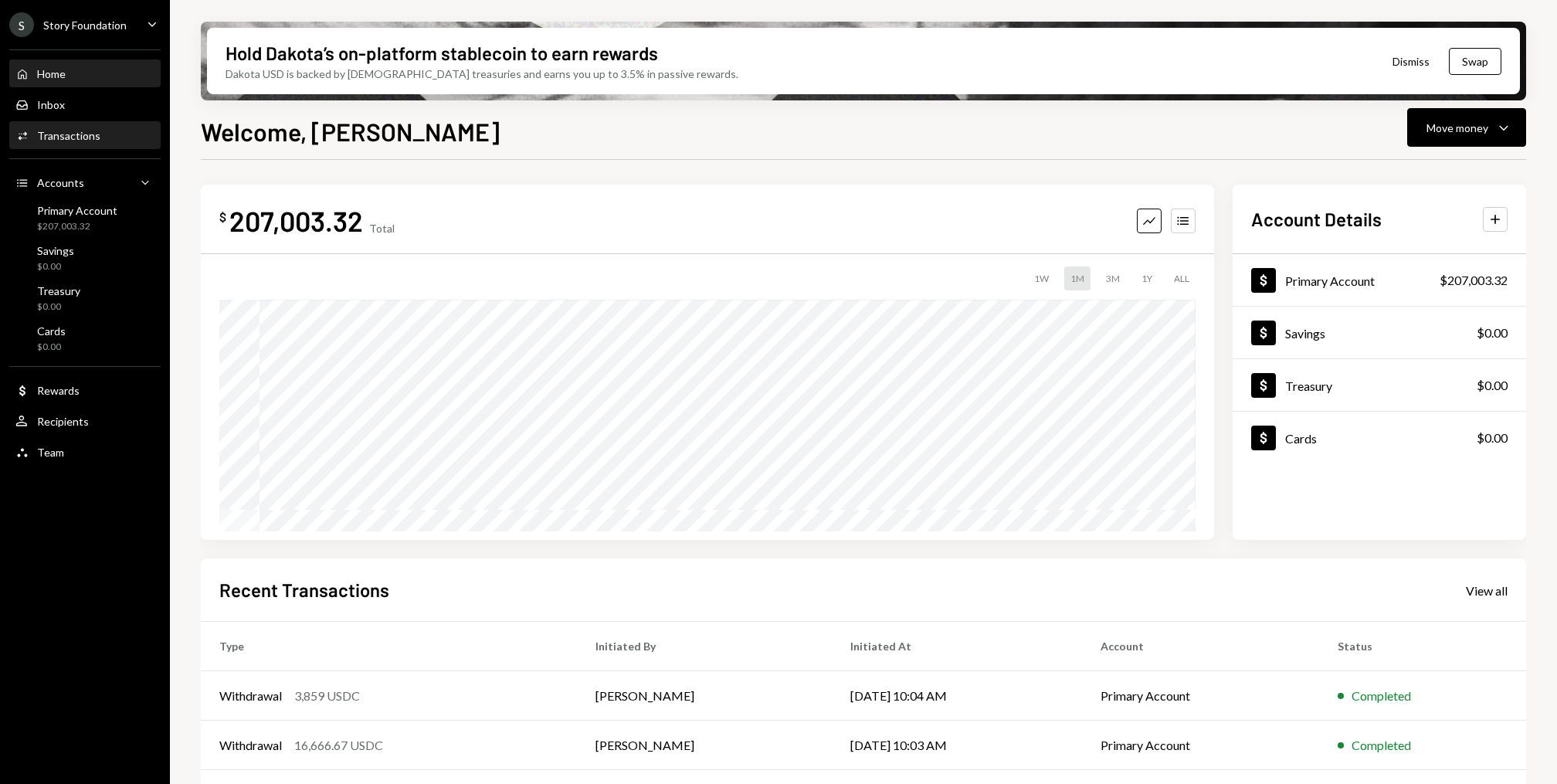
click at [78, 129] on div "Transactions" at bounding box center [69, 135] width 64 height 13
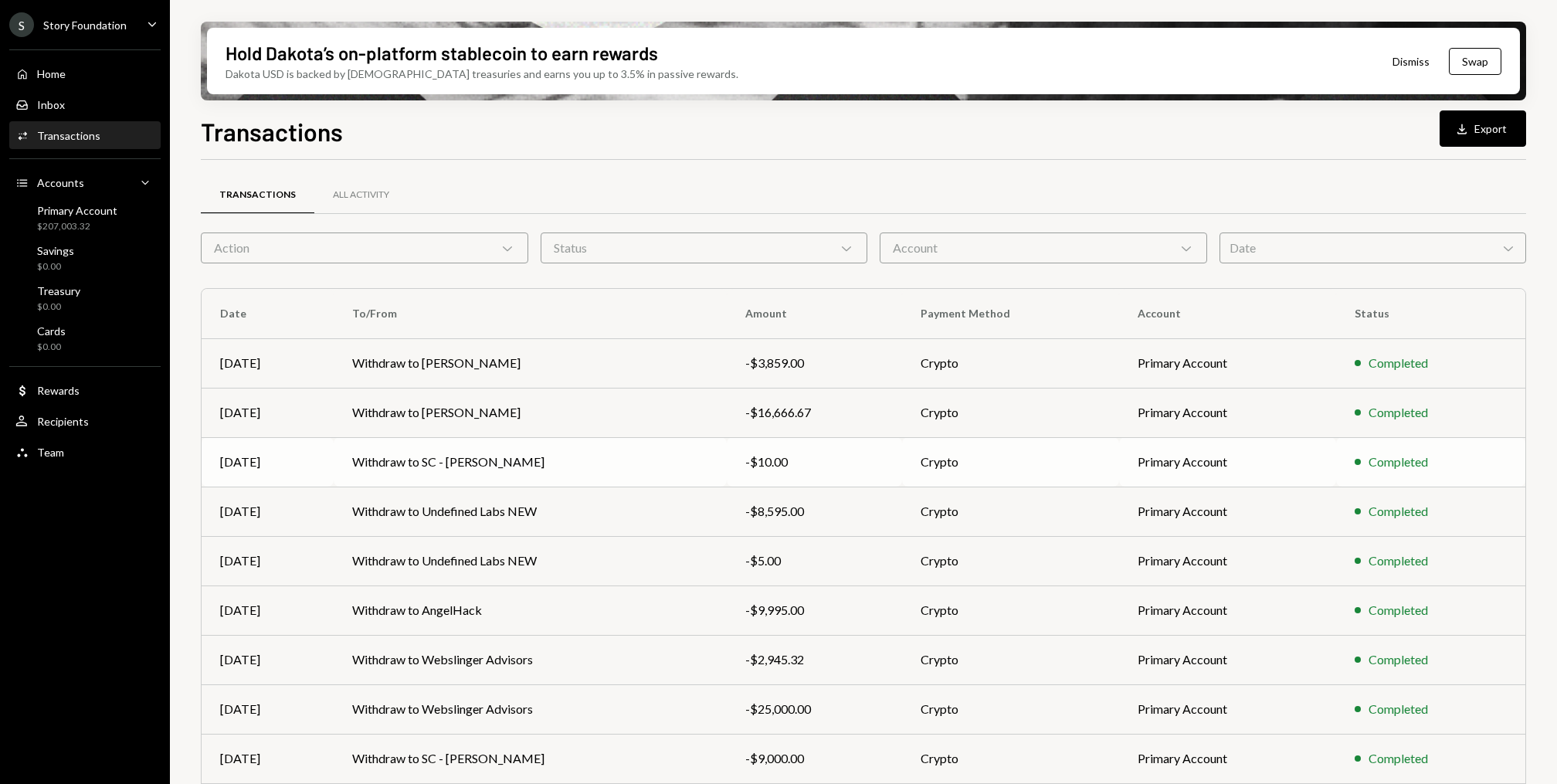
click at [408, 477] on td "Withdraw to SC - [PERSON_NAME]" at bounding box center [530, 462] width 393 height 49
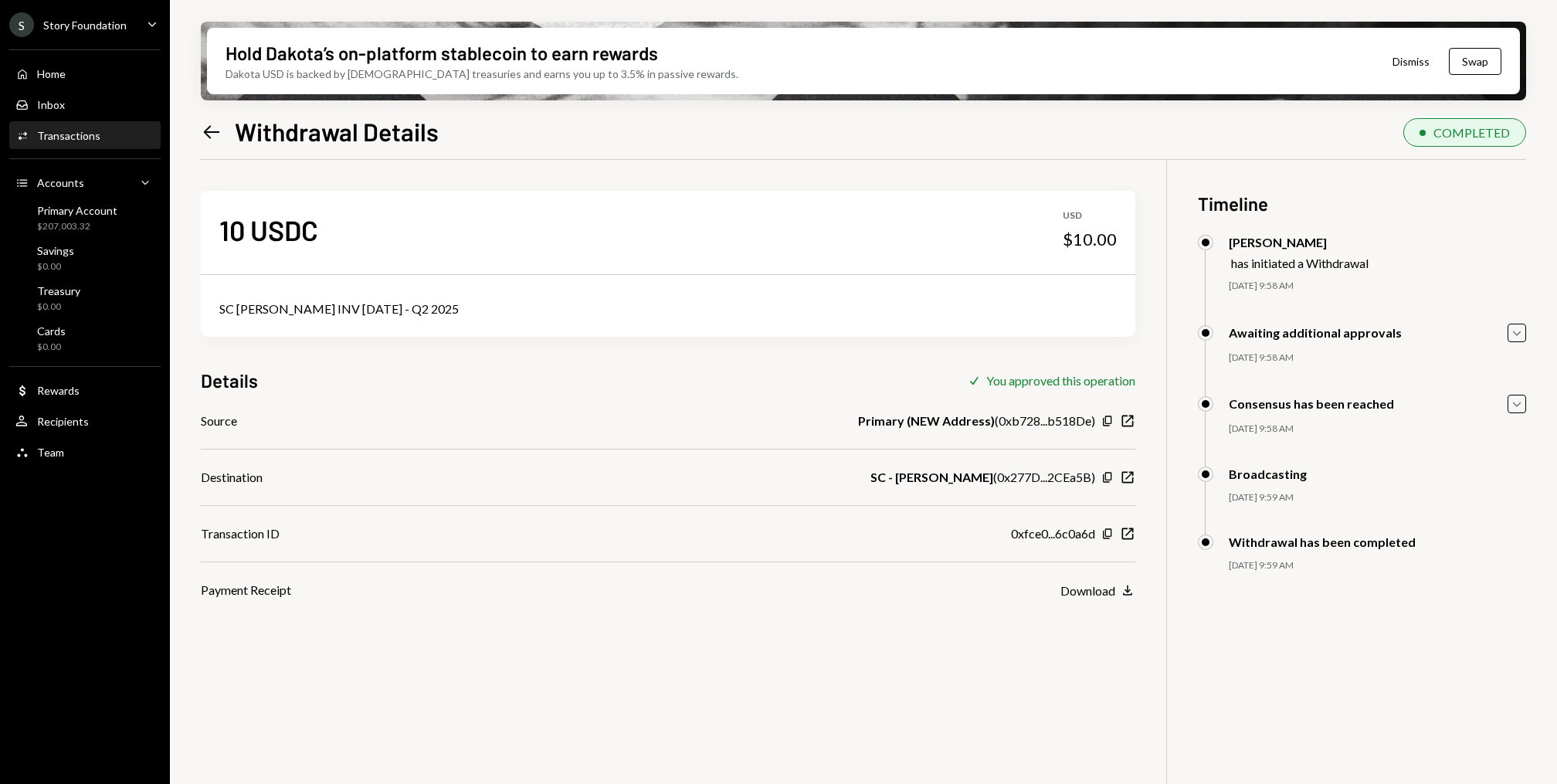
click at [286, 306] on div "SC Patrick INV Aug 26 - Q2 2025" at bounding box center [667, 308] width 897 height 18
copy div "SC Patrick INV Aug 26 - Q2 2025"
click at [90, 65] on div "Home Home" at bounding box center [84, 74] width 139 height 26
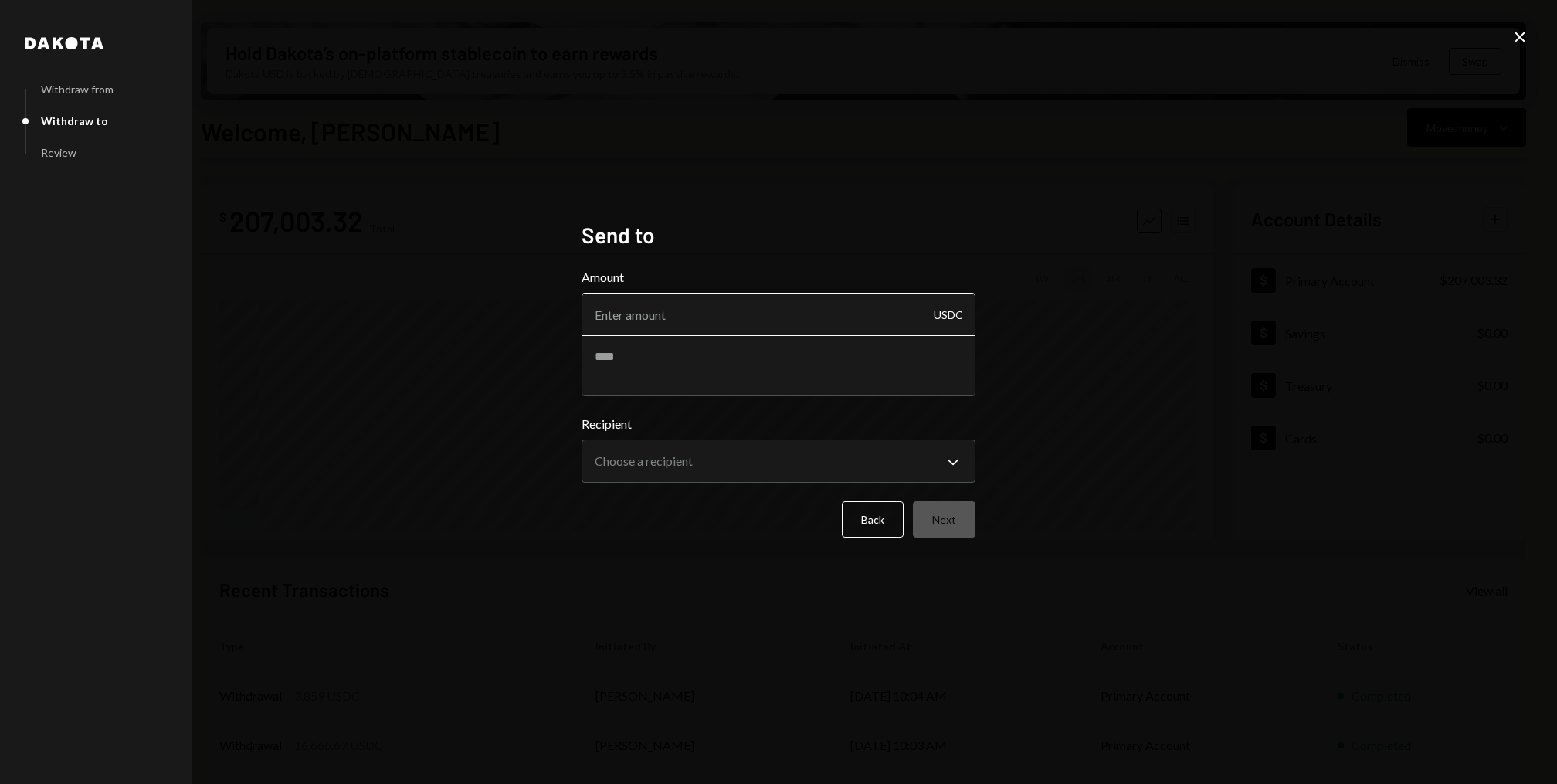
type textarea "**********"
click at [685, 324] on input "Amount" at bounding box center [778, 314] width 394 height 43
type input "8990"
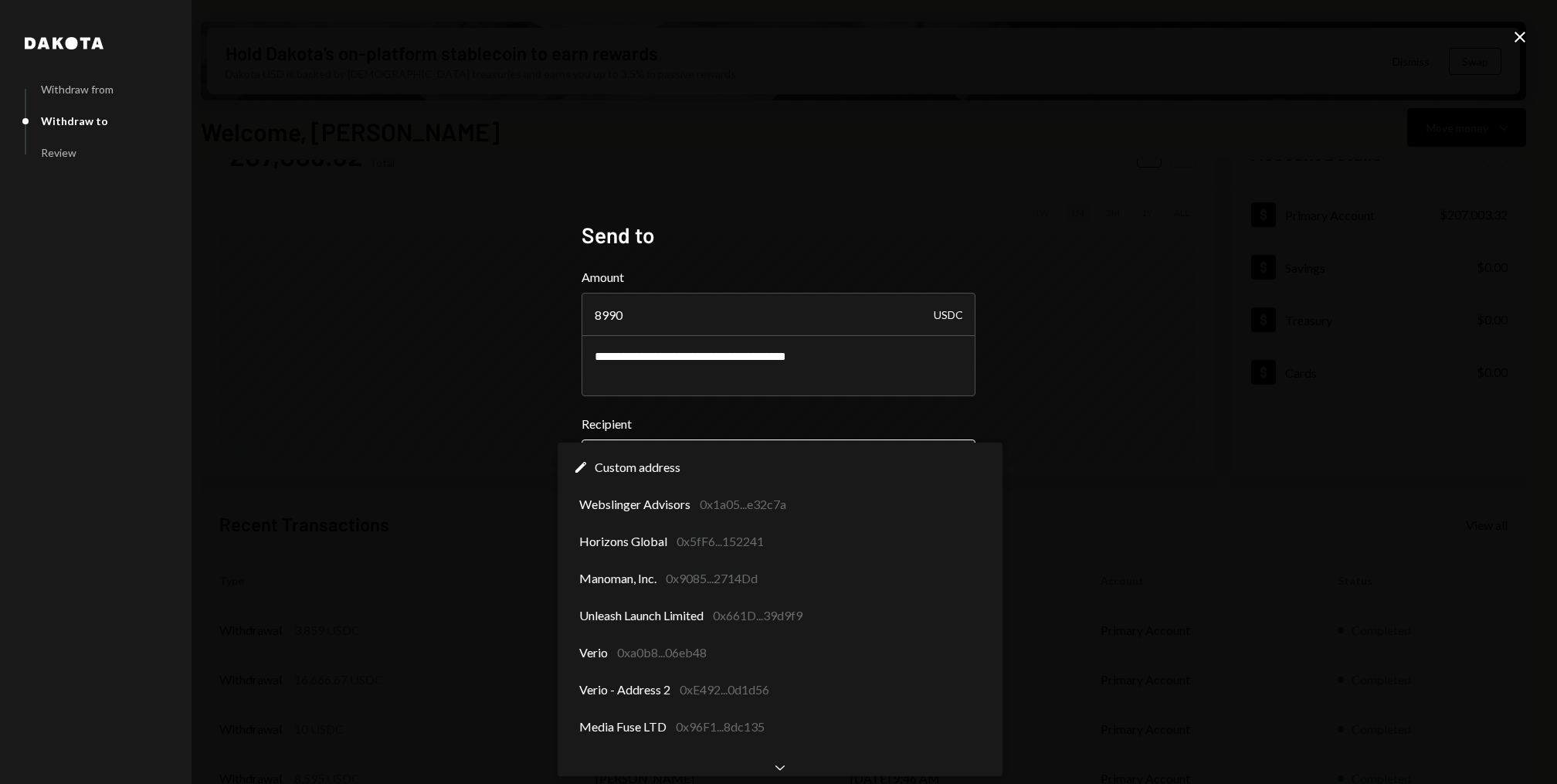
click at [684, 468] on body "S Story Foundation Caret Down Home Home Inbox Inbox Activities Transactions Acc…" at bounding box center [778, 392] width 1557 height 784
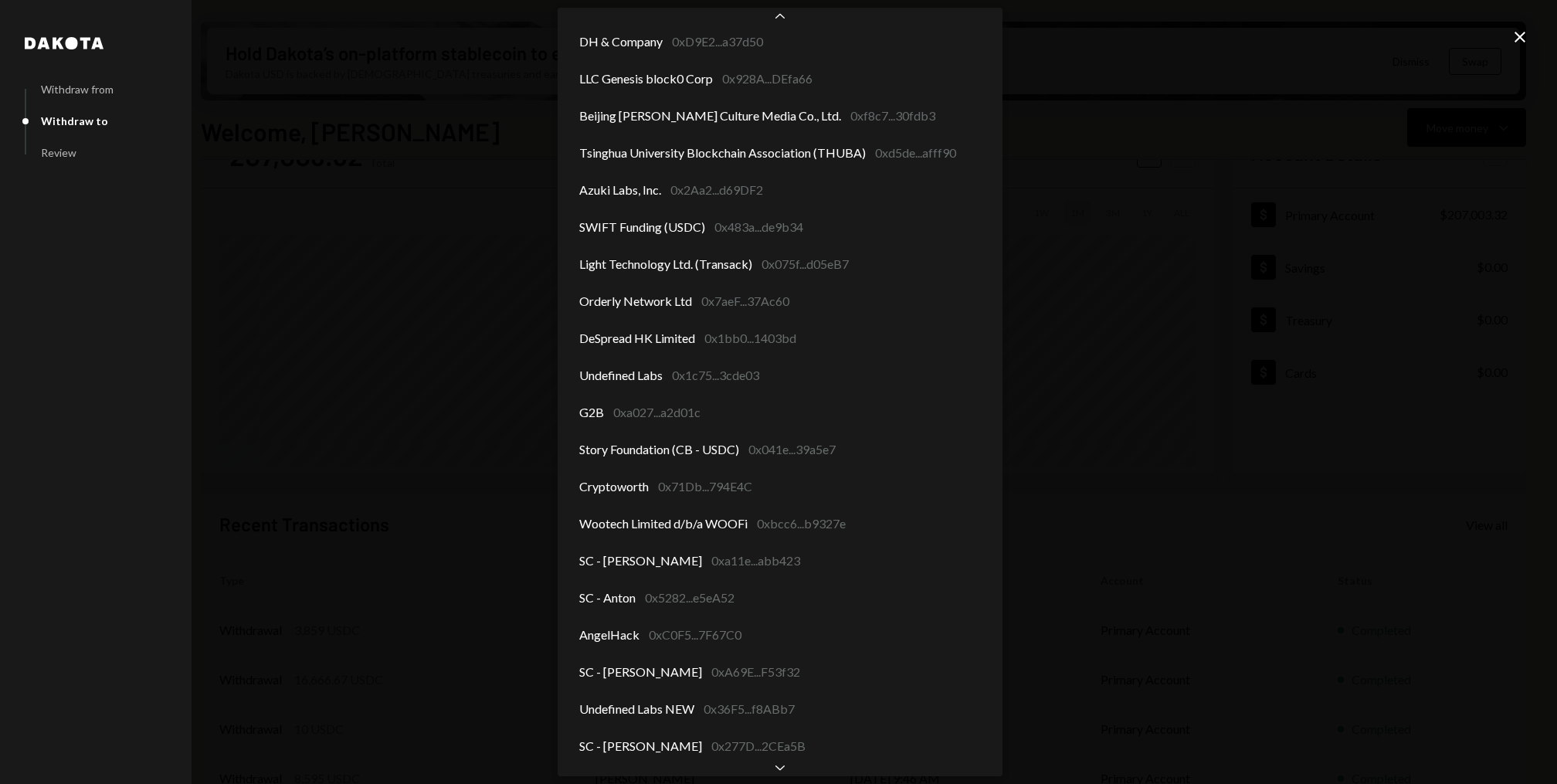
scroll to position [1968, 0]
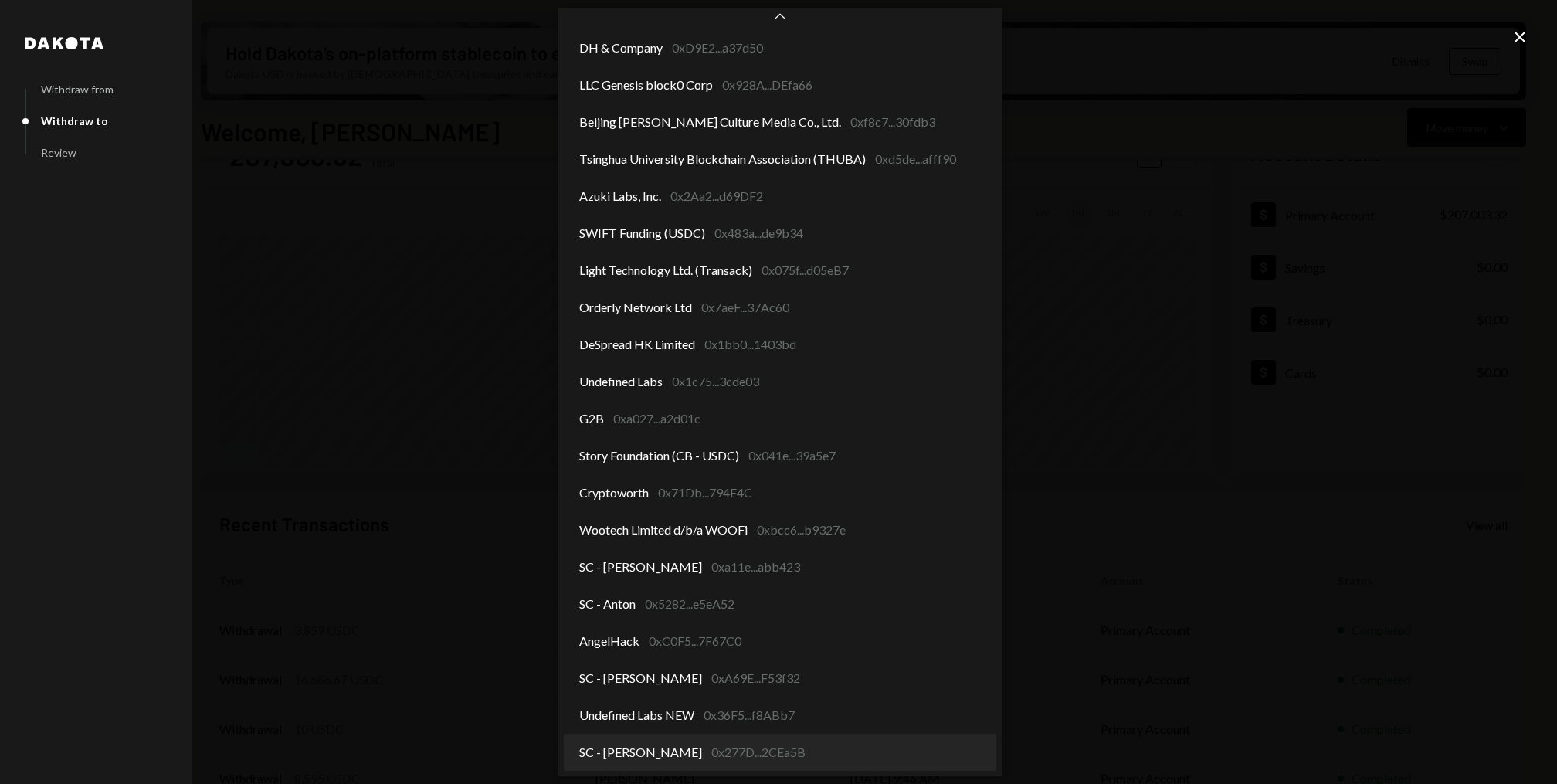
select select "**********"
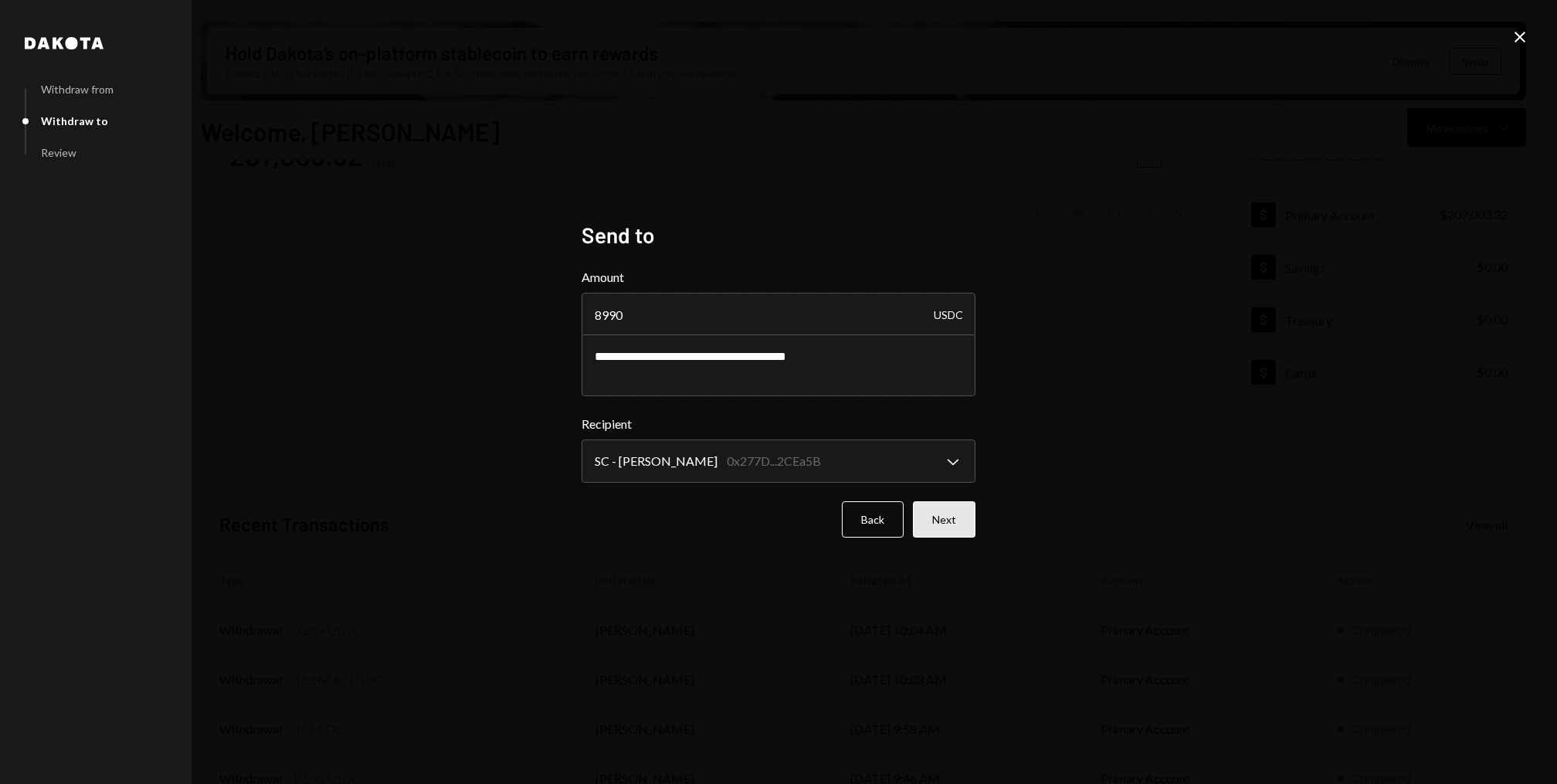
click at [953, 509] on button "Next" at bounding box center [944, 520] width 63 height 37
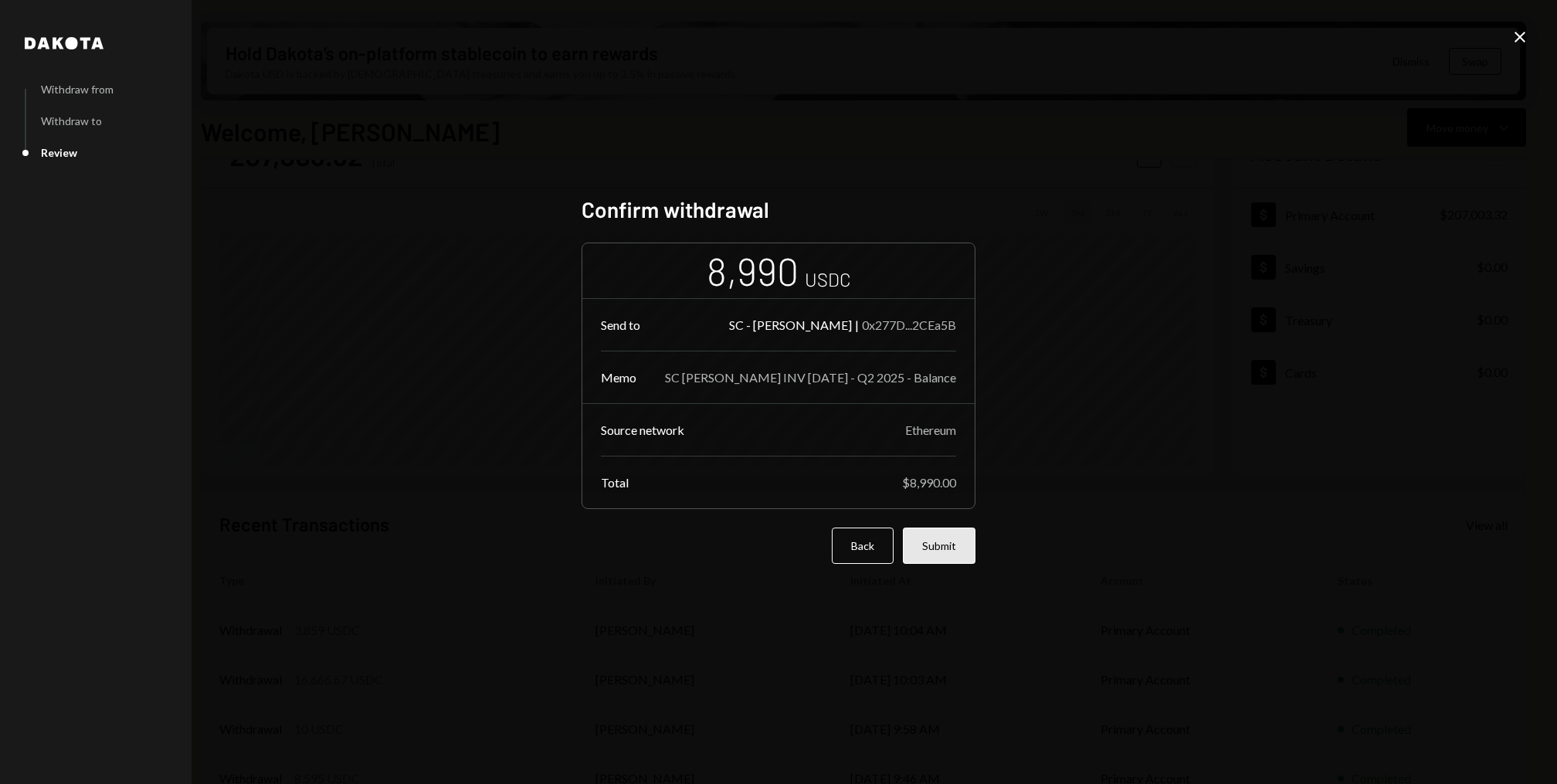
click at [954, 551] on button "Submit" at bounding box center [938, 546] width 72 height 37
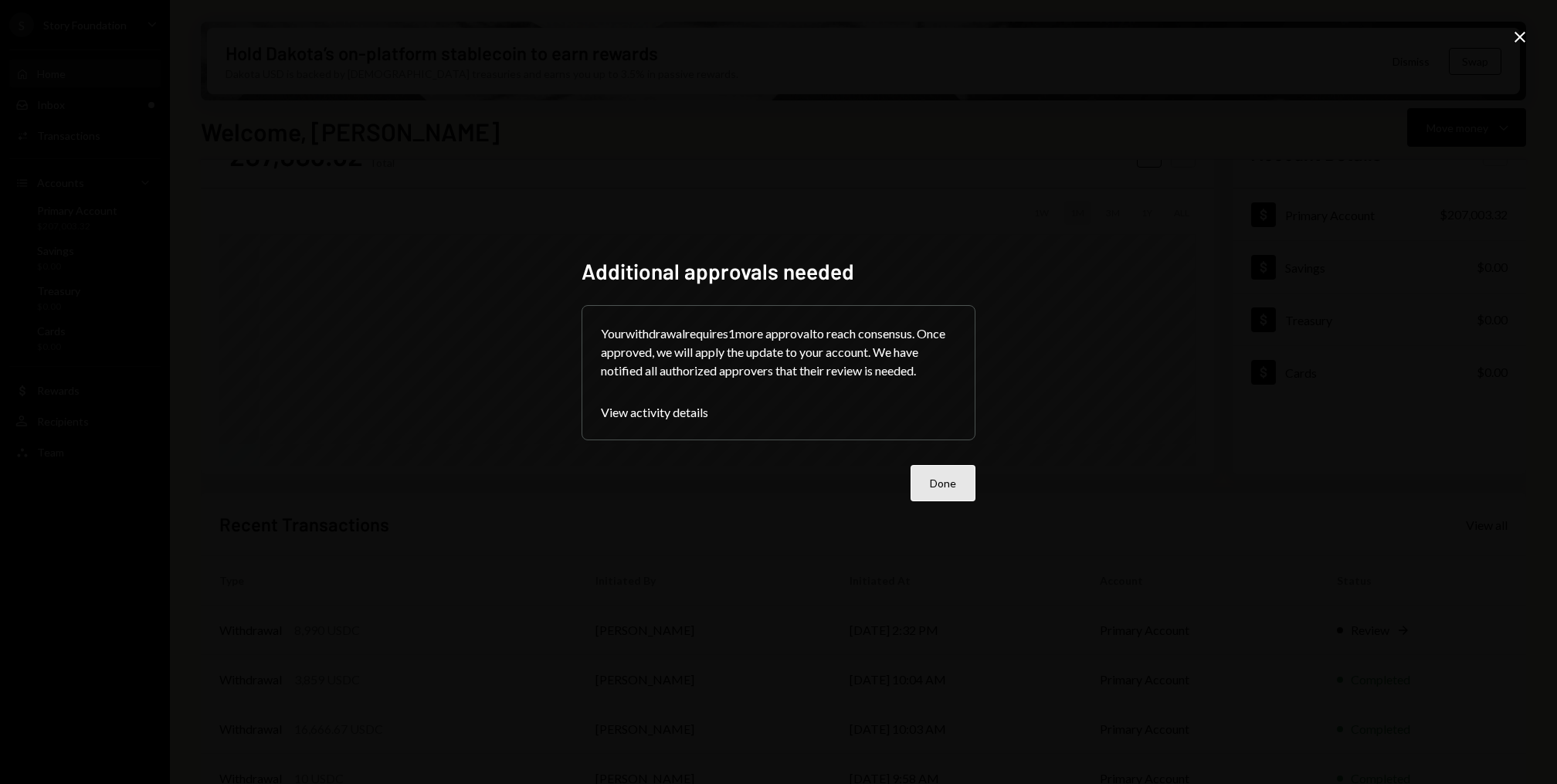
click at [931, 477] on button "Done" at bounding box center [942, 483] width 64 height 37
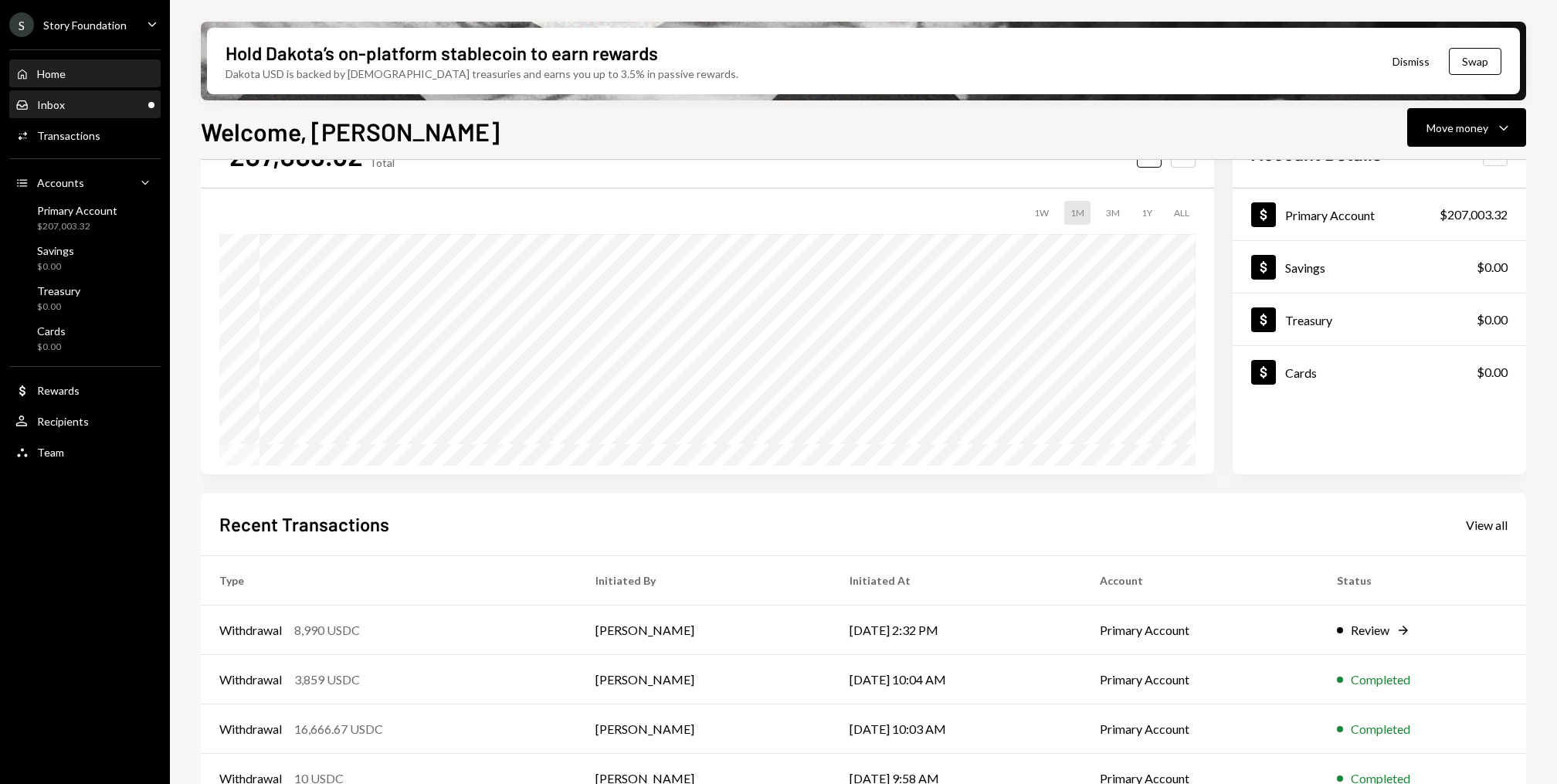
click at [60, 99] on div "Inbox" at bounding box center [51, 104] width 28 height 13
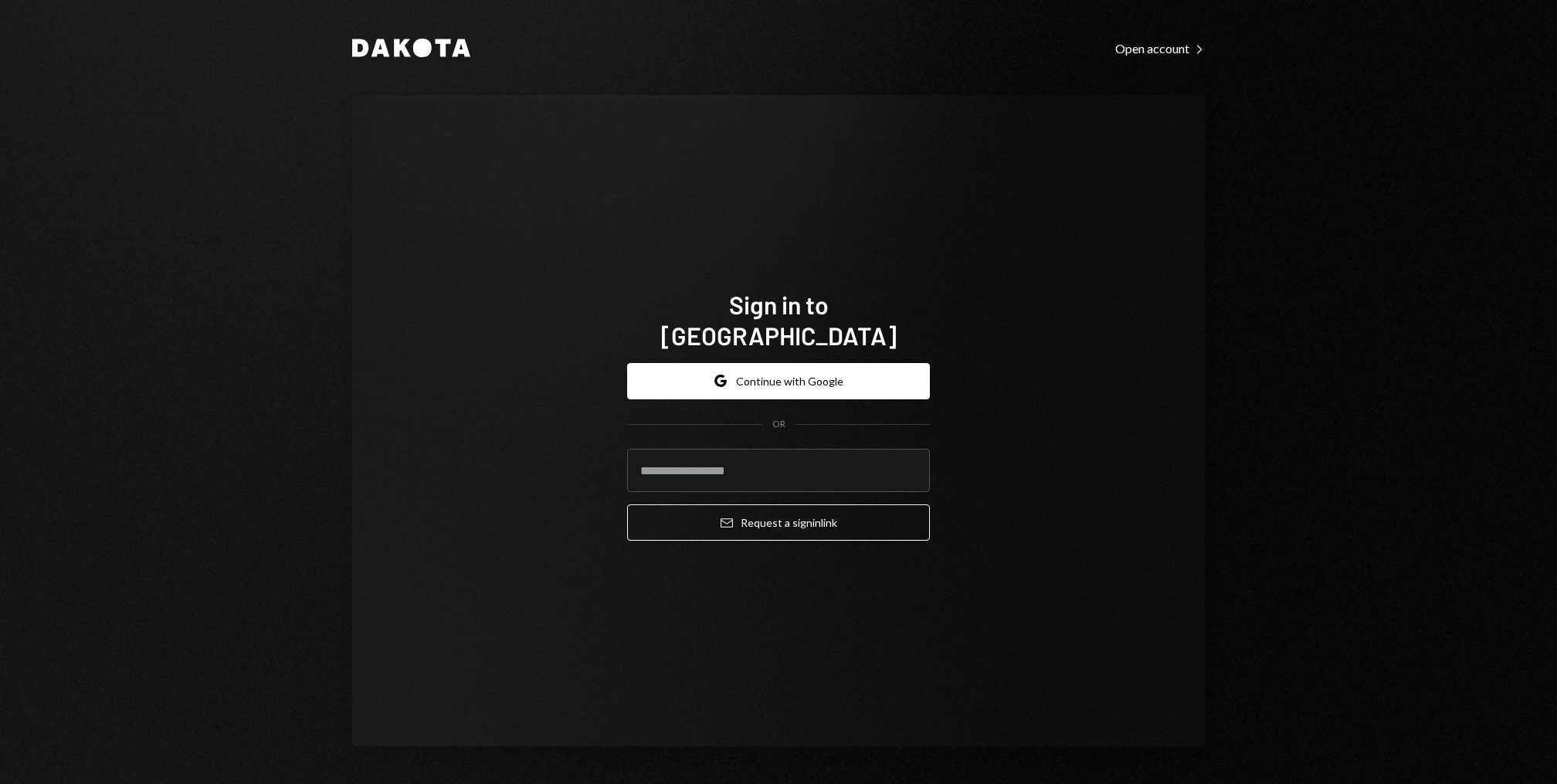
click at [81, 106] on div "Dakota Open account Right Caret Sign in to [GEOGRAPHIC_DATA] Google Continue wi…" at bounding box center [778, 392] width 1557 height 784
click at [681, 459] on input "email" at bounding box center [778, 470] width 302 height 43
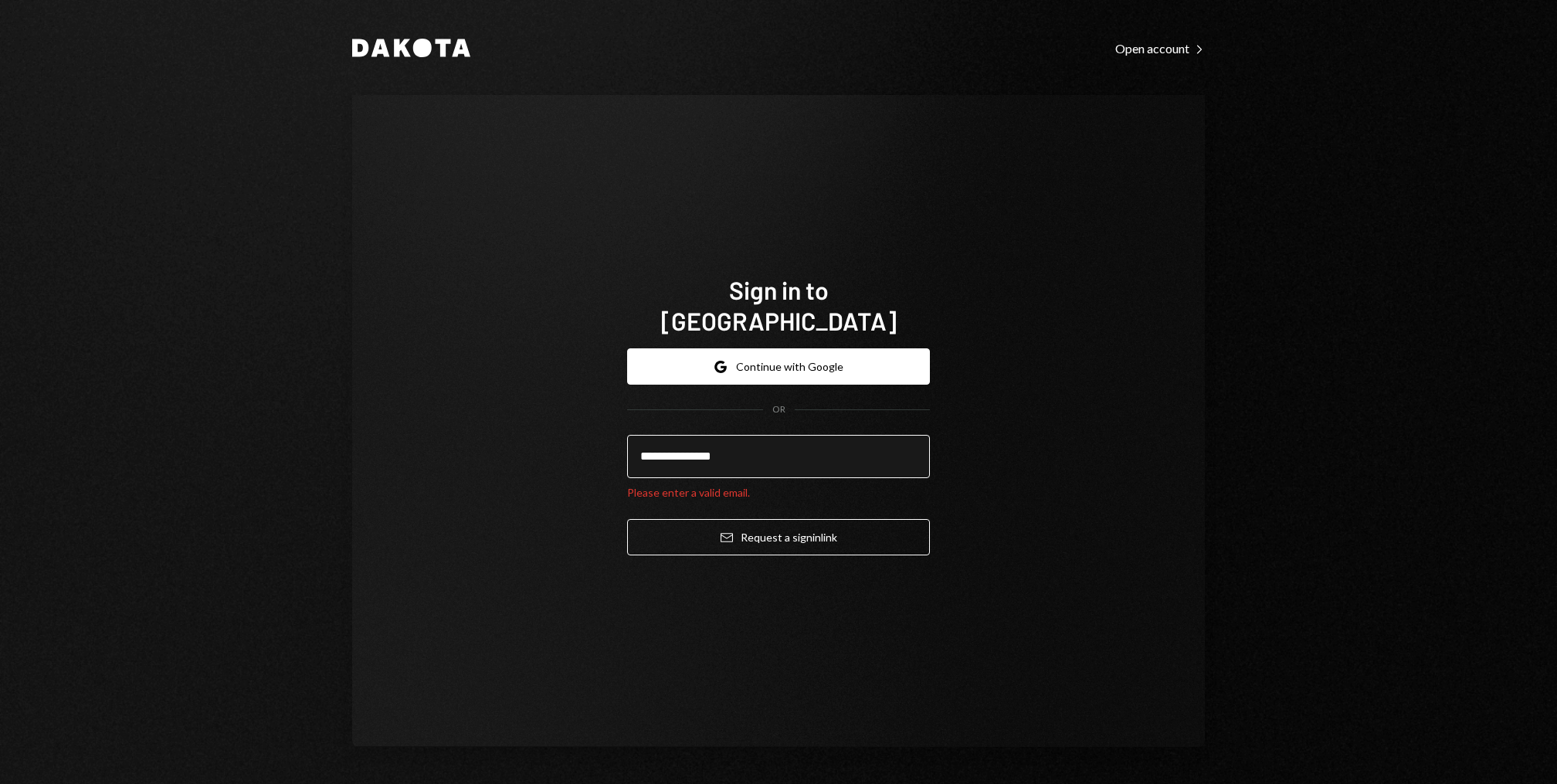
type input "**********"
click at [627, 519] on button "Email Request a sign in link" at bounding box center [778, 537] width 302 height 37
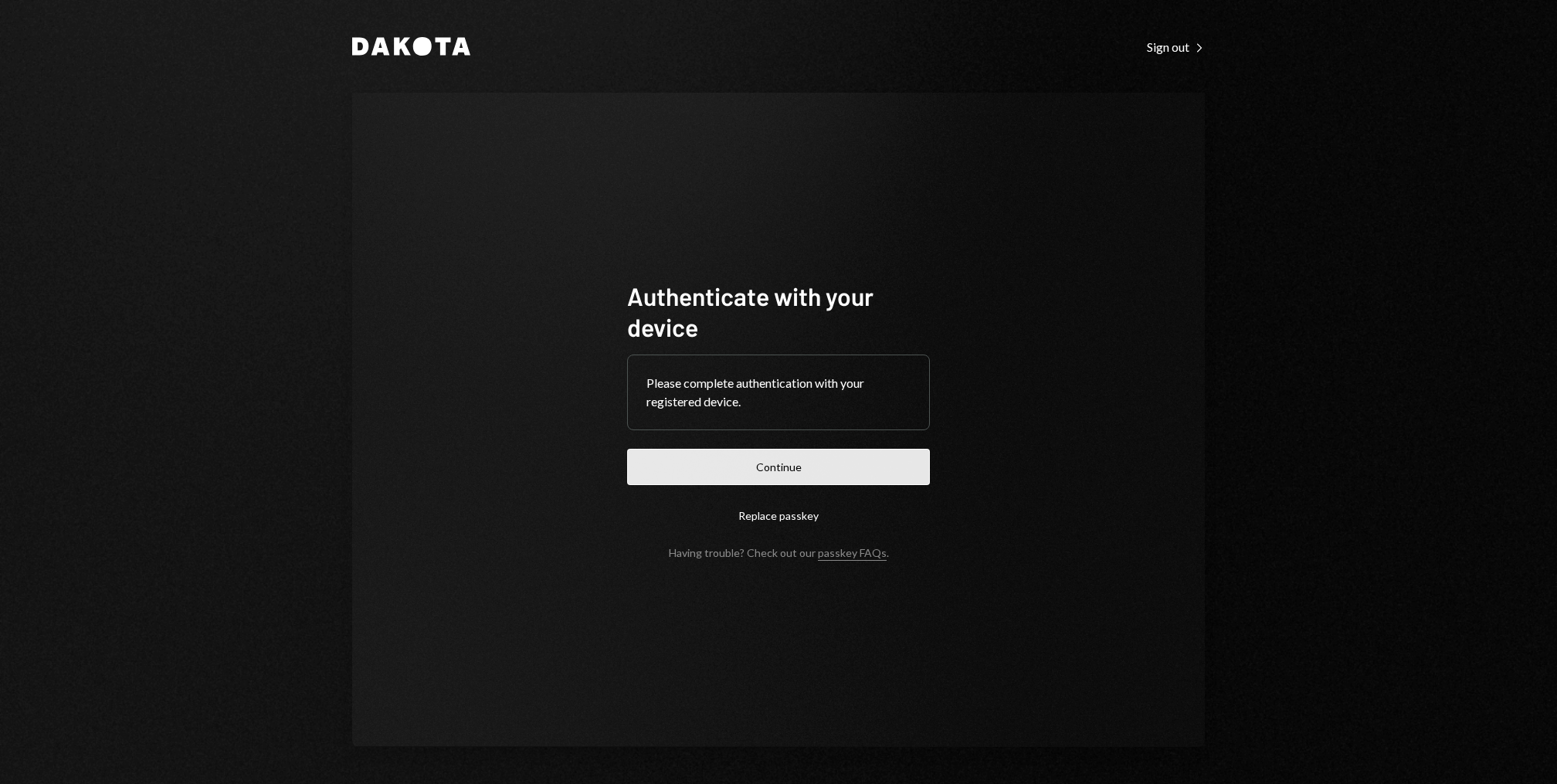
click at [684, 457] on button "Continue" at bounding box center [778, 467] width 302 height 37
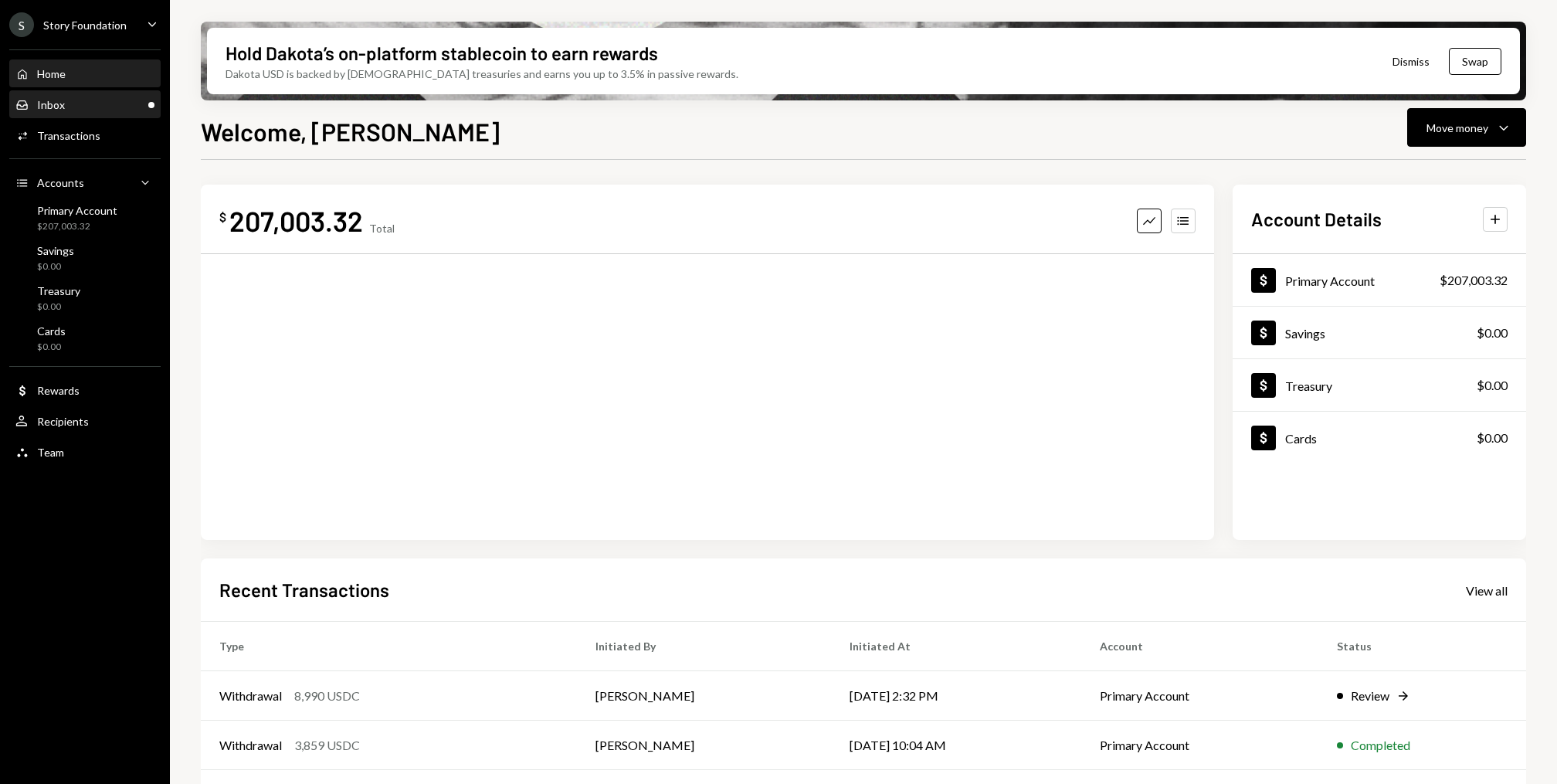
click at [80, 104] on div "Inbox Inbox" at bounding box center [84, 104] width 139 height 14
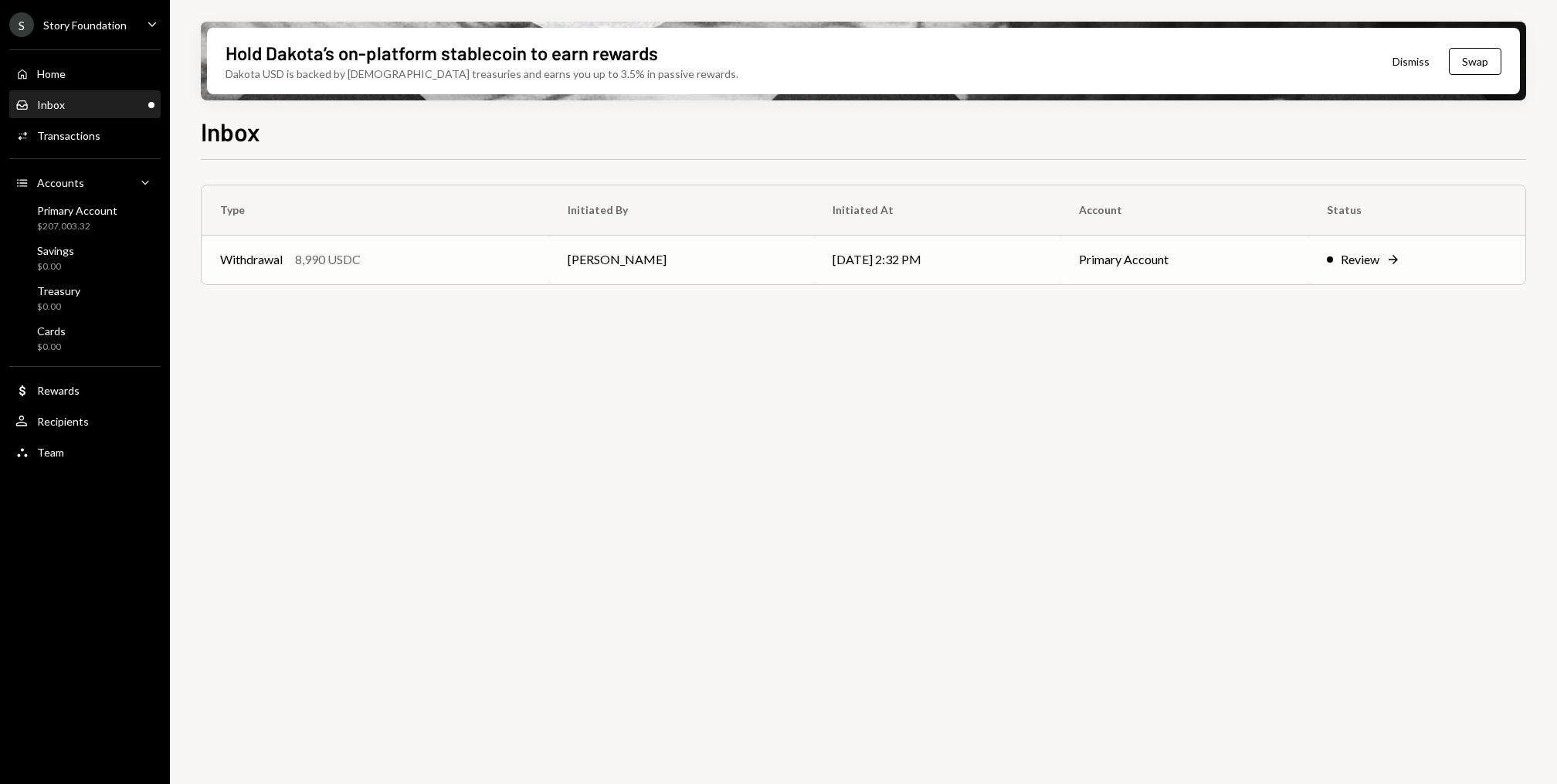
click at [392, 265] on div "Withdrawal 8,990 USDC" at bounding box center [375, 259] width 310 height 18
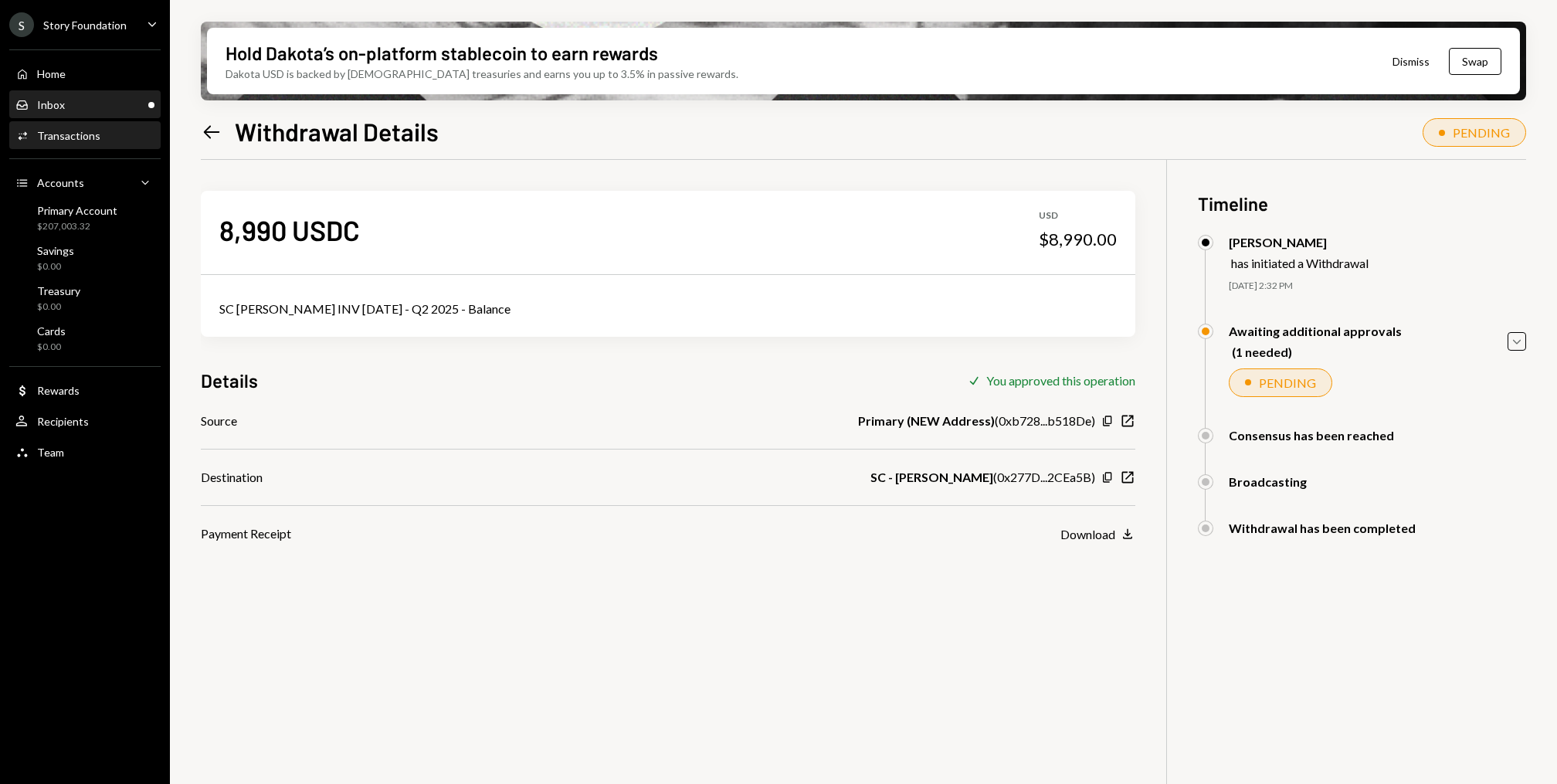
click at [57, 111] on div "Inbox Inbox" at bounding box center [40, 104] width 49 height 14
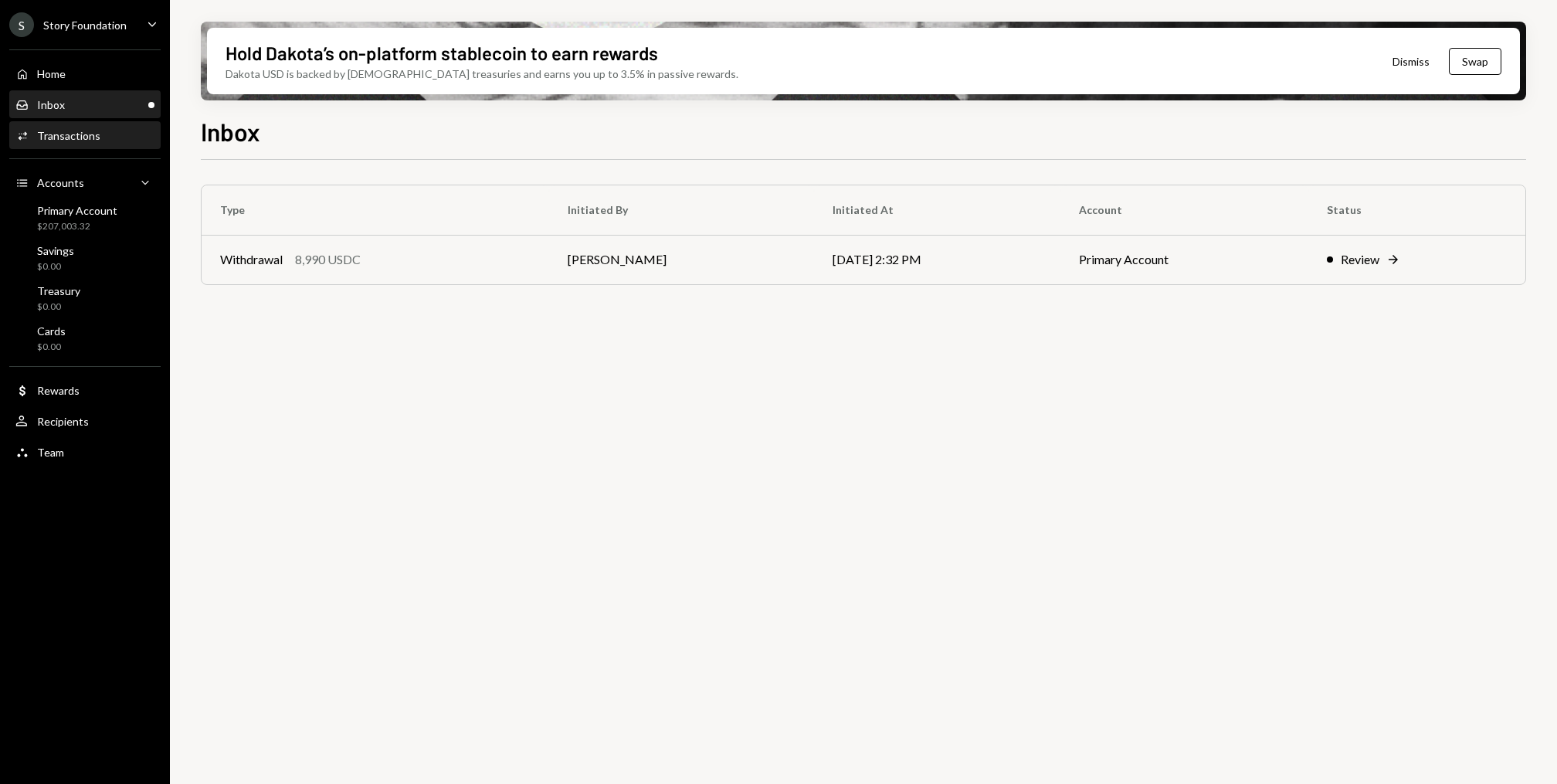
click at [59, 134] on div "Transactions" at bounding box center [69, 135] width 64 height 13
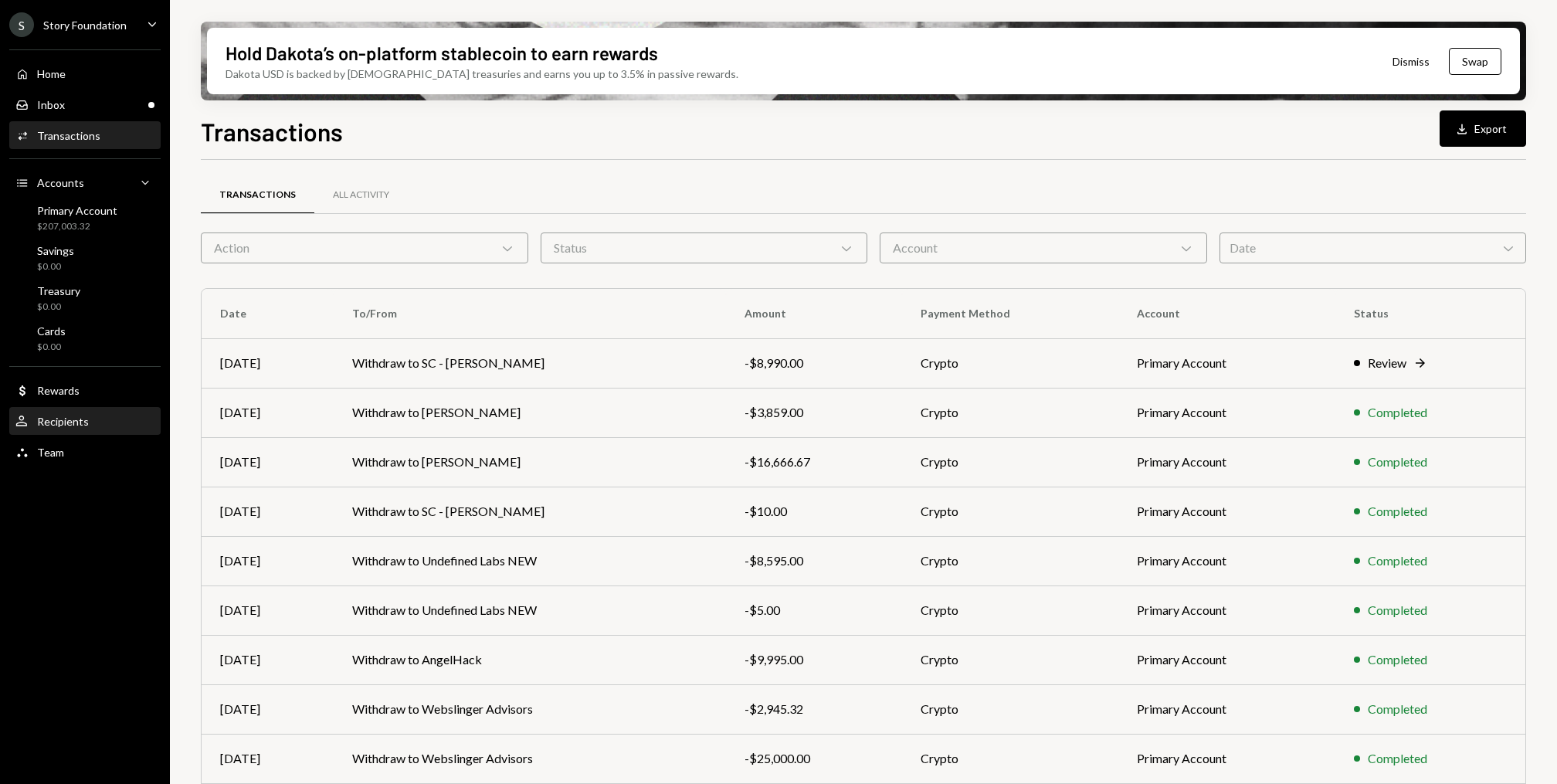
click at [107, 418] on div "User Recipients" at bounding box center [84, 421] width 139 height 14
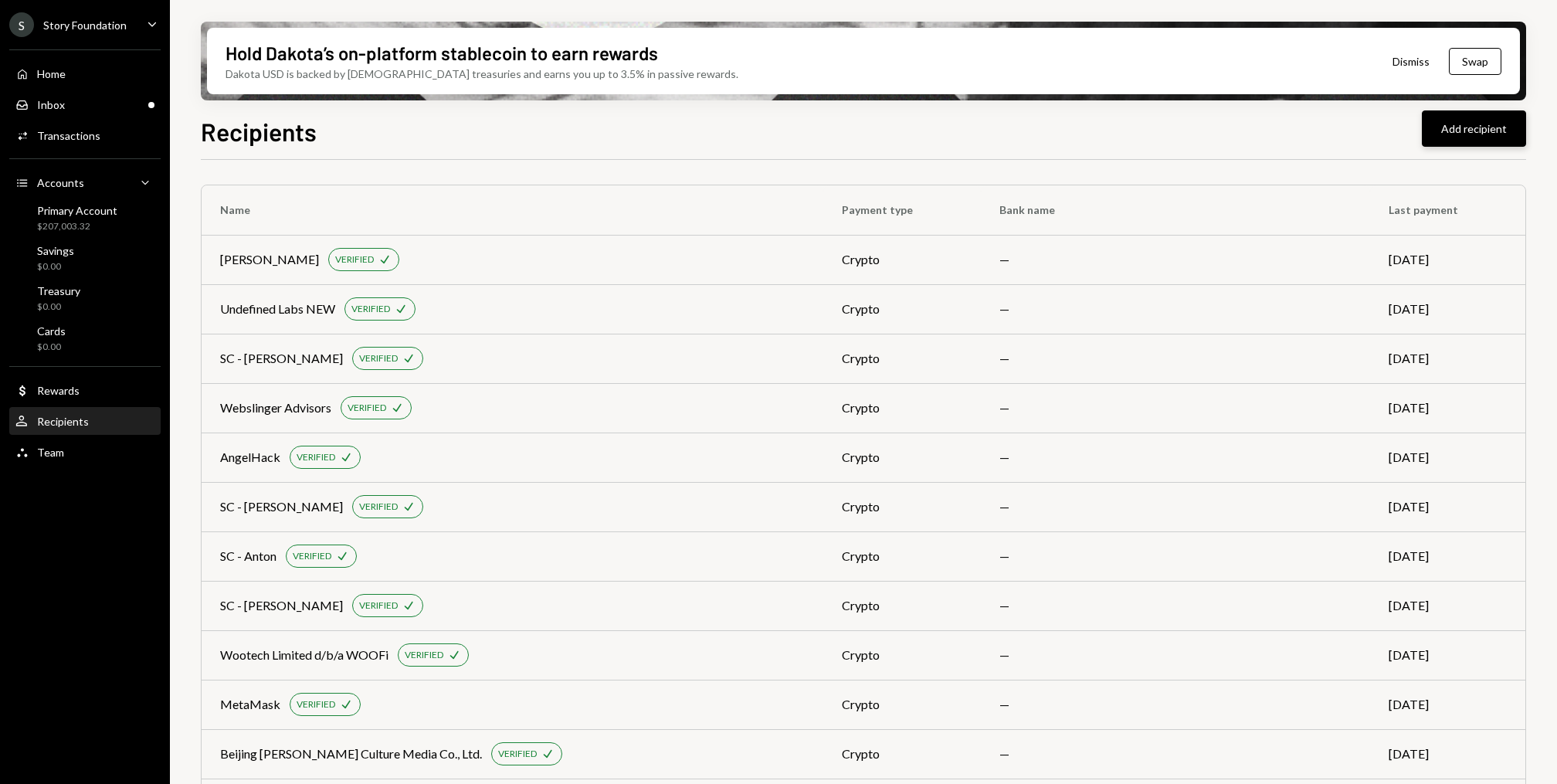
click at [1499, 130] on button "Add recipient" at bounding box center [1473, 129] width 104 height 37
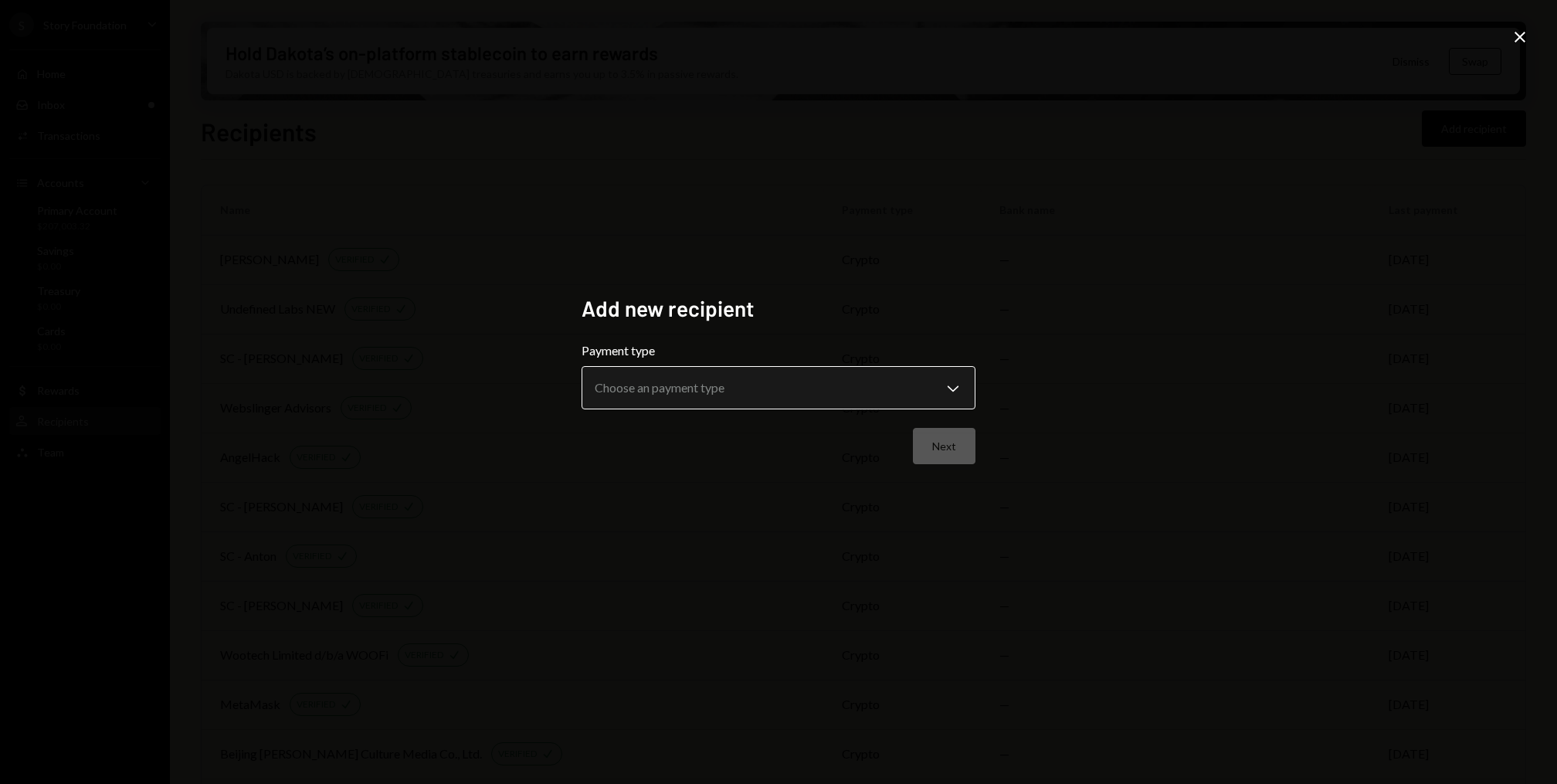
click at [686, 373] on body "S Story Foundation Caret Down Home Home Inbox Inbox Activities Transactions Acc…" at bounding box center [778, 392] width 1557 height 784
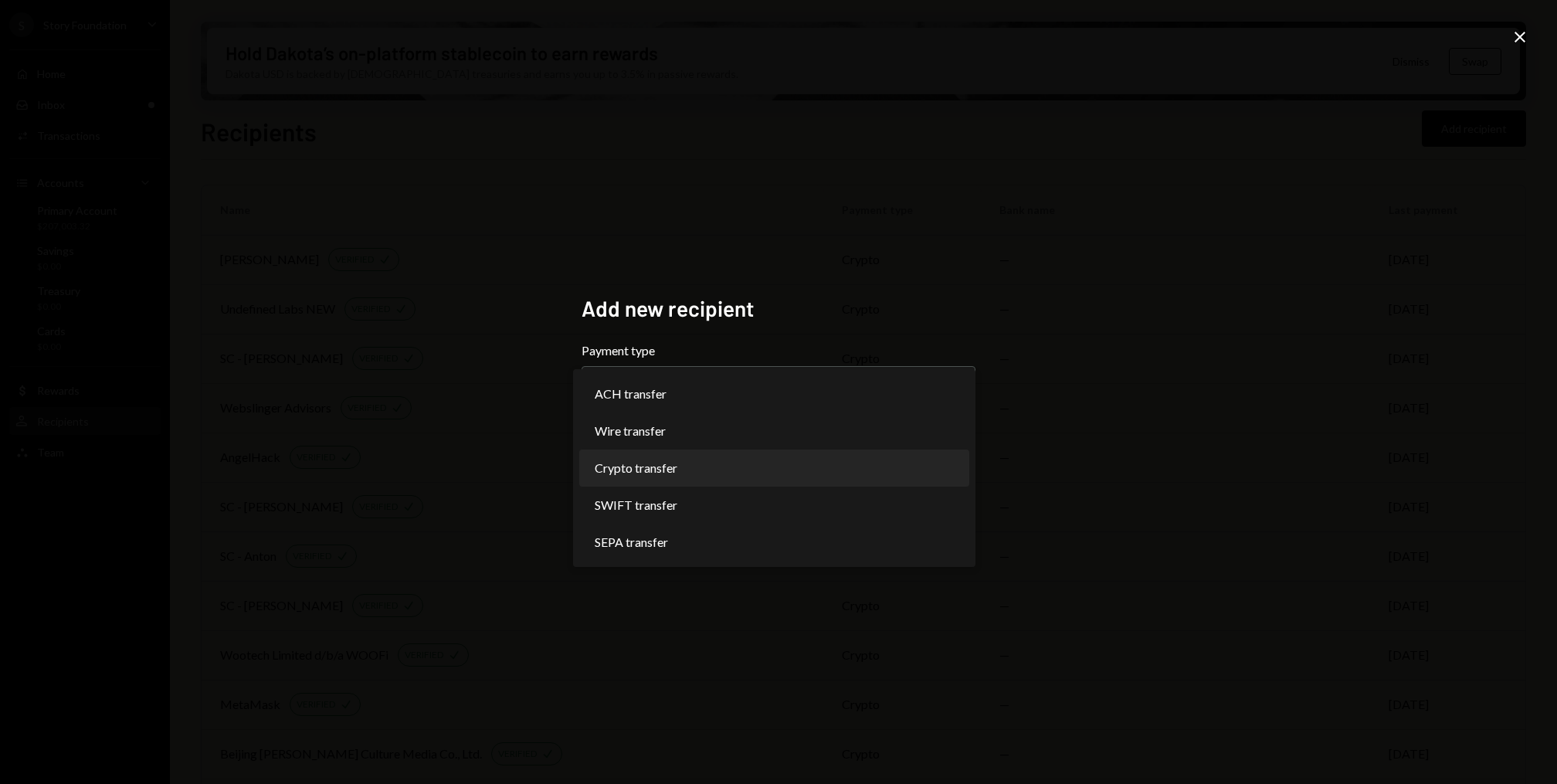
select select "******"
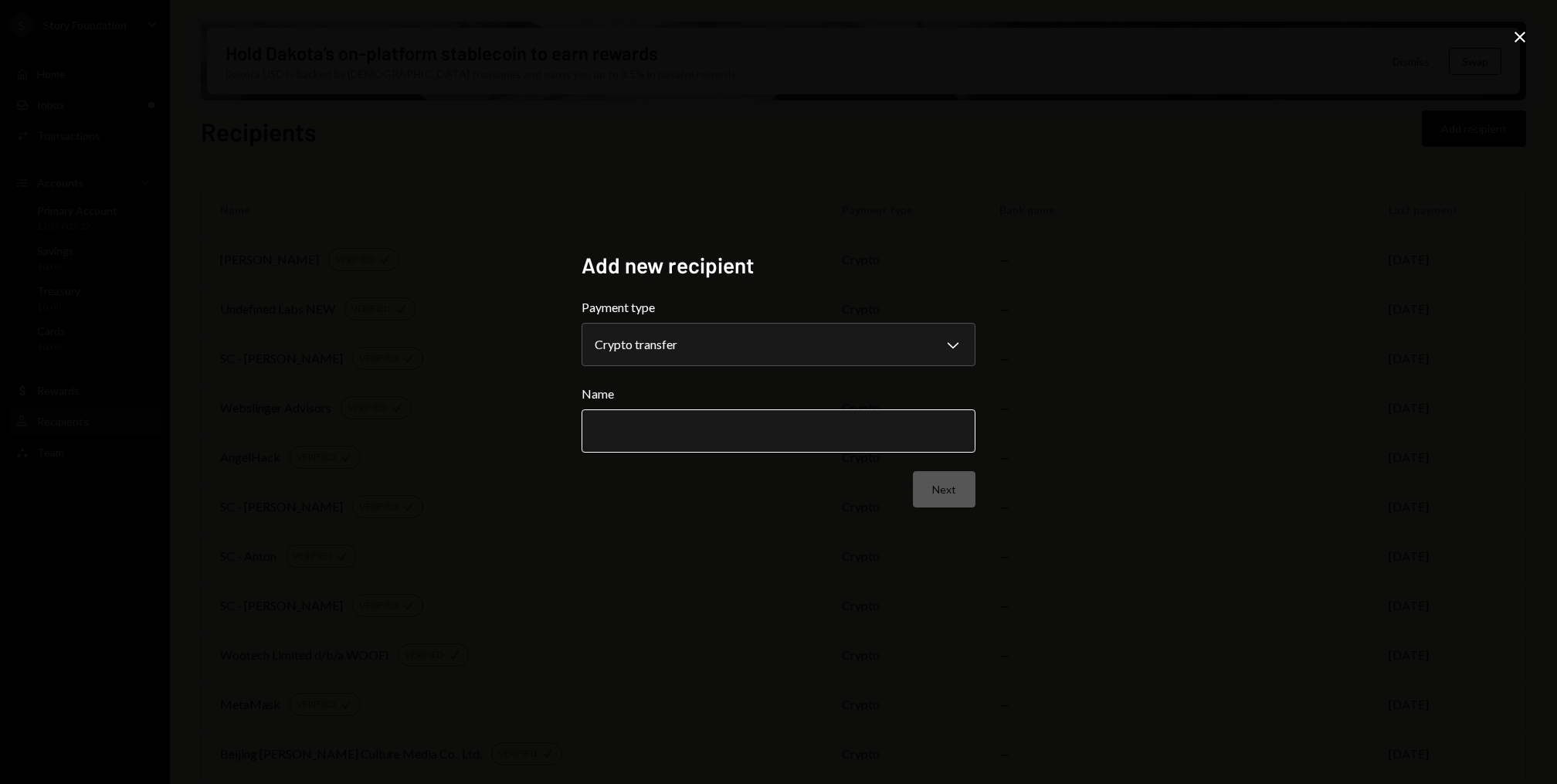
click at [669, 444] on input "Name" at bounding box center [778, 431] width 394 height 43
type input "**********"
click at [946, 486] on button "Next" at bounding box center [944, 490] width 63 height 37
click at [626, 328] on body "S Story Foundation Caret Down Home Home Inbox Inbox Activities Transactions Acc…" at bounding box center [778, 392] width 1557 height 784
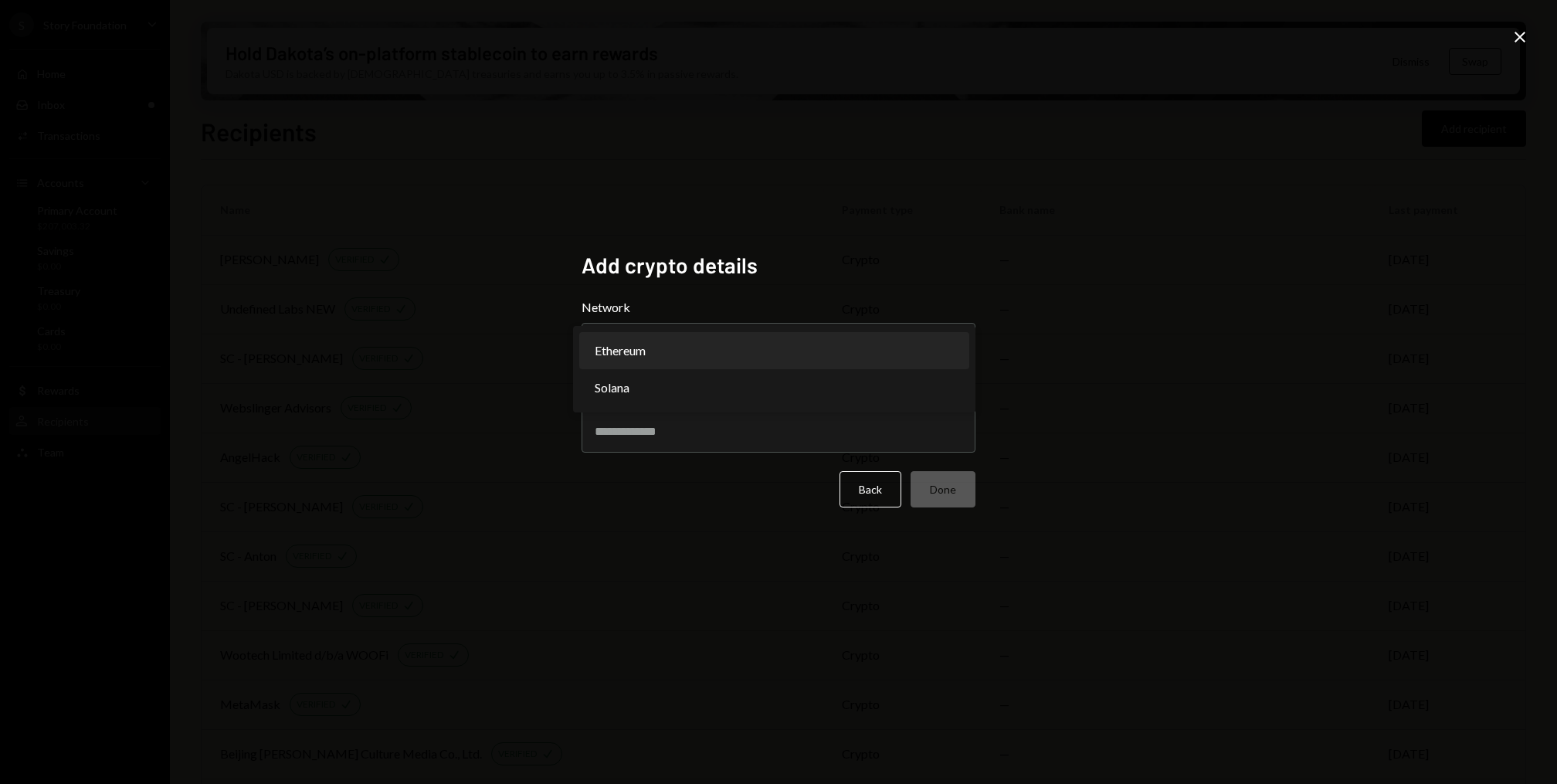
select select "**********"
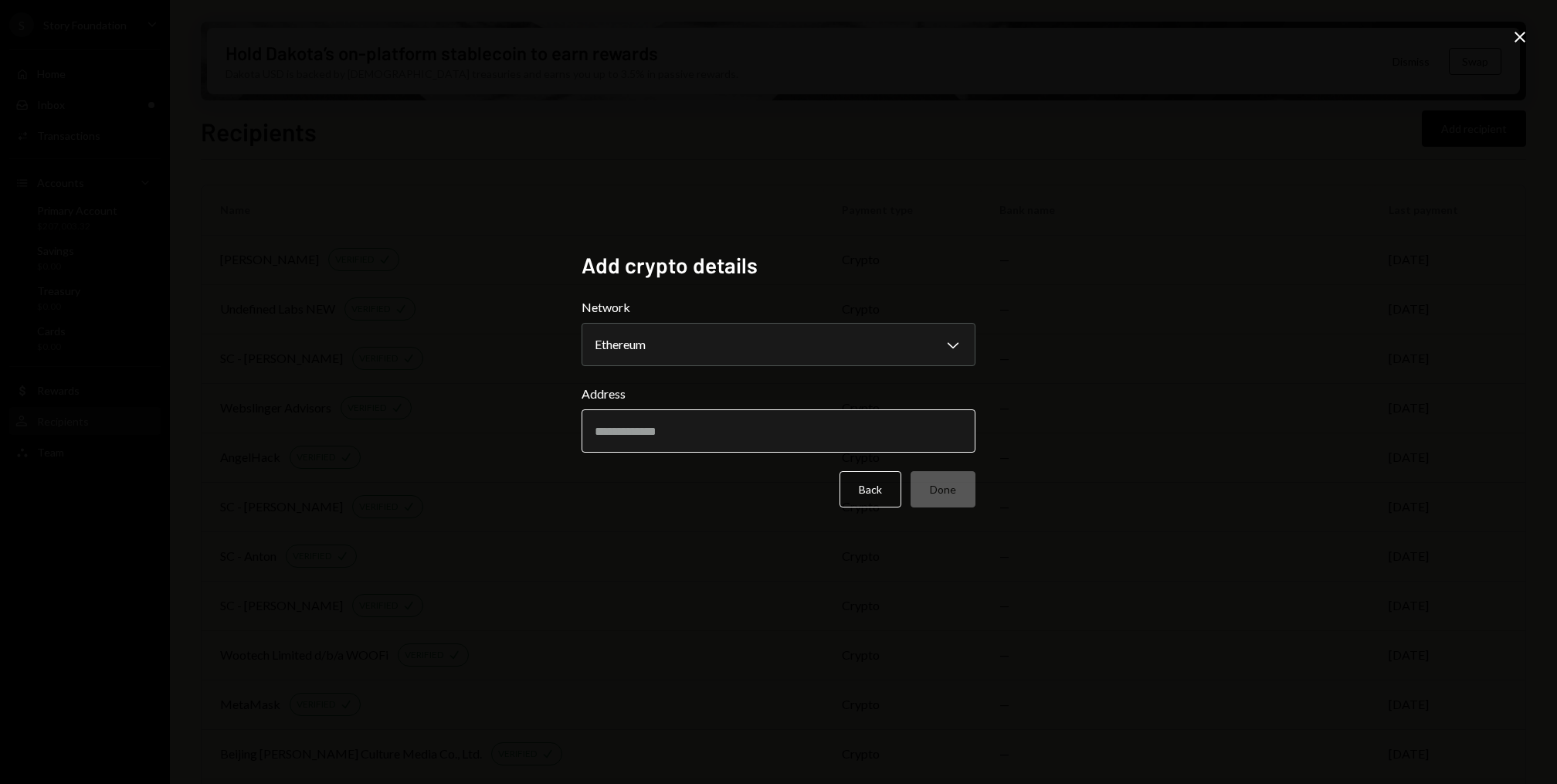
click at [711, 423] on input "Address" at bounding box center [778, 431] width 394 height 43
paste input "**********"
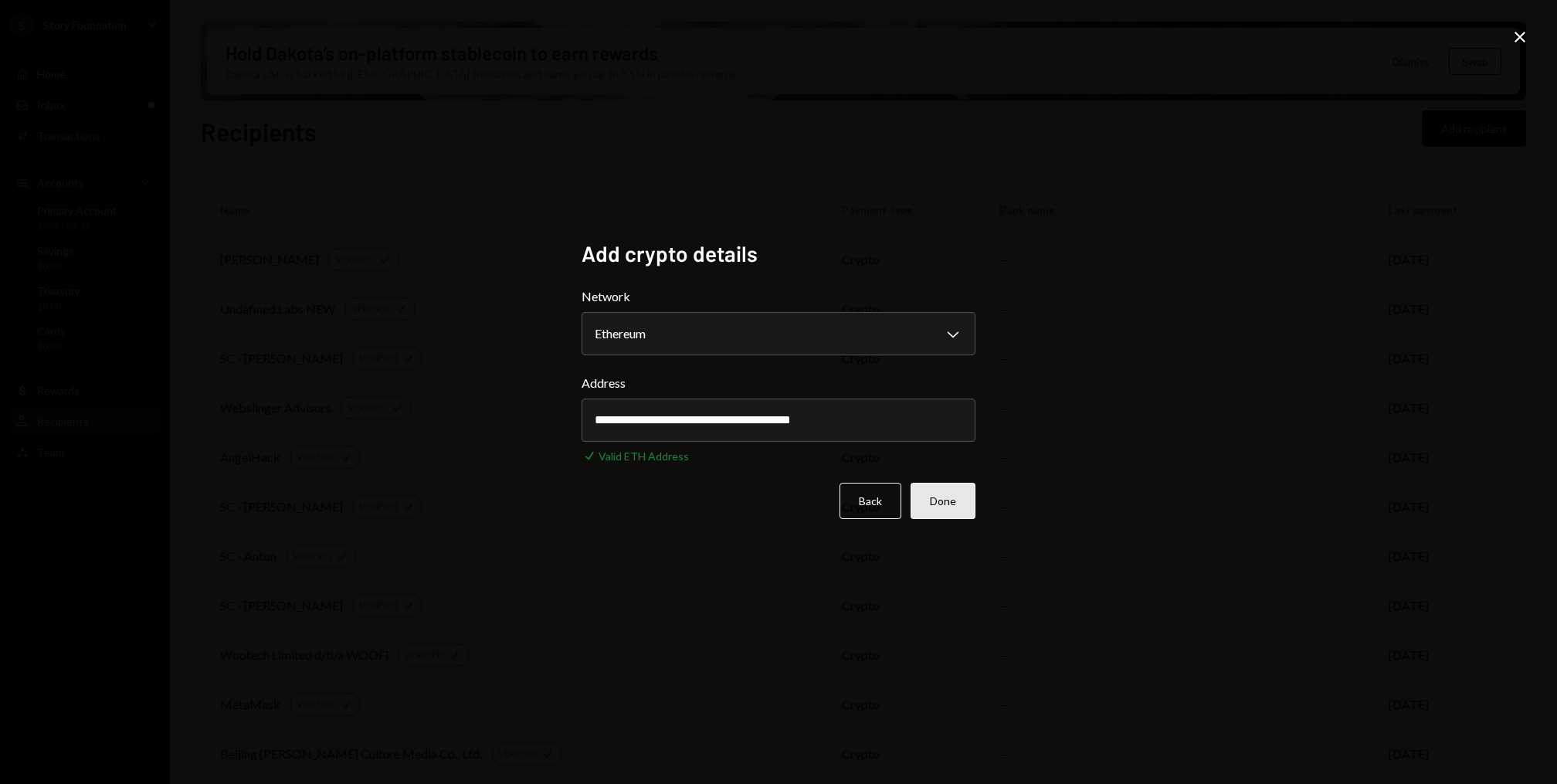
type input "**********"
click at [942, 502] on button "Done" at bounding box center [942, 501] width 64 height 37
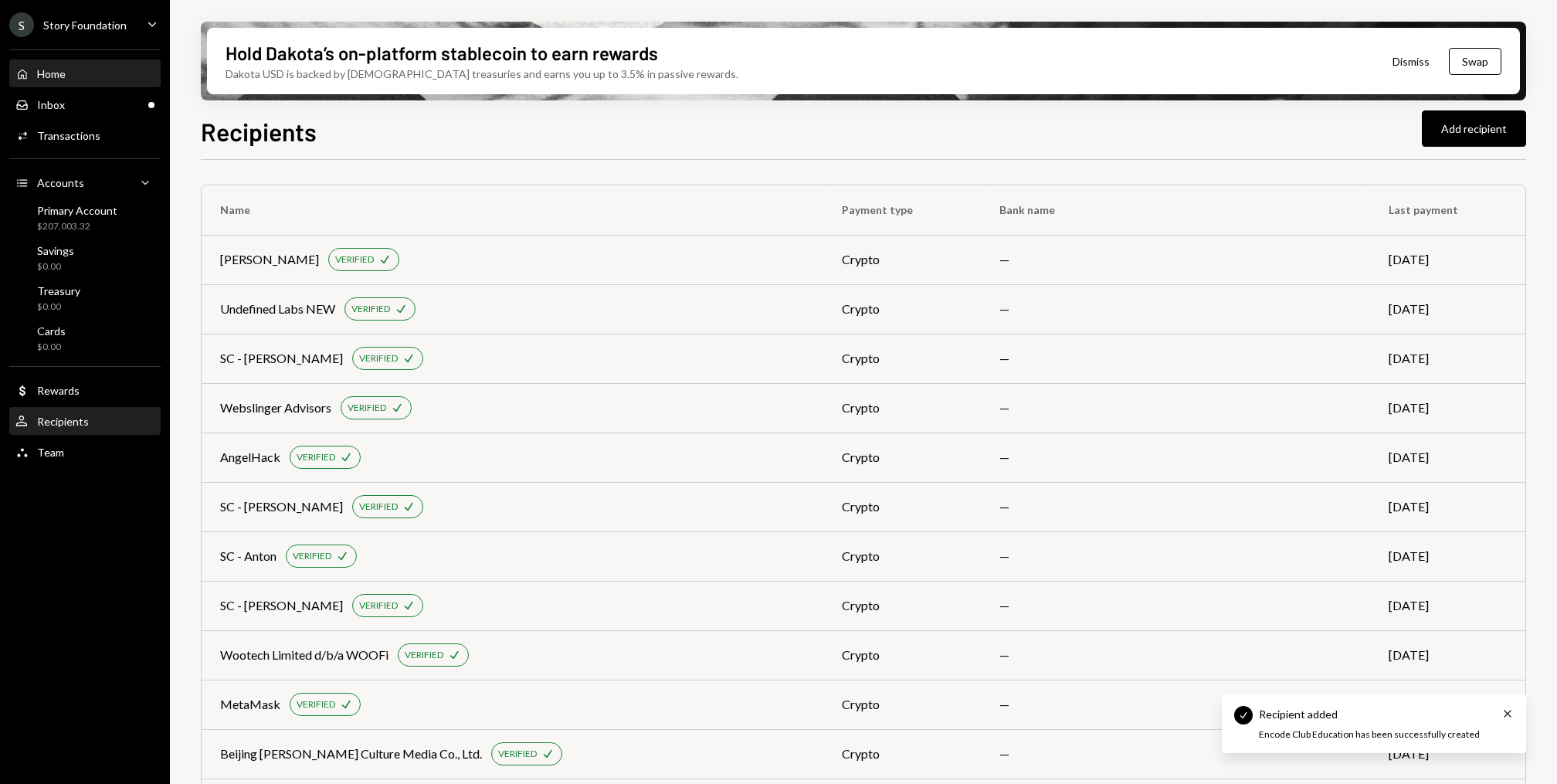
click at [76, 86] on div "Home Home" at bounding box center [84, 74] width 139 height 26
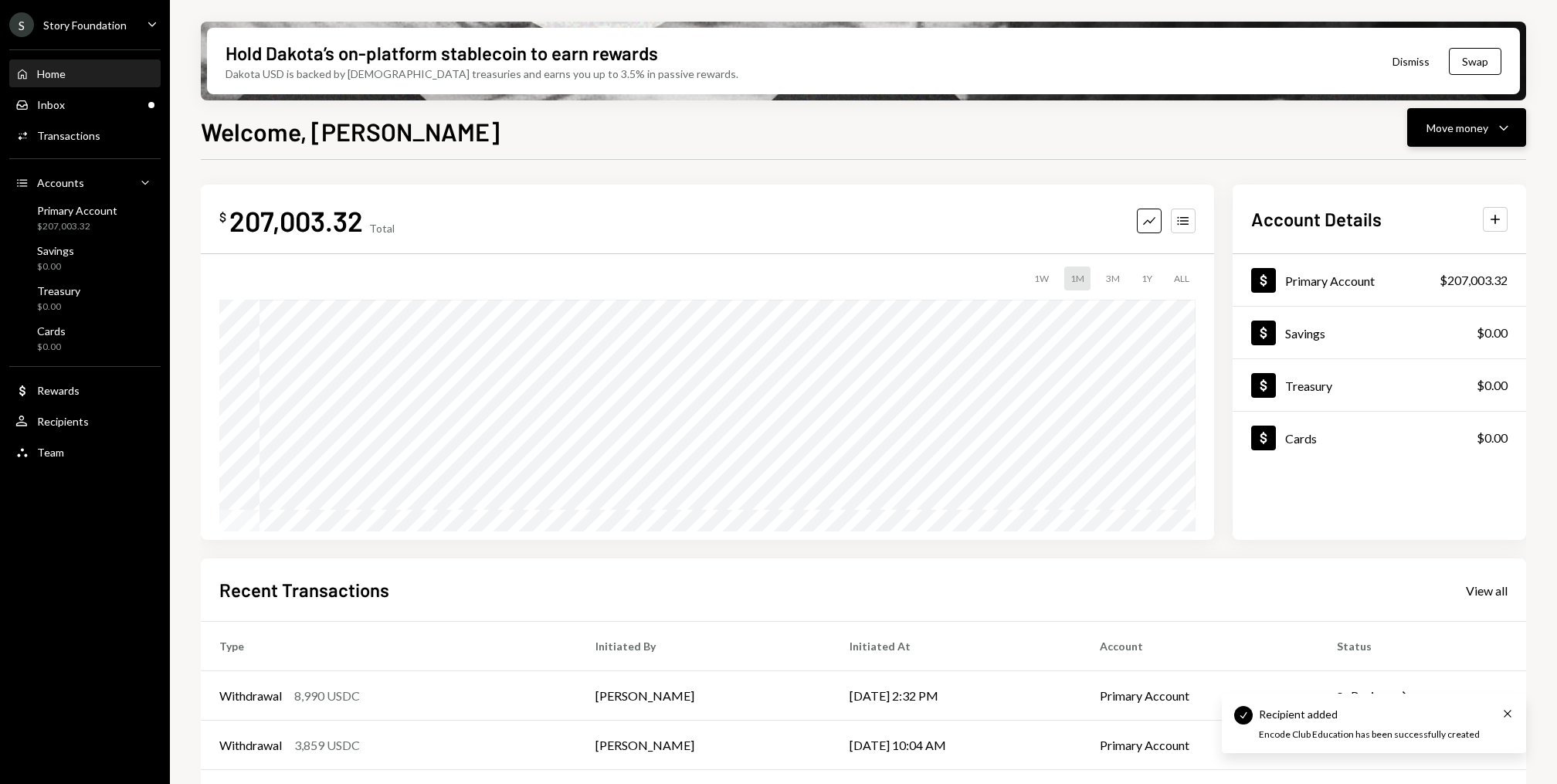
click at [1508, 126] on icon "Caret Down" at bounding box center [1503, 127] width 18 height 18
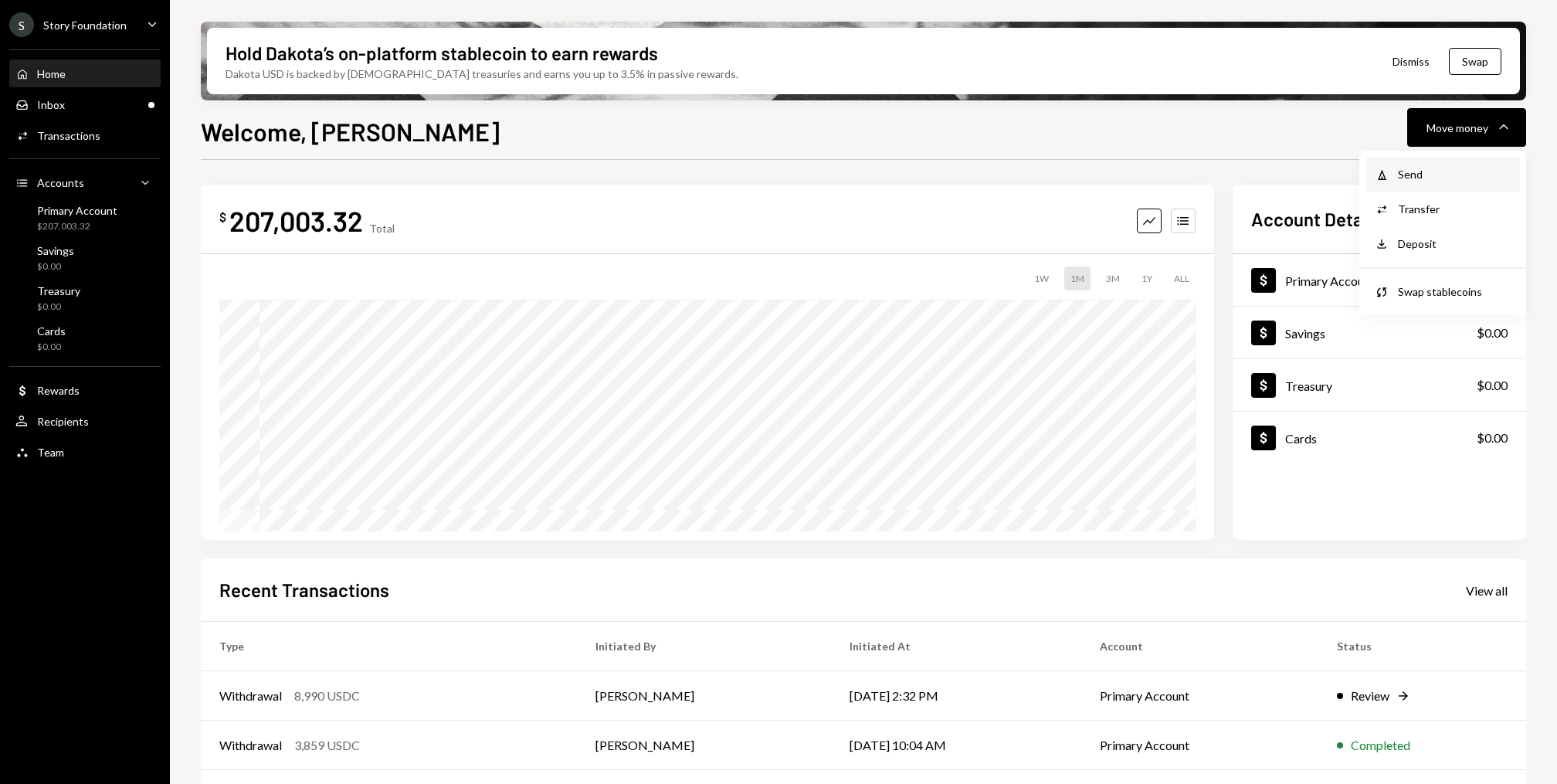
click at [1426, 181] on div "Send" at bounding box center [1454, 174] width 113 height 16
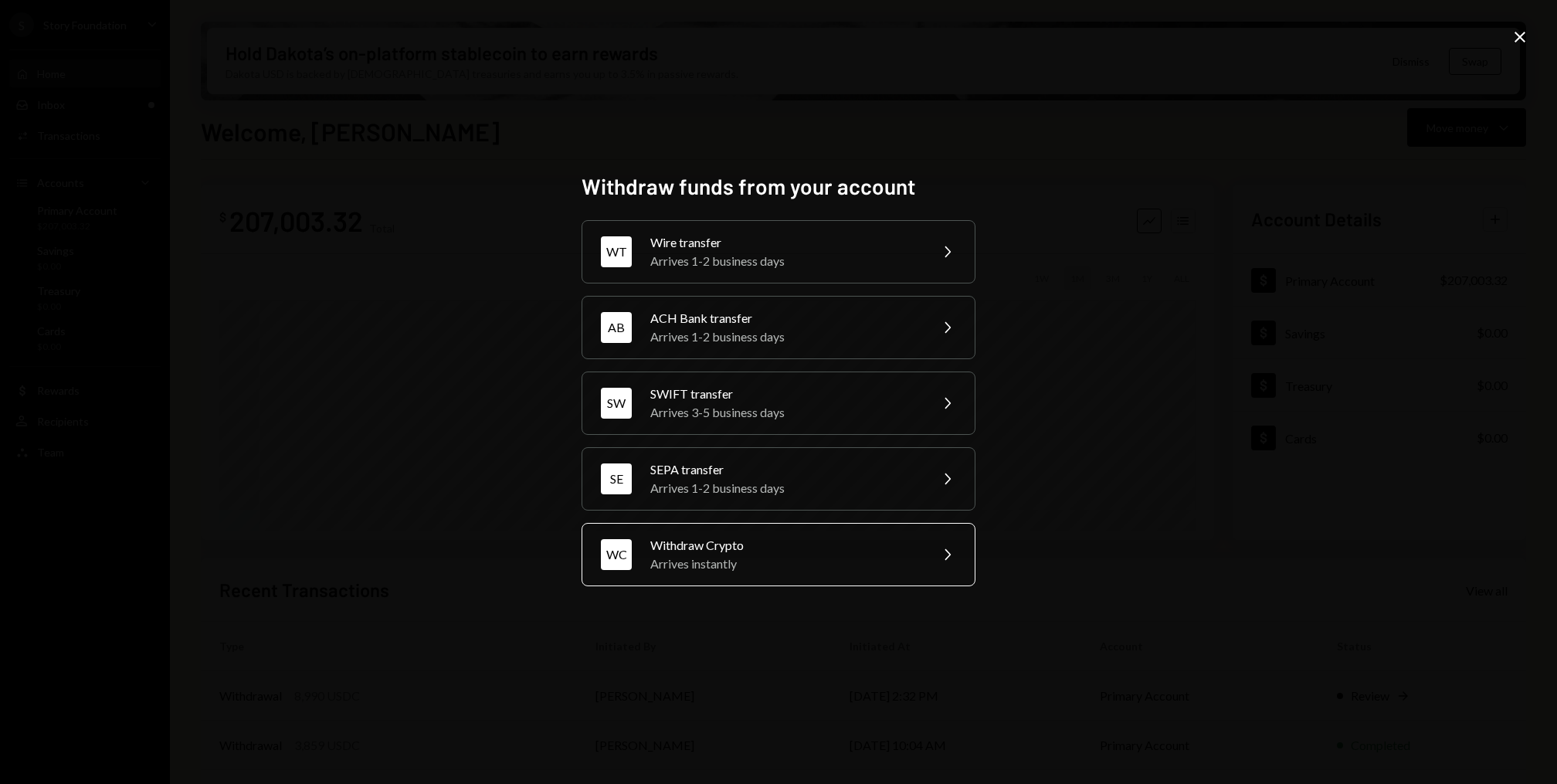
click at [706, 544] on div "Withdraw Crypto" at bounding box center [785, 544] width 269 height 18
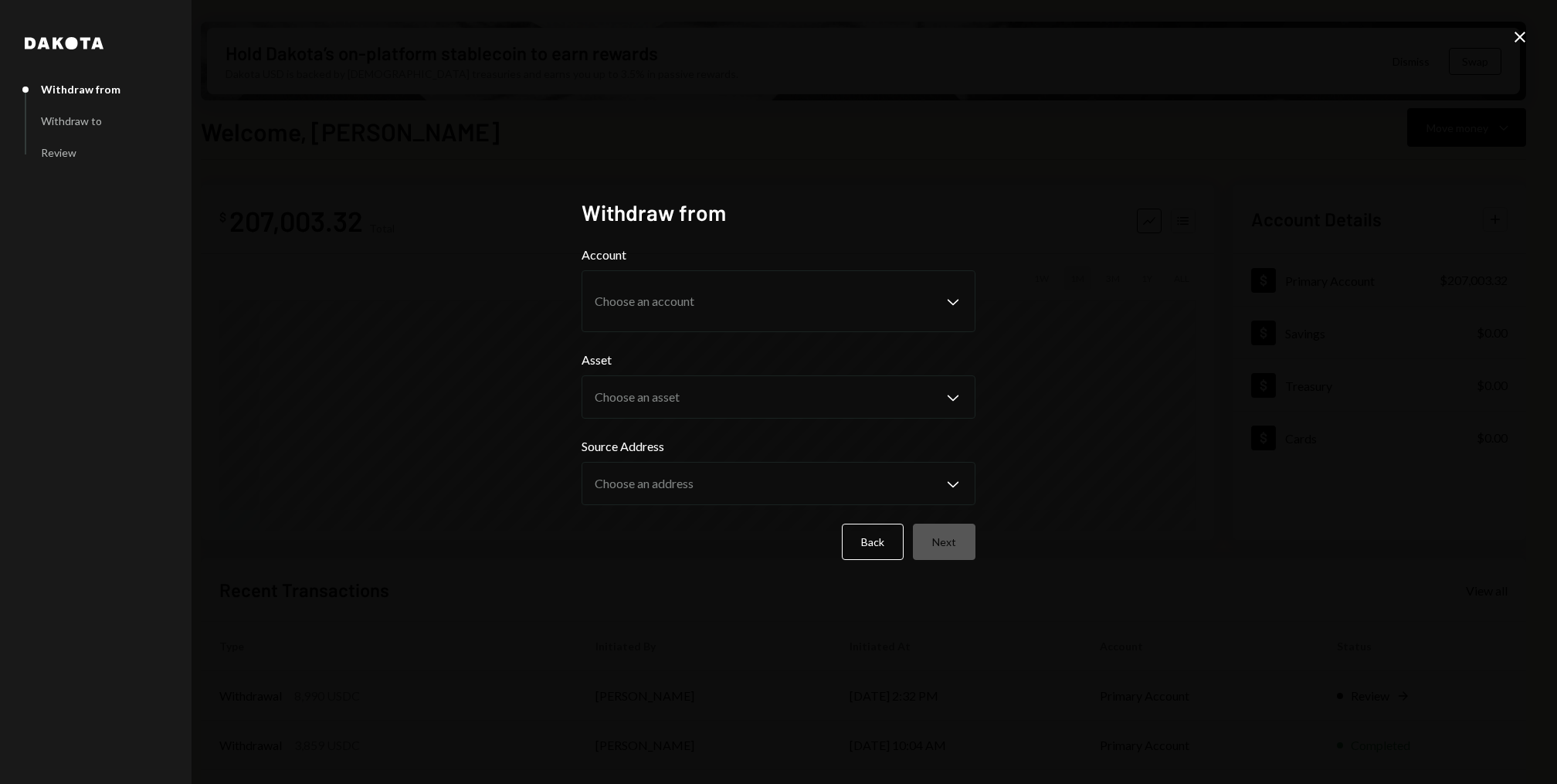
click at [661, 272] on body "S Story Foundation Caret Down Home Home Inbox Inbox Activities Transactions Acc…" at bounding box center [778, 392] width 1557 height 784
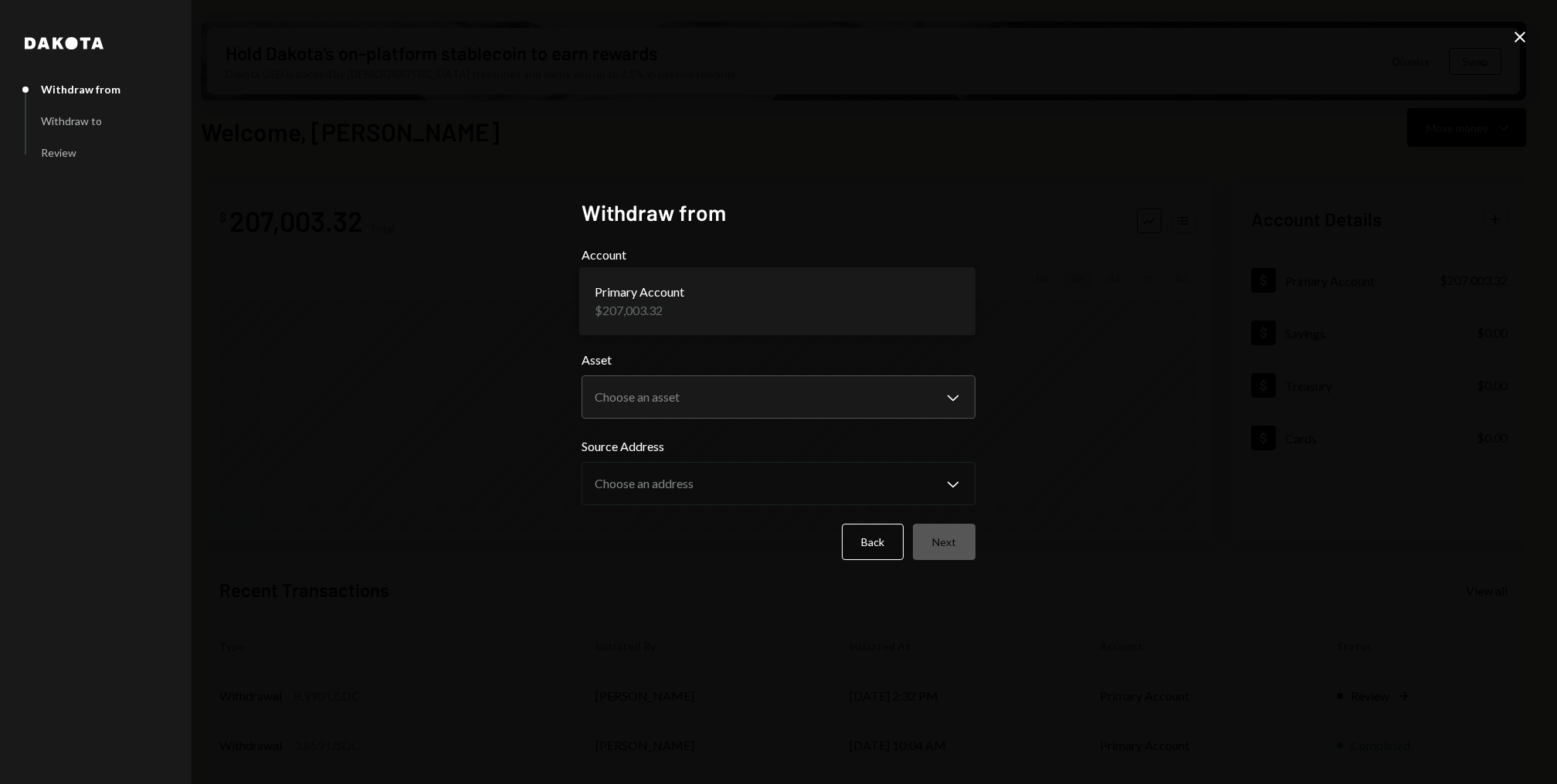
click at [692, 419] on form "**********" at bounding box center [778, 402] width 394 height 314
click at [700, 406] on body "S Story Foundation Caret Down Home Home Inbox Inbox Activities Transactions Acc…" at bounding box center [778, 392] width 1557 height 784
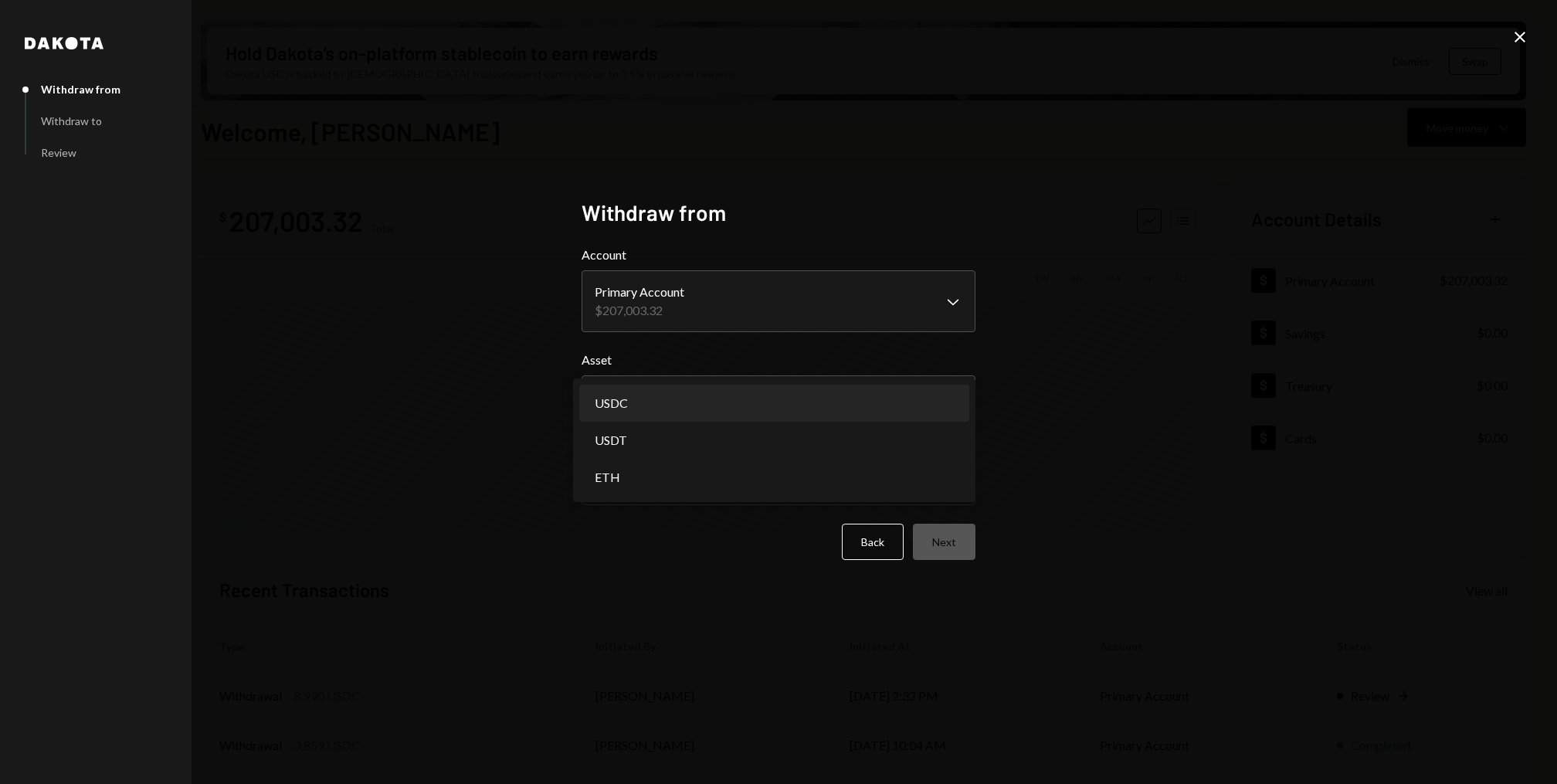
select select "****"
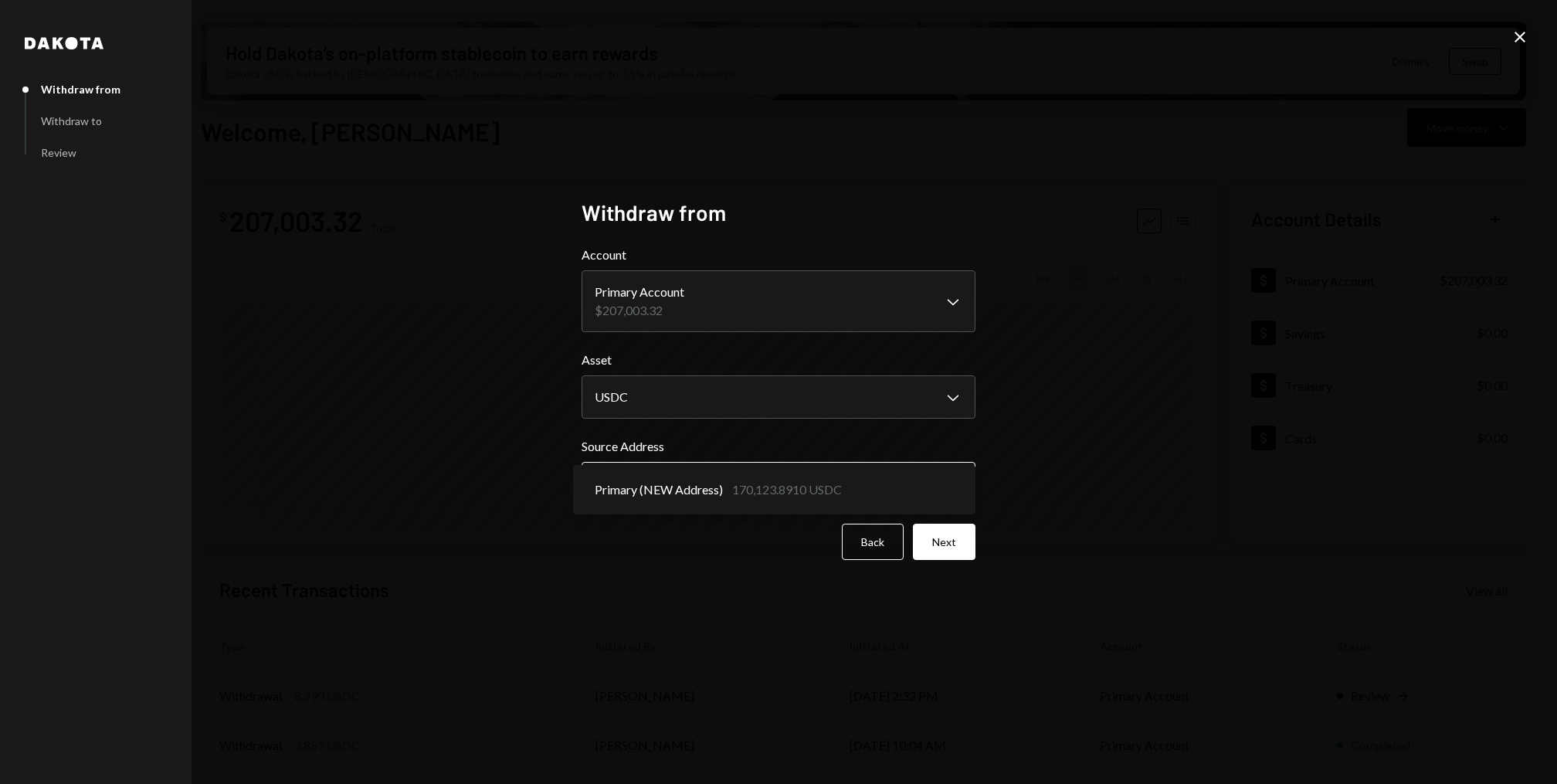
click at [691, 472] on body "S Story Foundation Caret Down Home Home Inbox Inbox Activities Transactions Acc…" at bounding box center [778, 392] width 1557 height 784
click at [950, 534] on button "Next" at bounding box center [944, 542] width 63 height 37
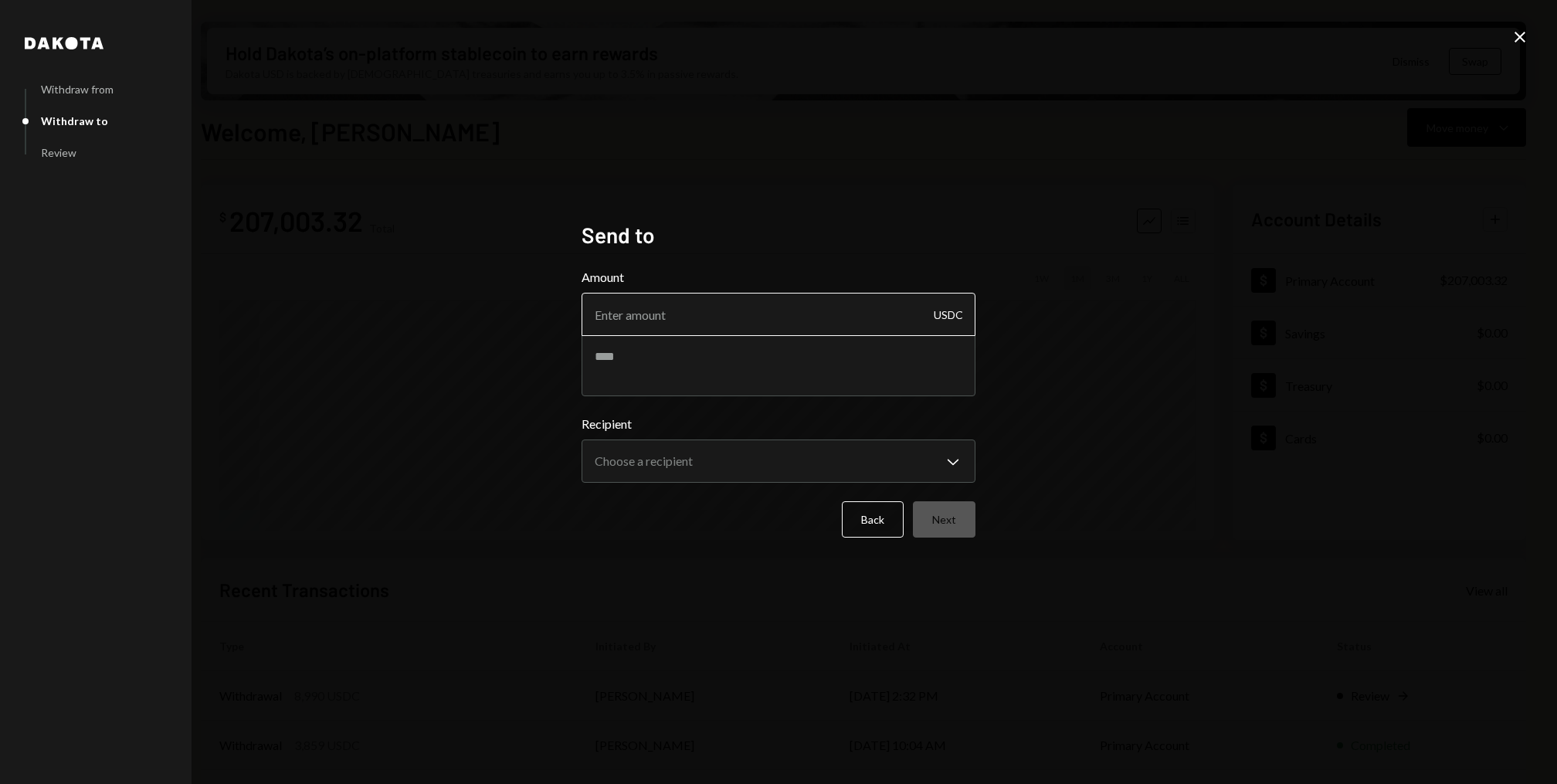
click at [655, 314] on input "Amount" at bounding box center [778, 314] width 394 height 43
type input "10"
click at [647, 373] on textarea at bounding box center [778, 365] width 394 height 62
type textarea "*"
paste textarea "**********"
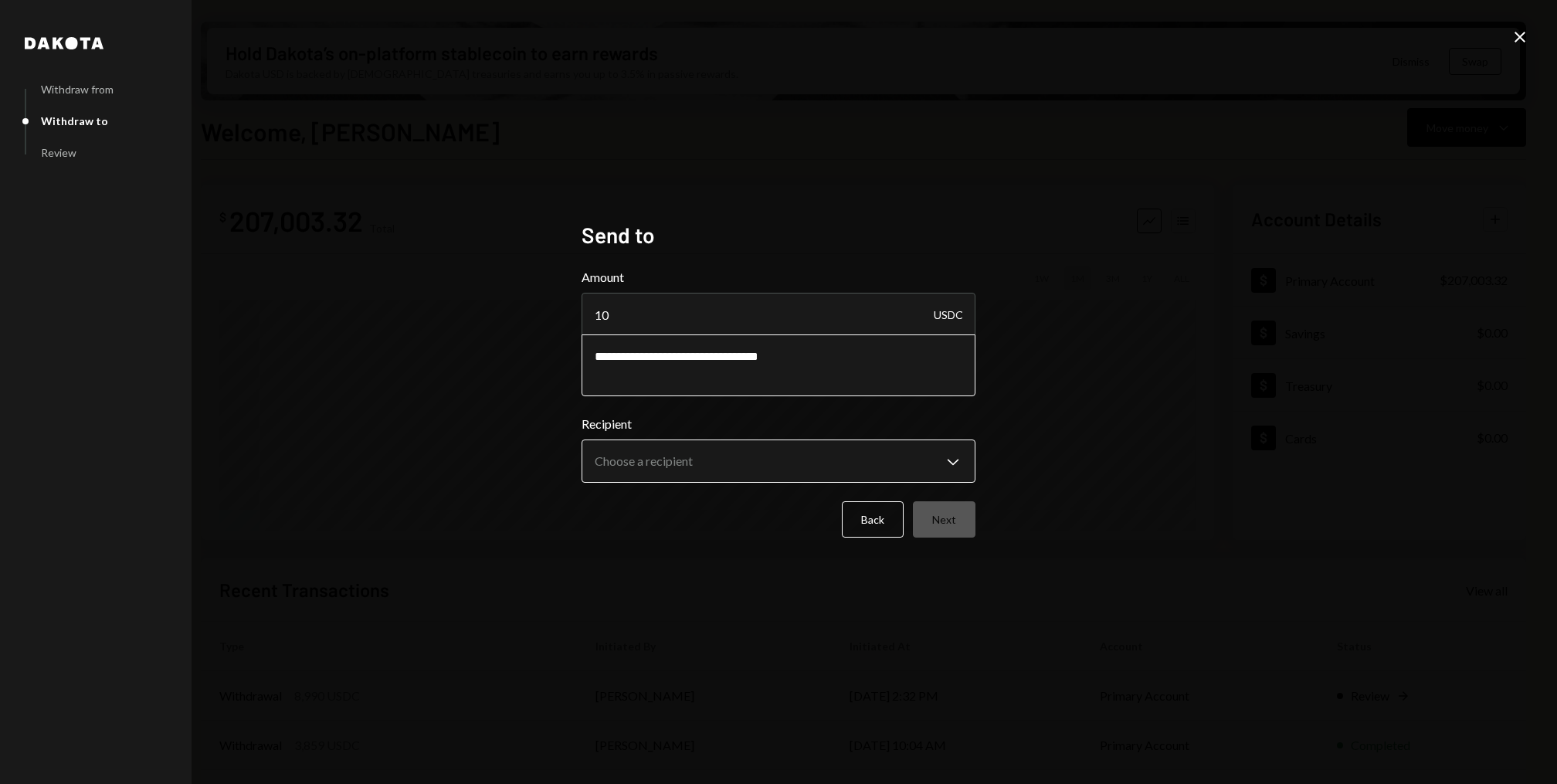
type textarea "**********"
click at [708, 462] on body "S Story Foundation Caret Down Home Home Inbox Inbox Activities Transactions Acc…" at bounding box center [778, 392] width 1557 height 784
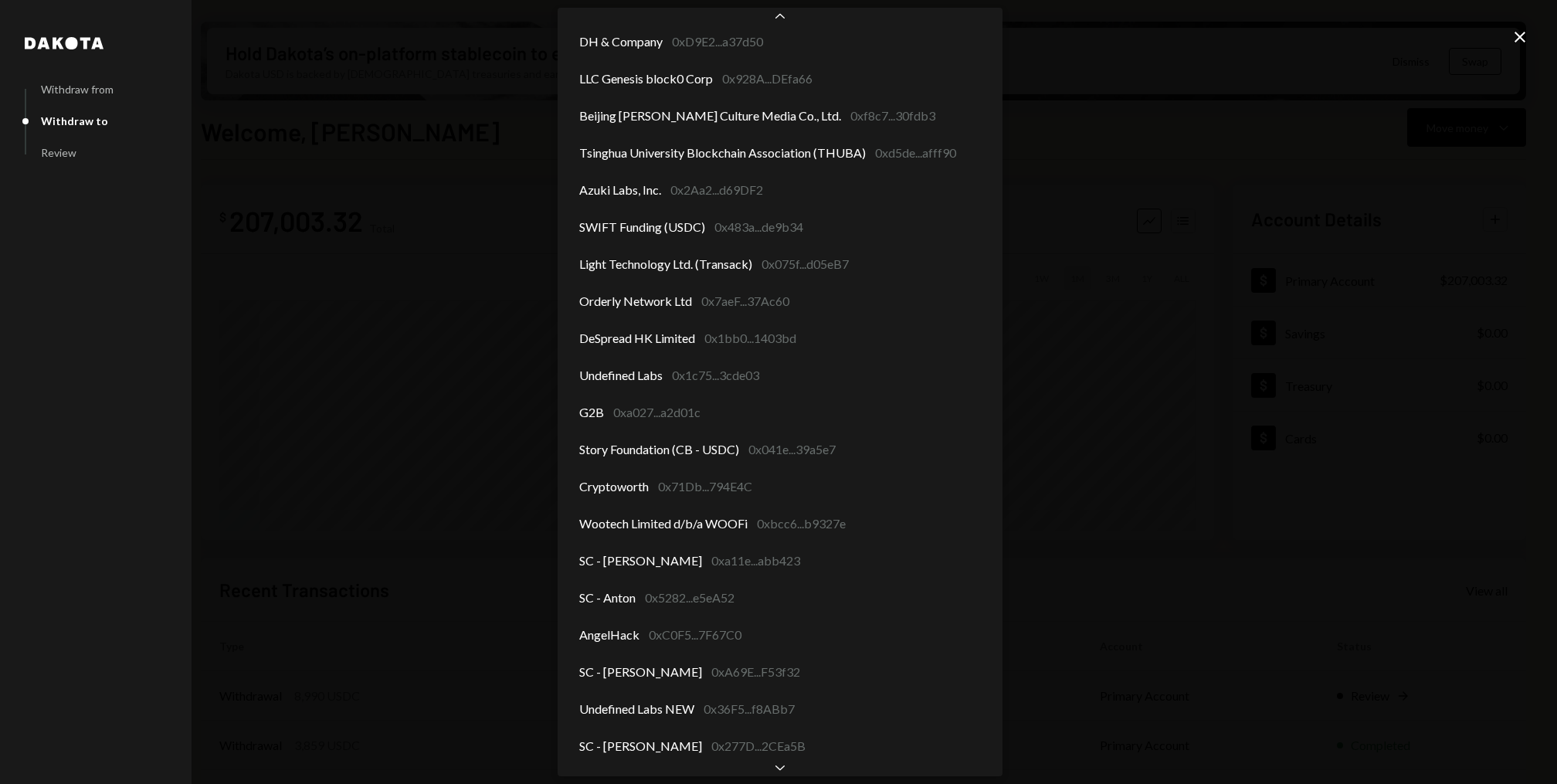
scroll to position [2004, 0]
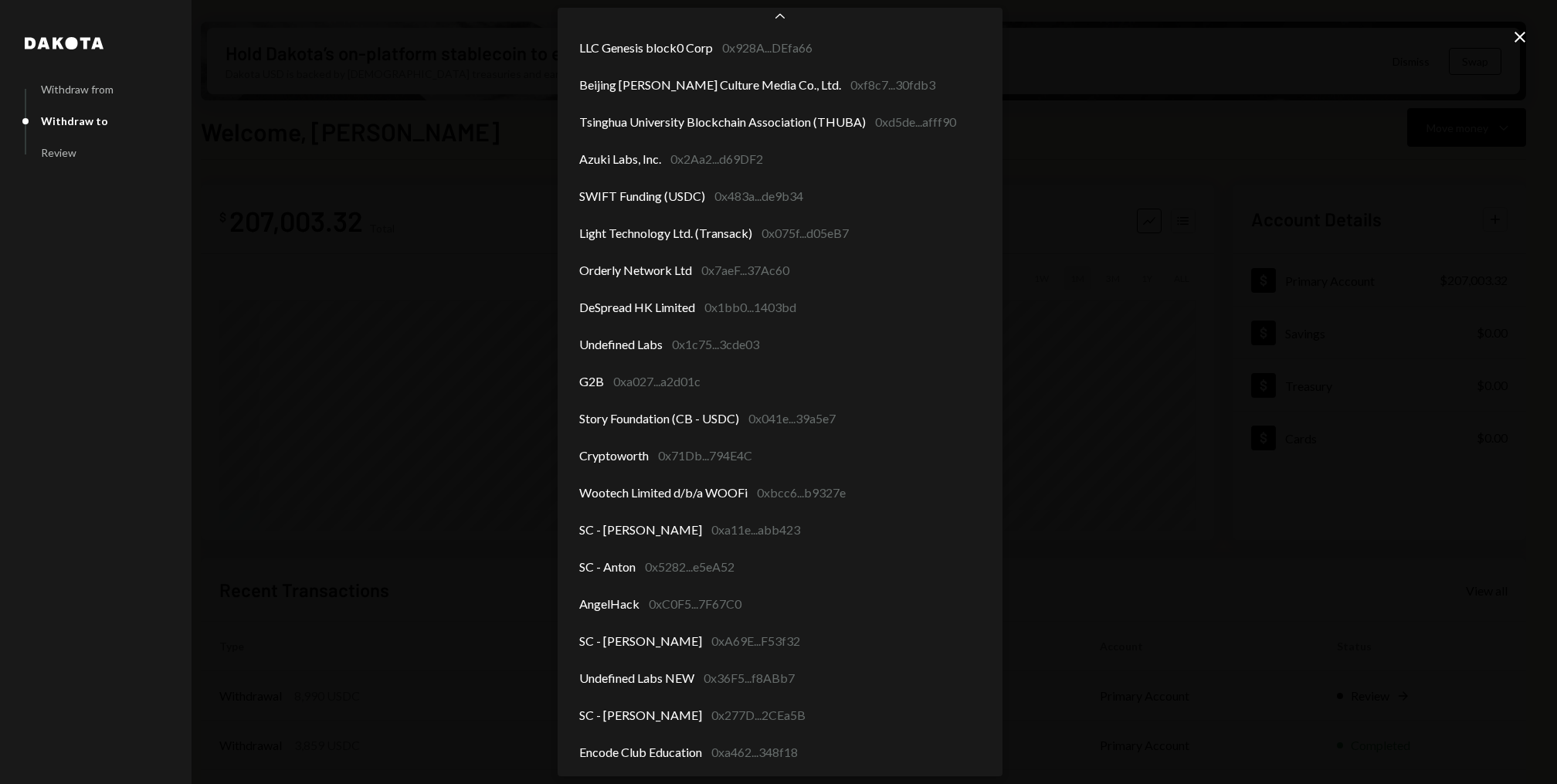
select select "**********"
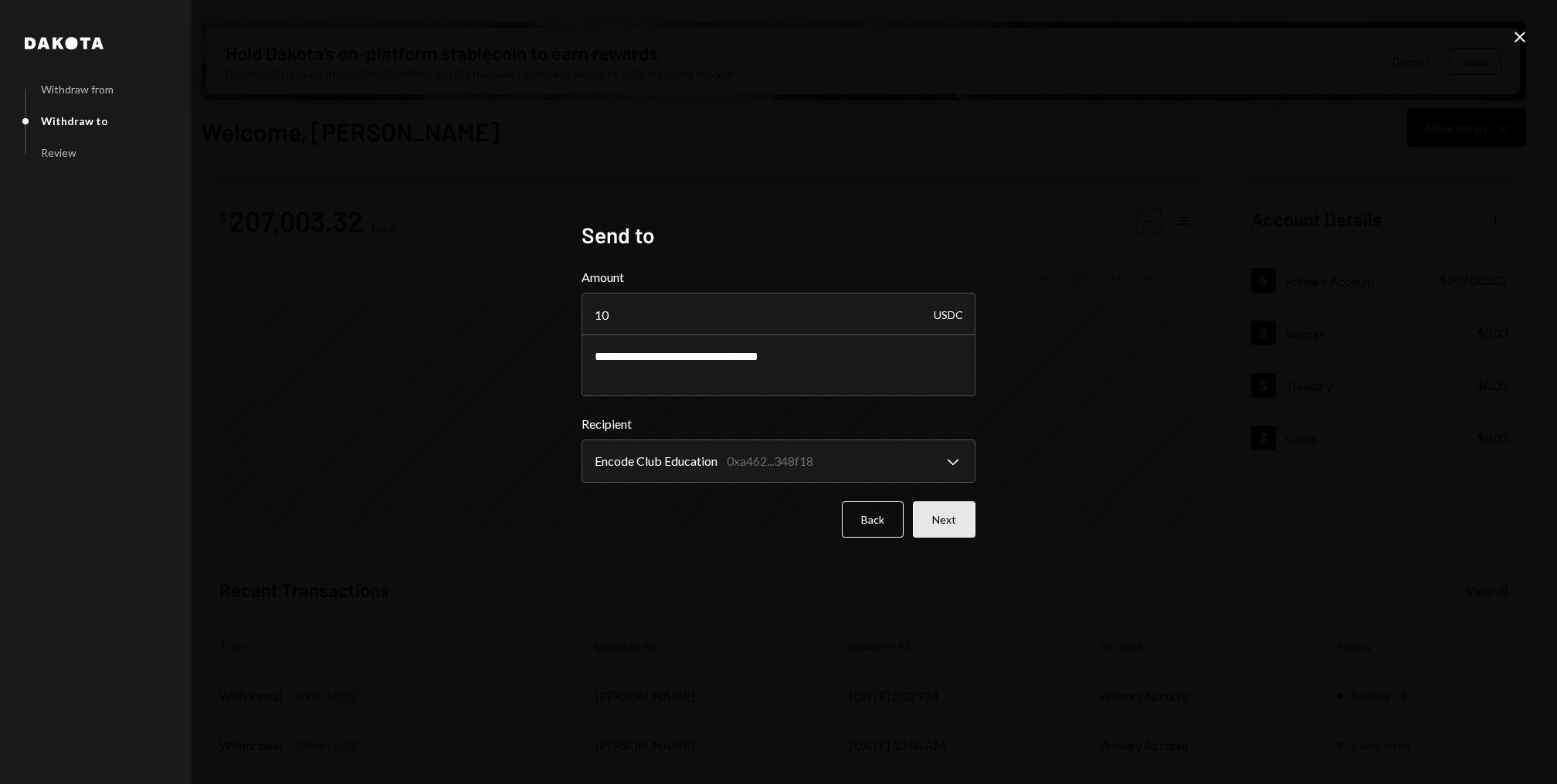
click at [958, 526] on button "Next" at bounding box center [944, 520] width 63 height 37
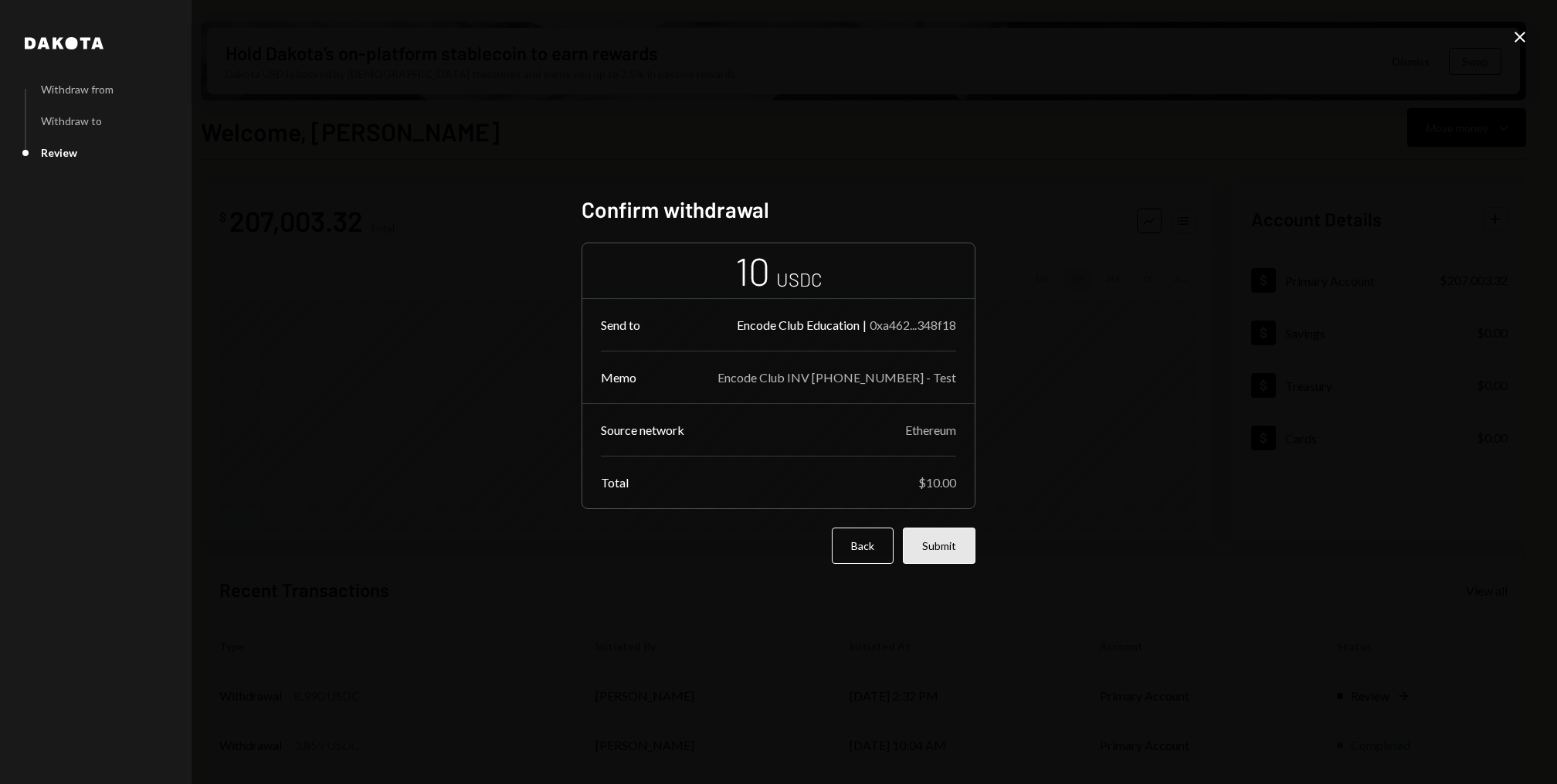
click at [958, 554] on button "Submit" at bounding box center [938, 546] width 72 height 37
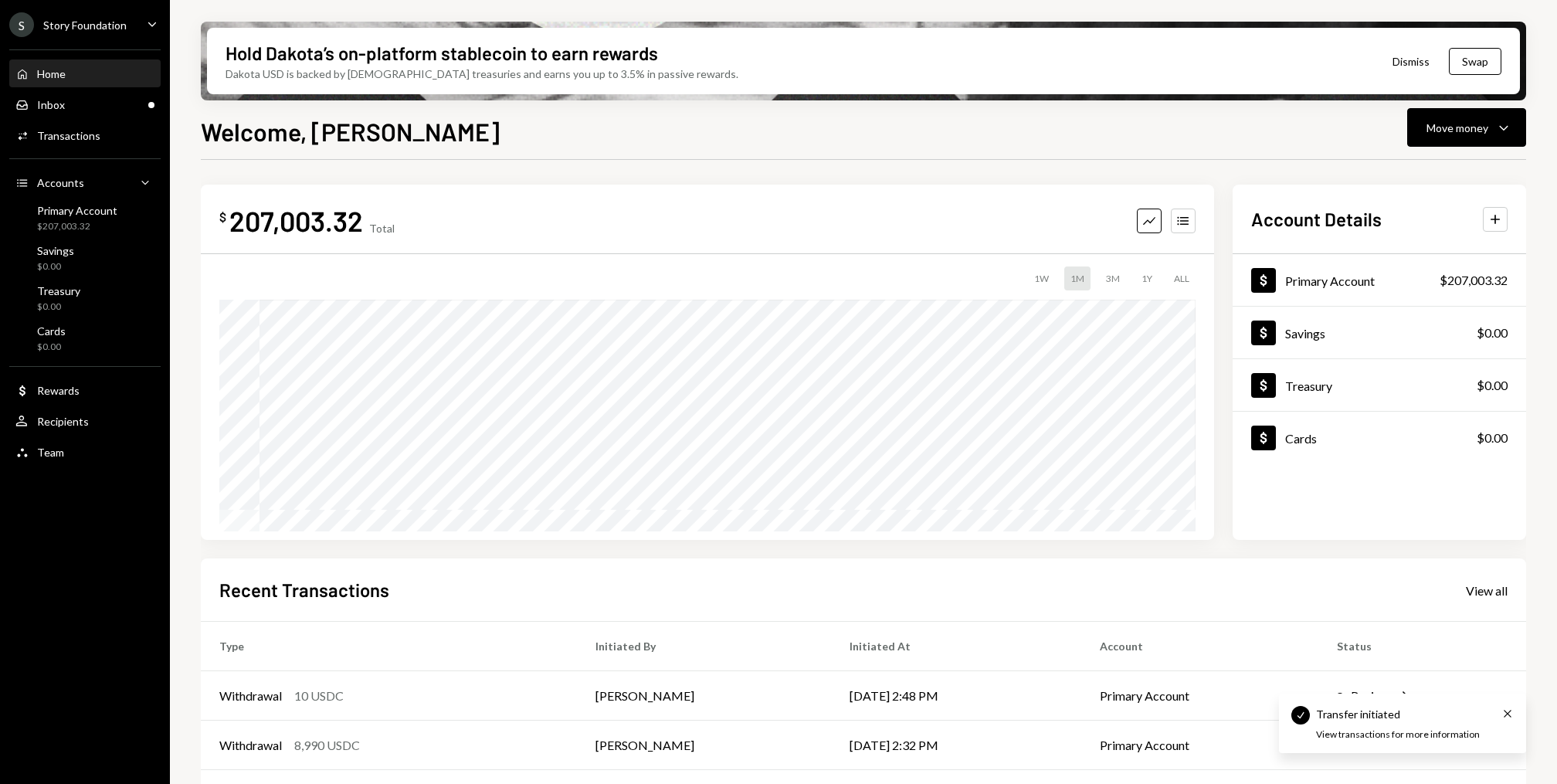
click at [57, 87] on div "Home Home" at bounding box center [84, 74] width 139 height 26
click at [60, 100] on div "Inbox" at bounding box center [51, 104] width 28 height 13
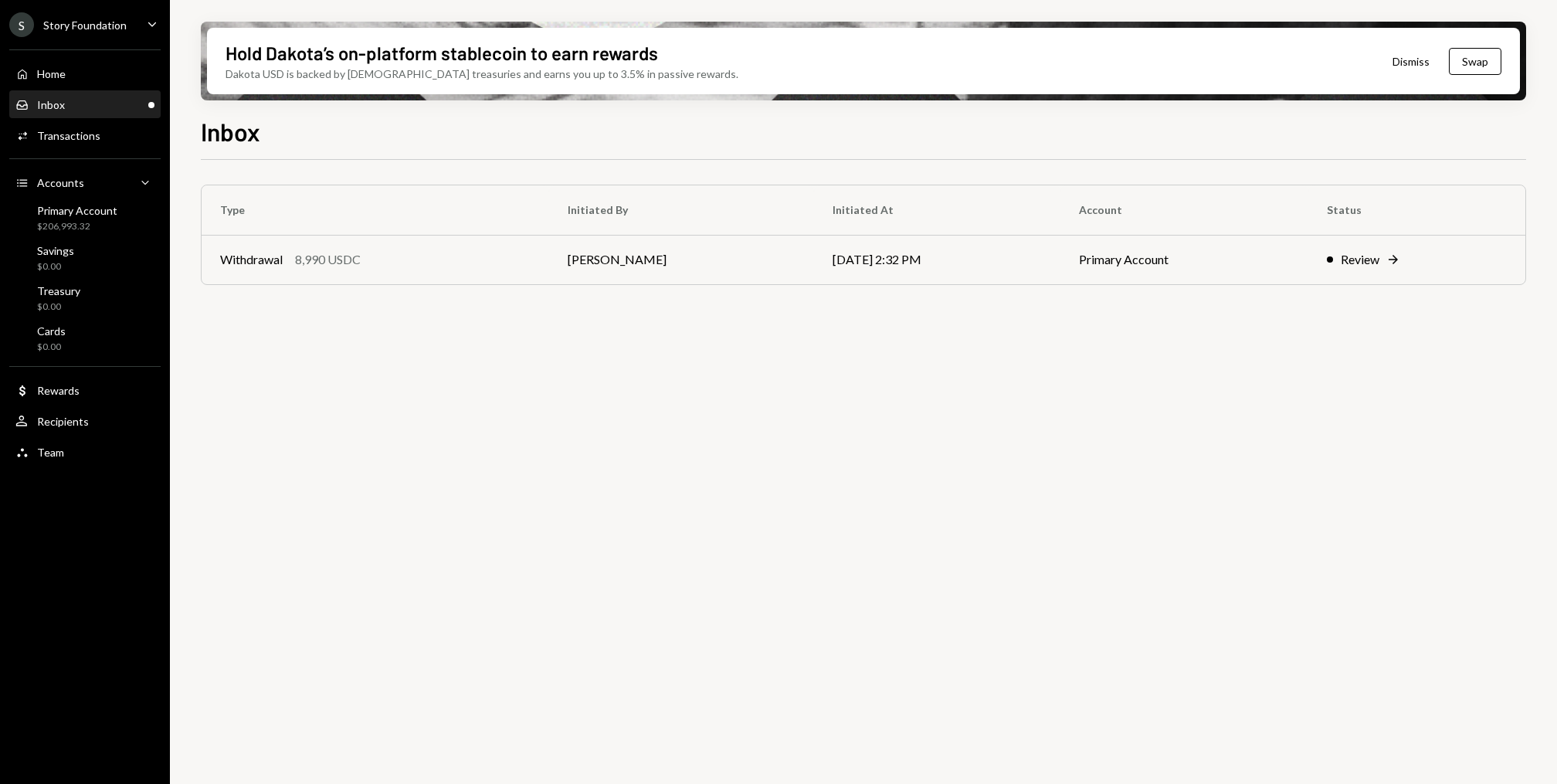
click at [451, 365] on div "Type Initiated By Initiated At Account Status Withdrawal 8,990 USDC [PERSON_NAM…" at bounding box center [863, 481] width 1325 height 642
click at [63, 74] on div "Home" at bounding box center [52, 73] width 29 height 13
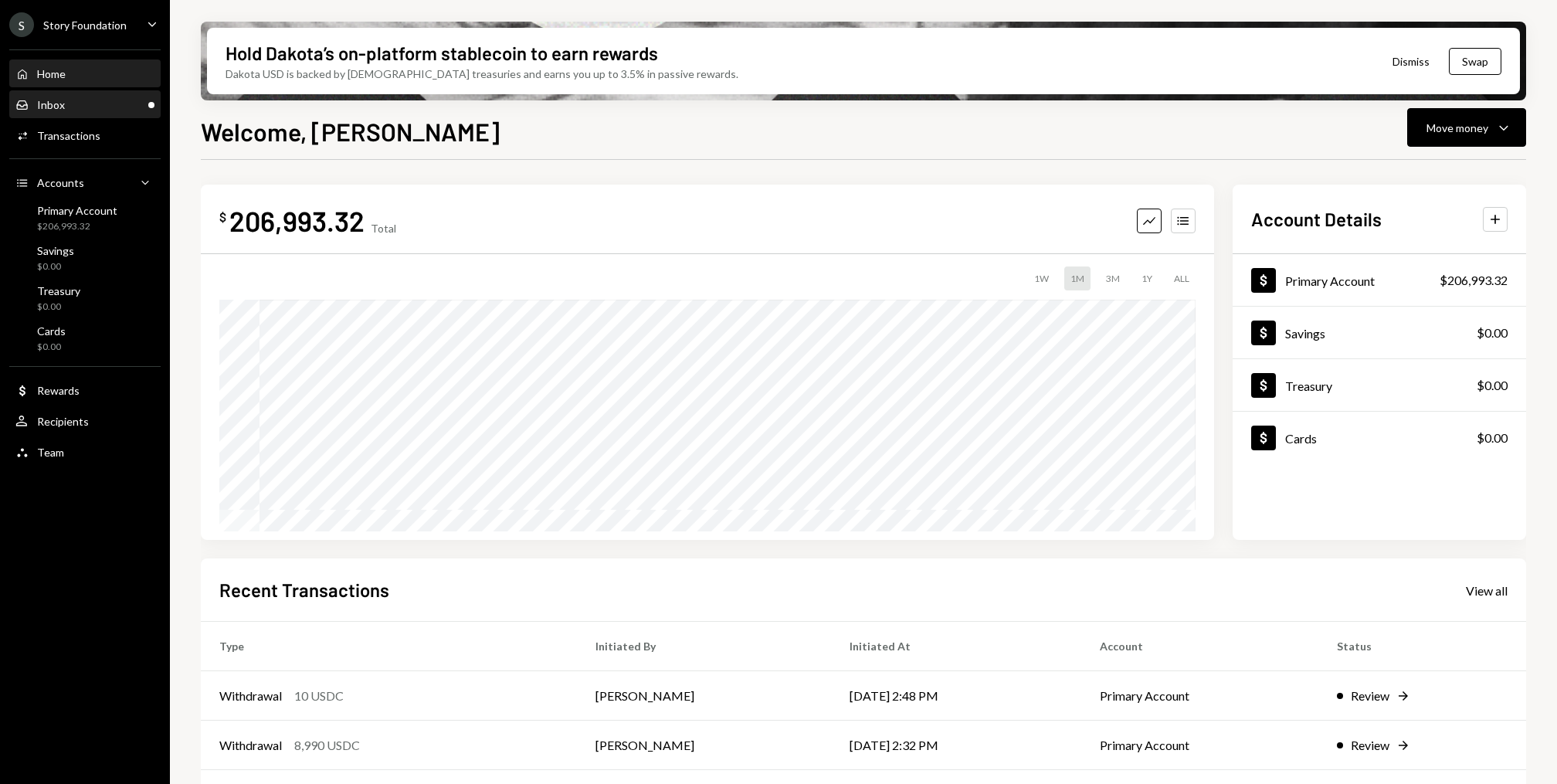
click at [80, 106] on div "Inbox Inbox" at bounding box center [84, 104] width 139 height 14
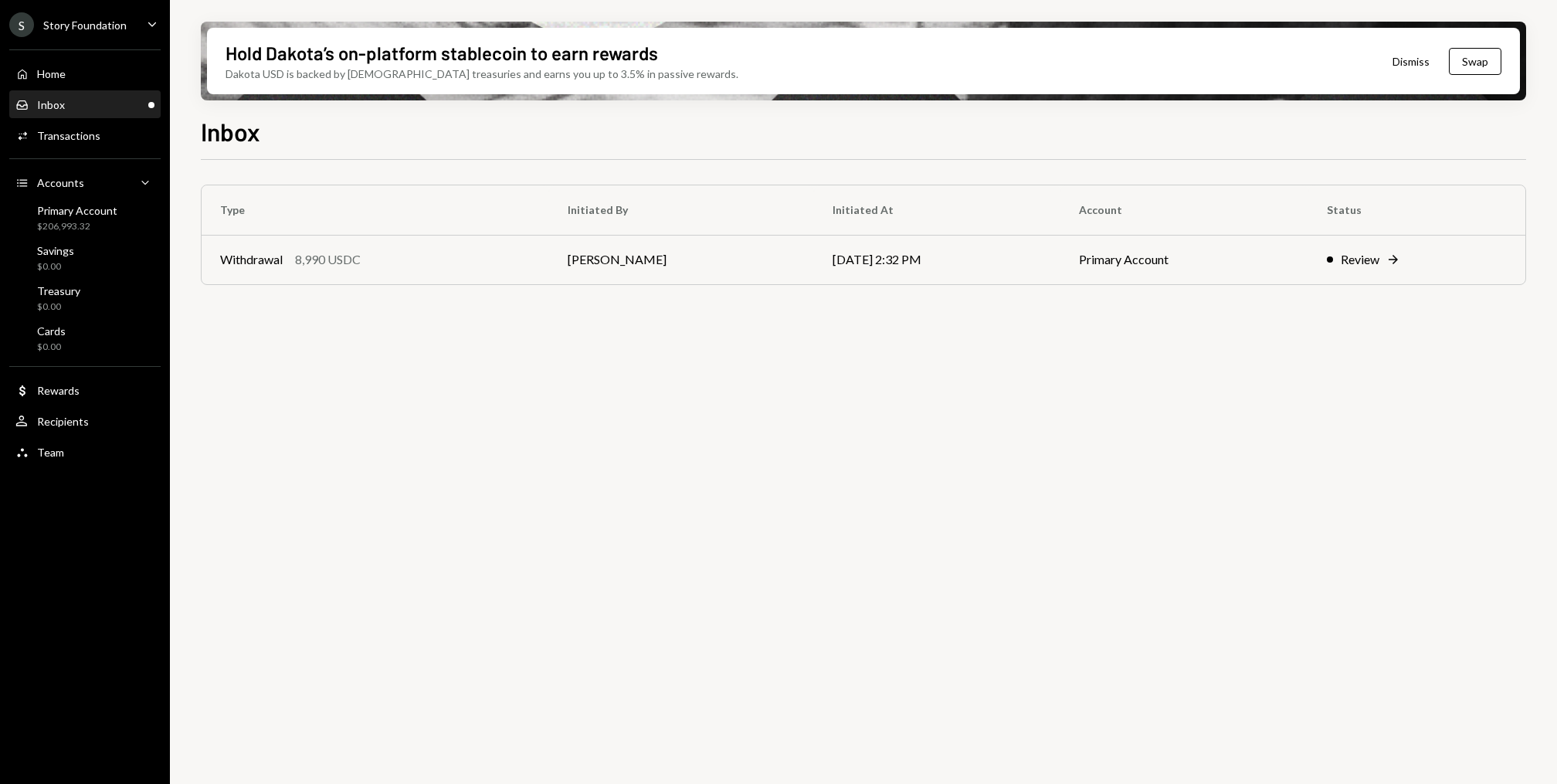
click at [92, 111] on div "Inbox Inbox" at bounding box center [84, 104] width 139 height 26
click at [115, 135] on div "Activities Transactions" at bounding box center [84, 135] width 139 height 14
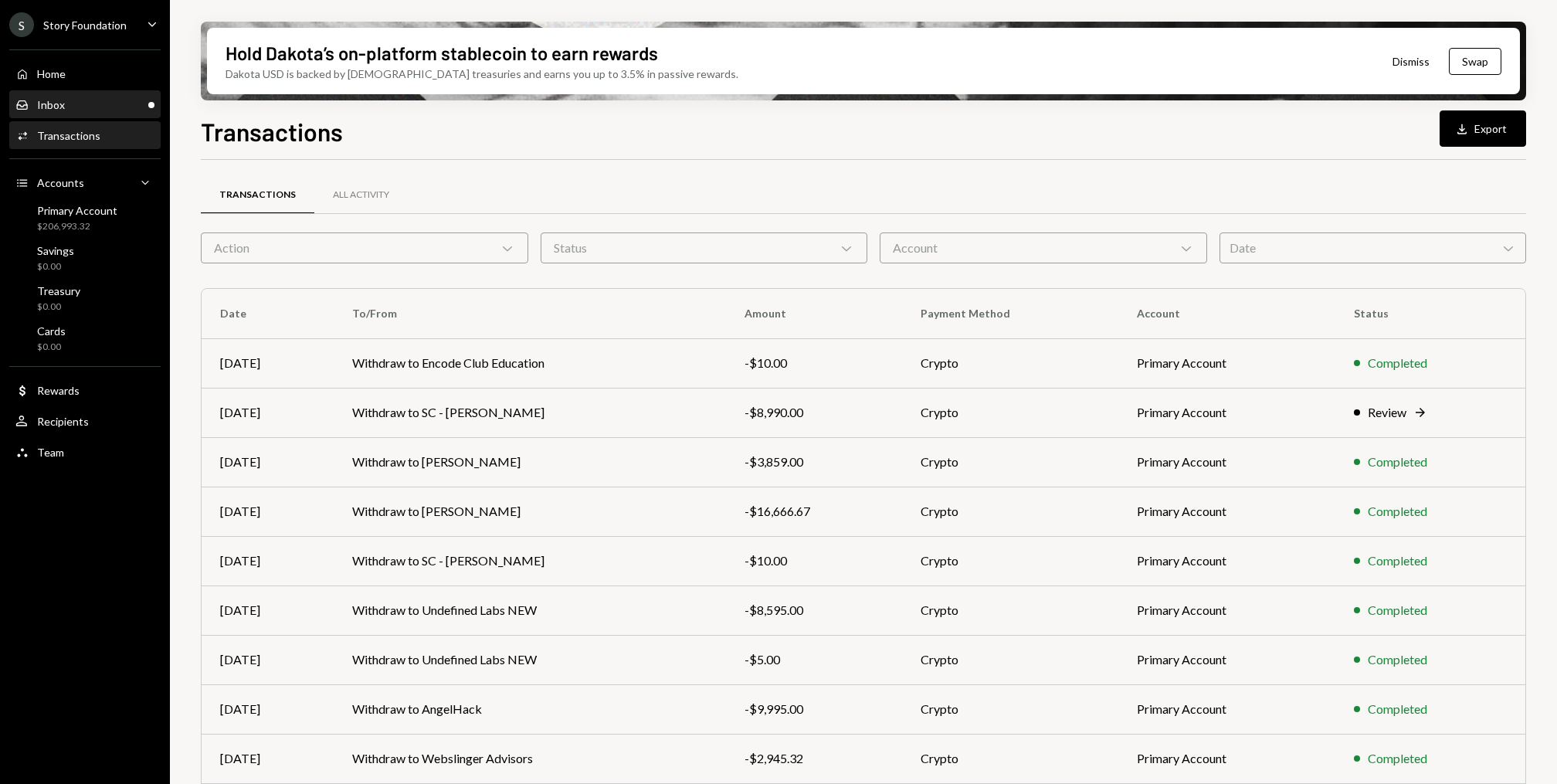
click at [114, 104] on div "Inbox Inbox" at bounding box center [84, 104] width 139 height 14
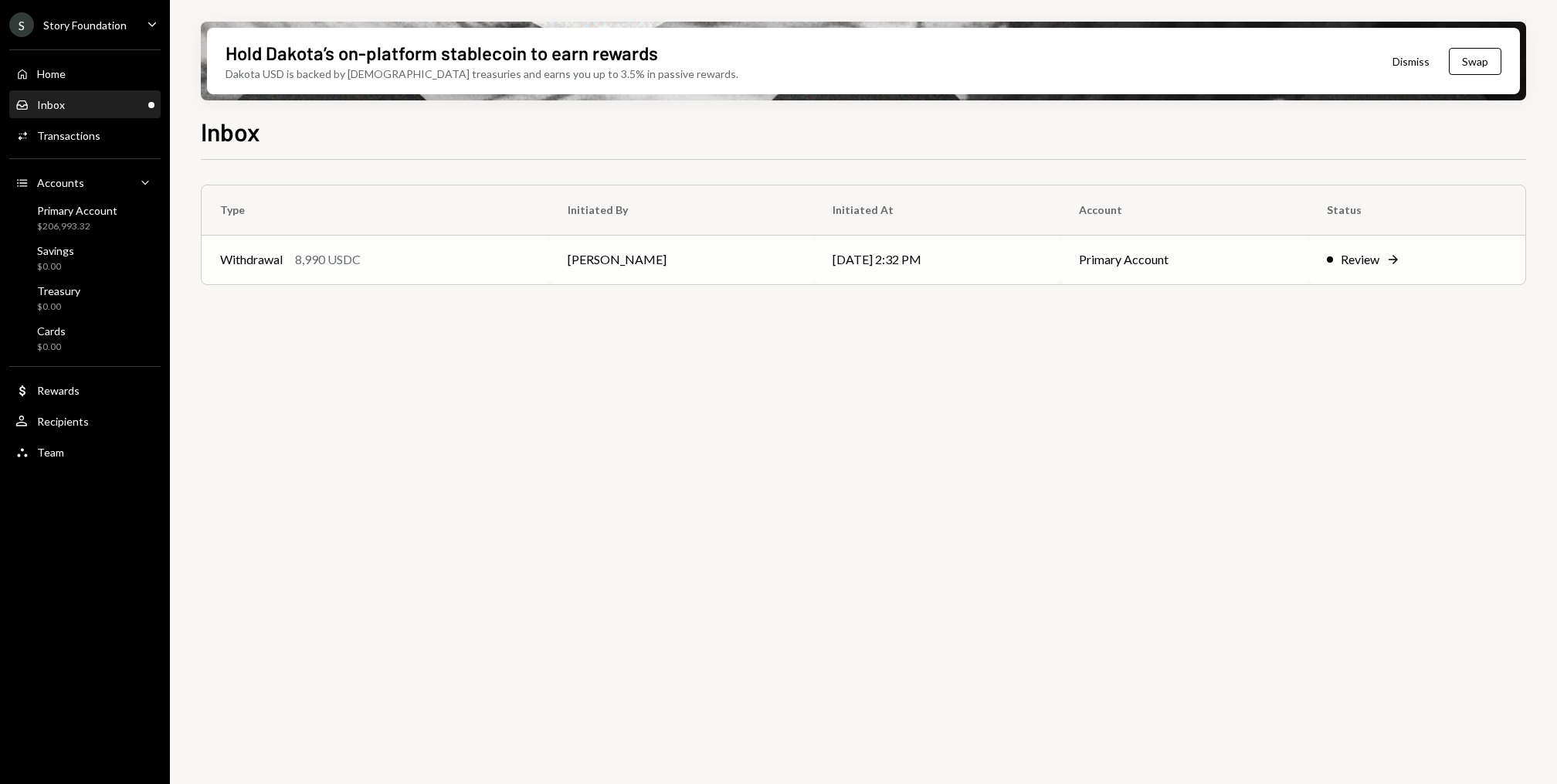
click at [419, 252] on div "Withdrawal 8,990 USDC" at bounding box center [375, 259] width 310 height 18
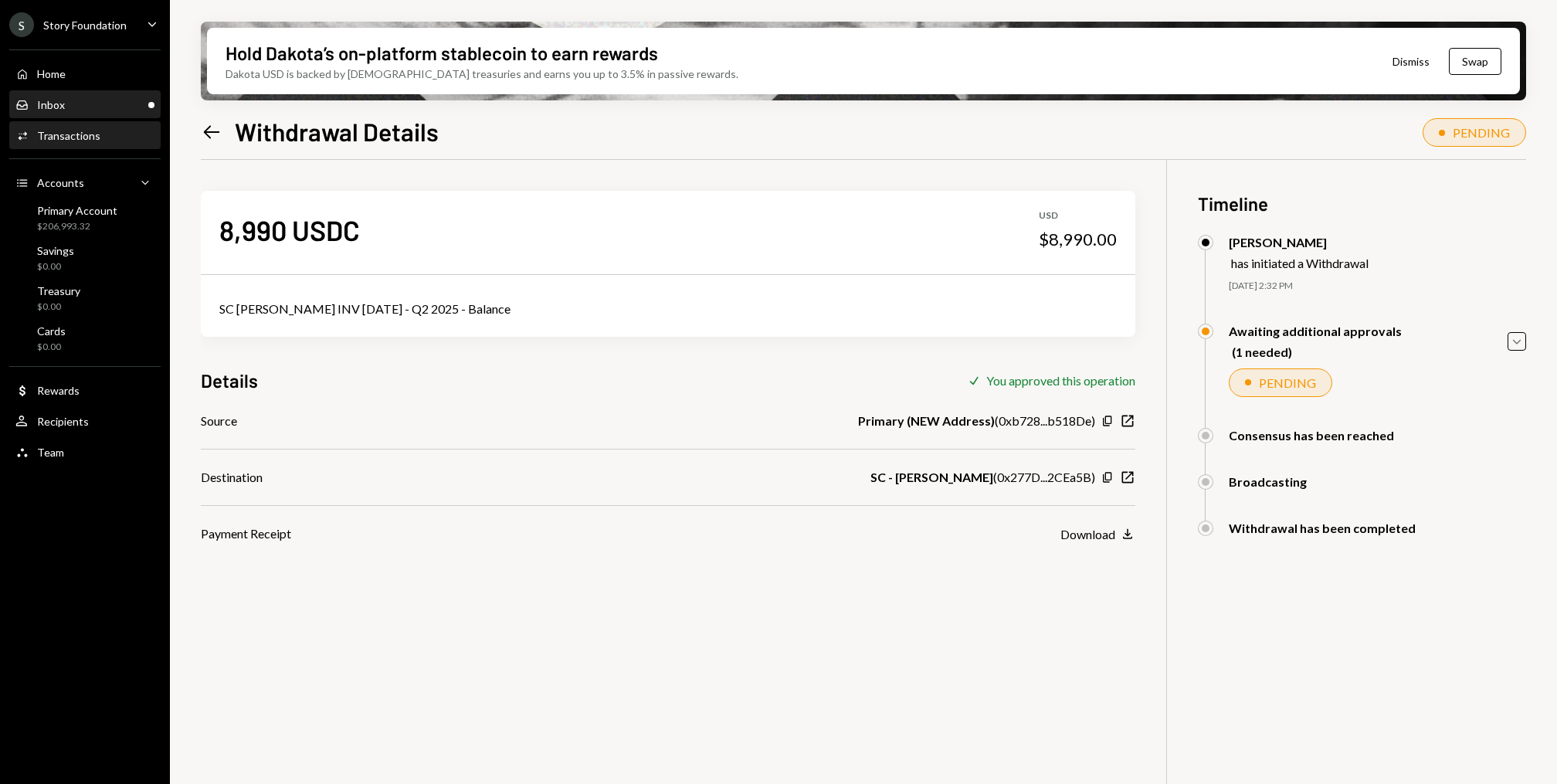
click at [61, 92] on div "Inbox Inbox" at bounding box center [84, 104] width 139 height 26
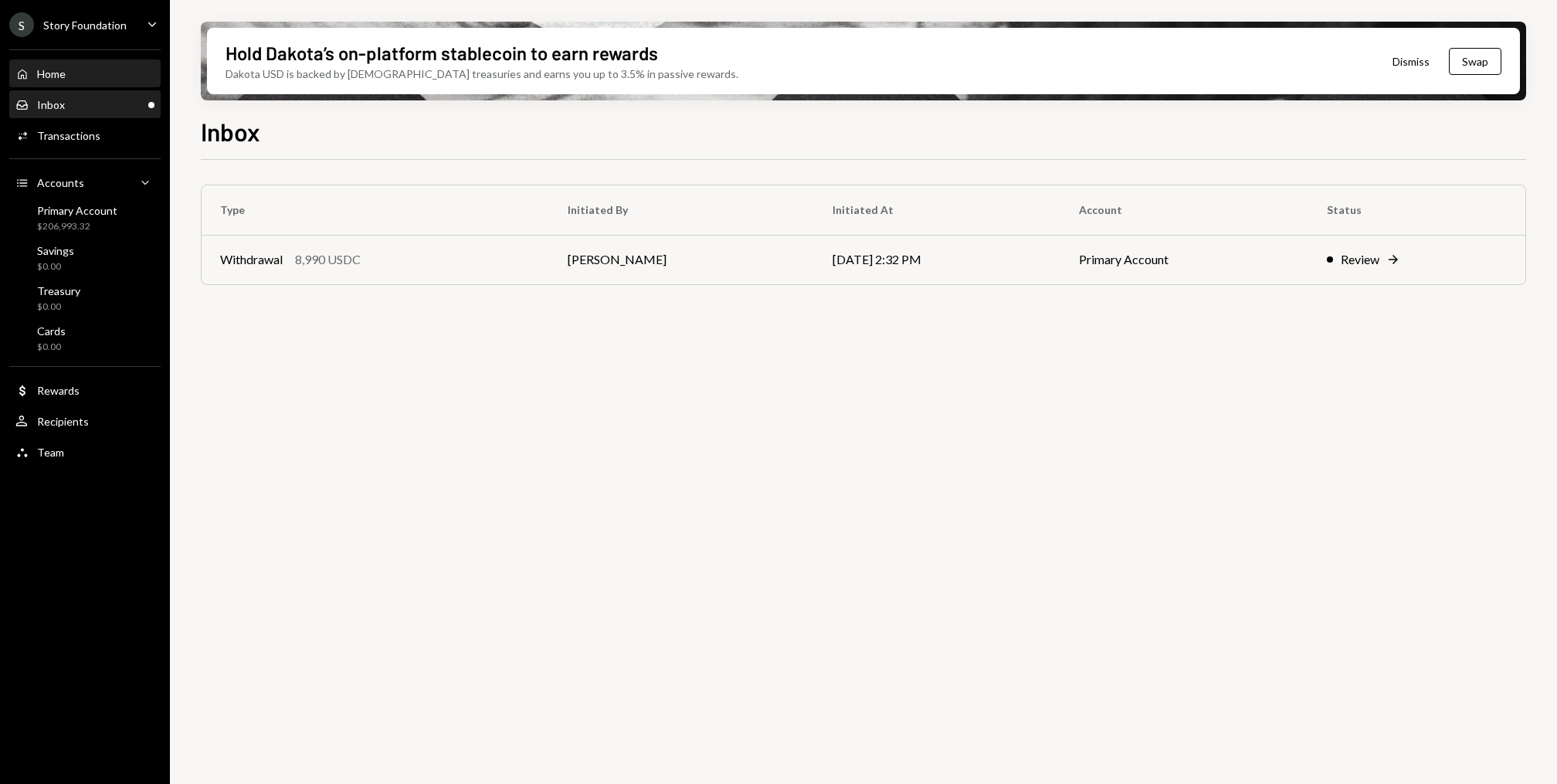
click at [86, 60] on link "Home Home" at bounding box center [85, 73] width 151 height 28
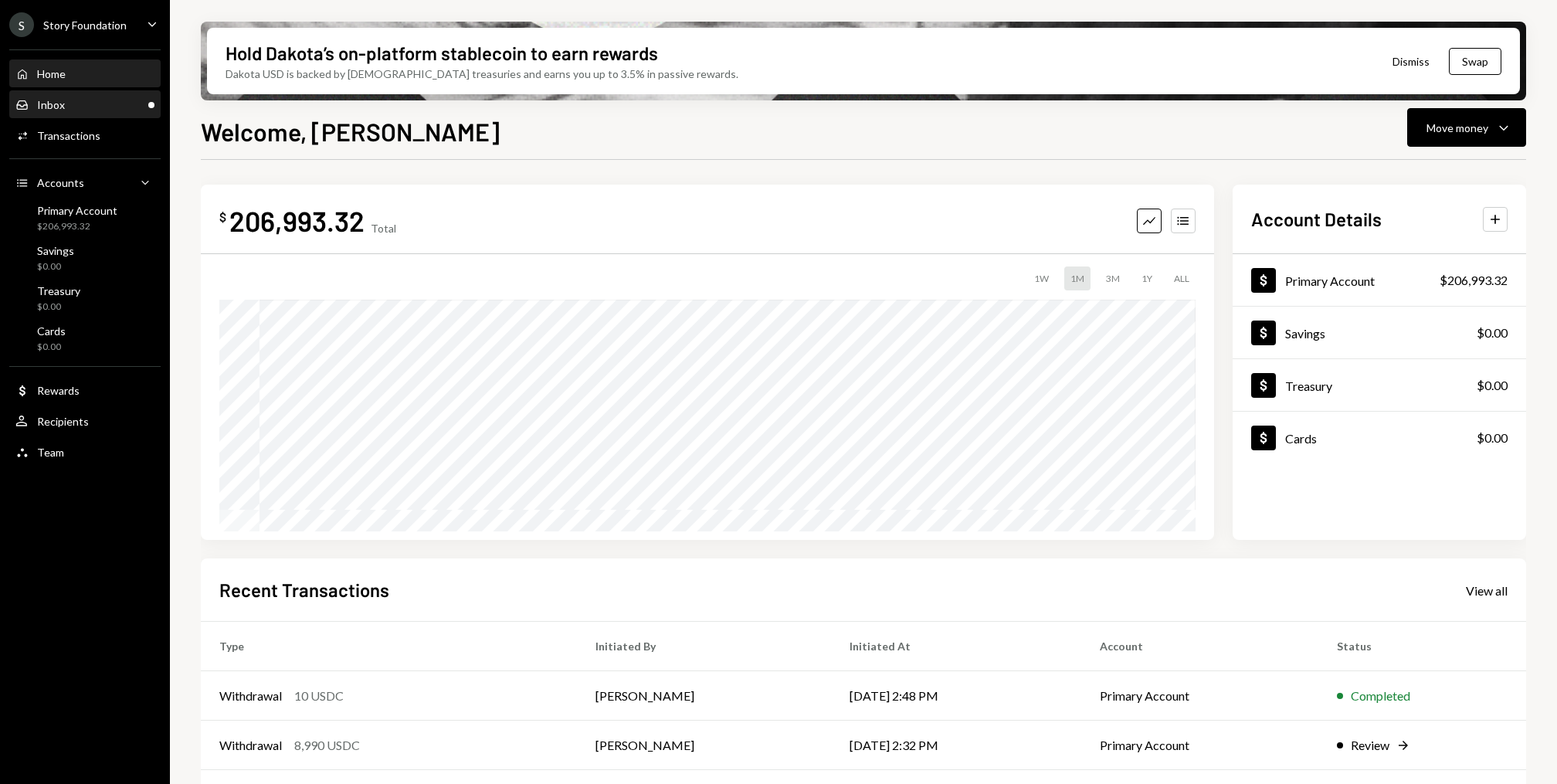
click at [40, 107] on div "Inbox" at bounding box center [51, 104] width 28 height 13
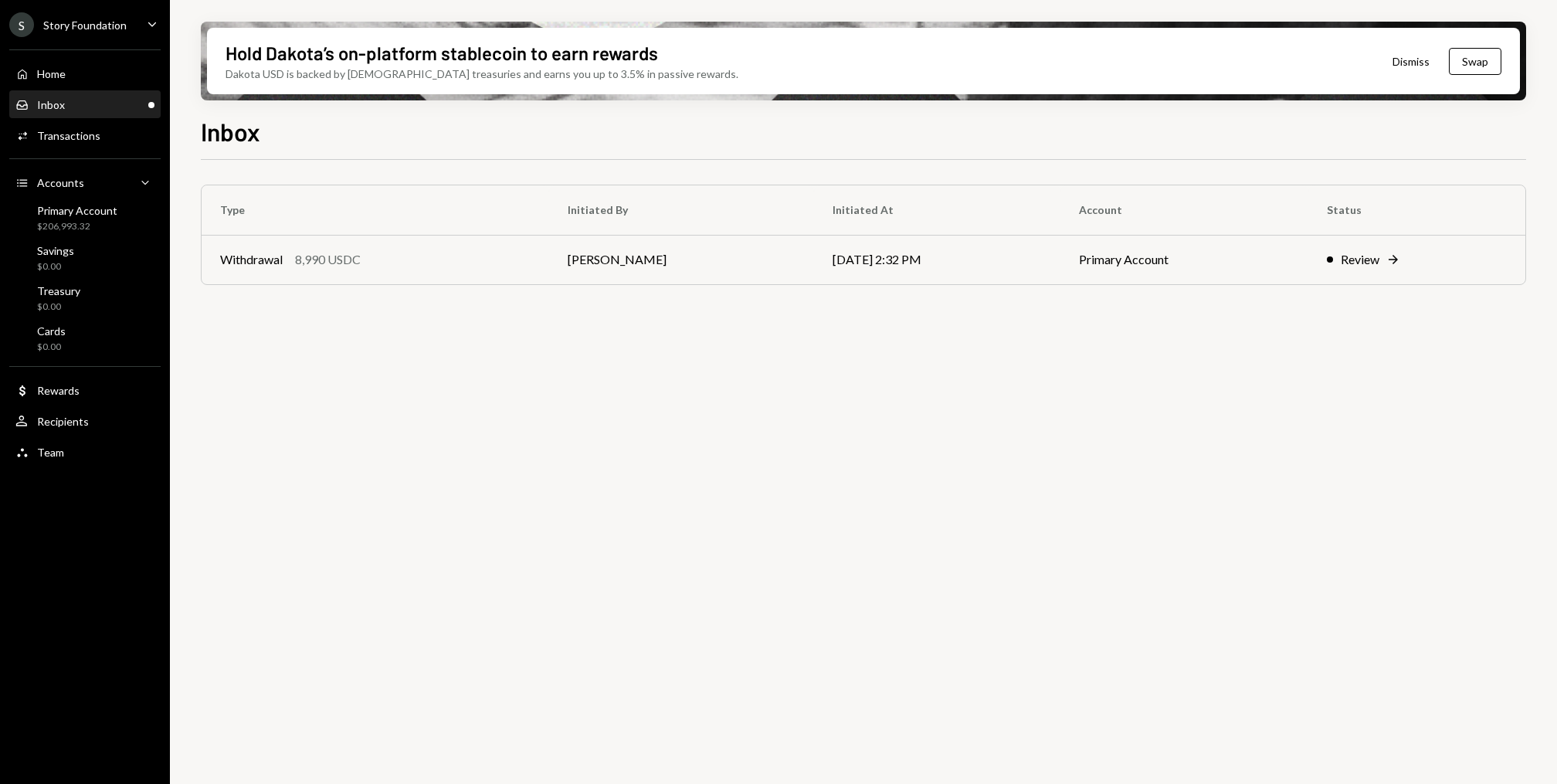
click at [136, 162] on div "Home Home Inbox Inbox Activities Transactions Accounts Accounts Caret Down Prim…" at bounding box center [84, 254] width 170 height 428
click at [128, 138] on div "Activities Transactions" at bounding box center [84, 135] width 139 height 14
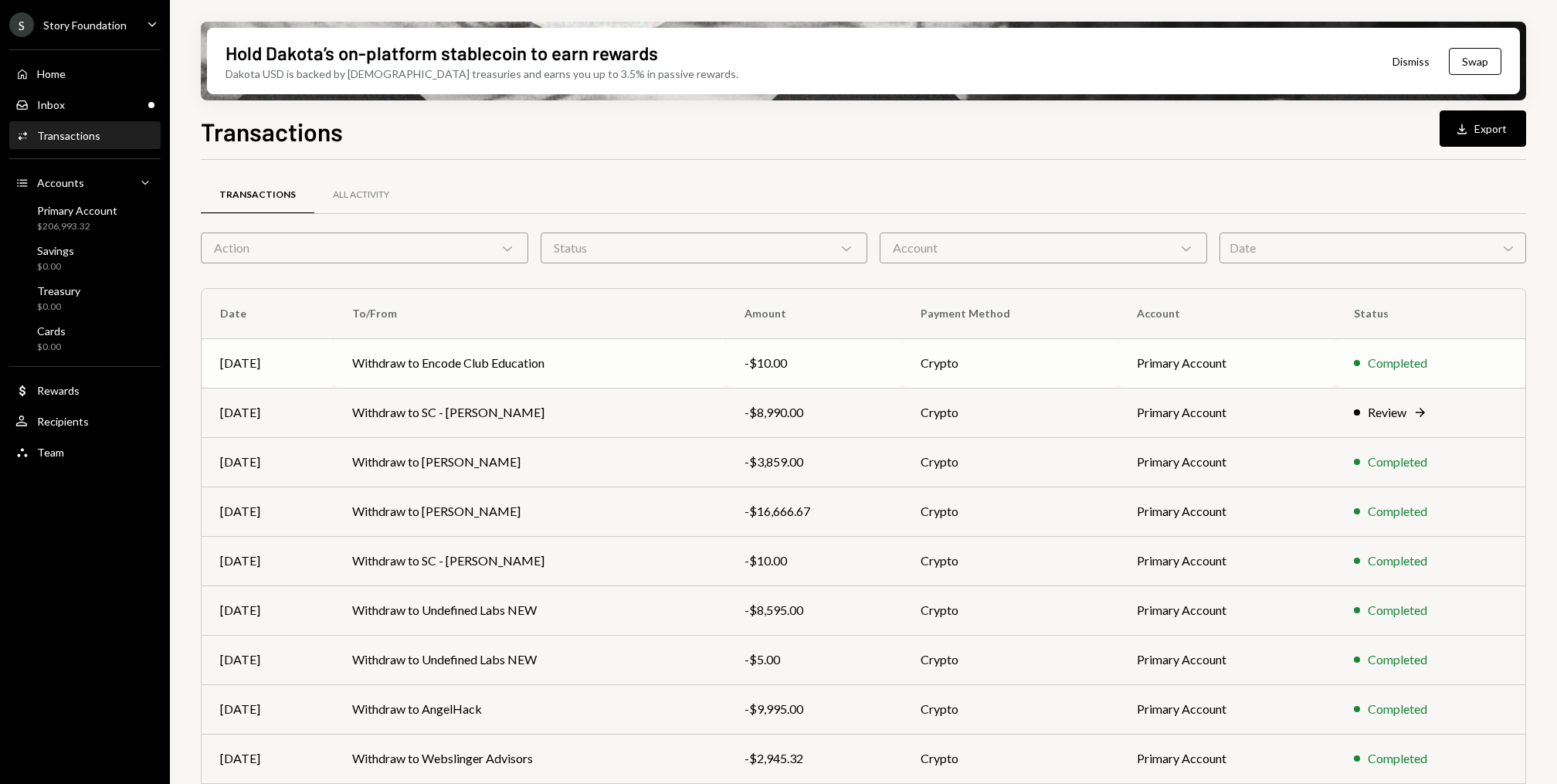
click at [482, 372] on td "Withdraw to Encode Club Education" at bounding box center [529, 363] width 392 height 49
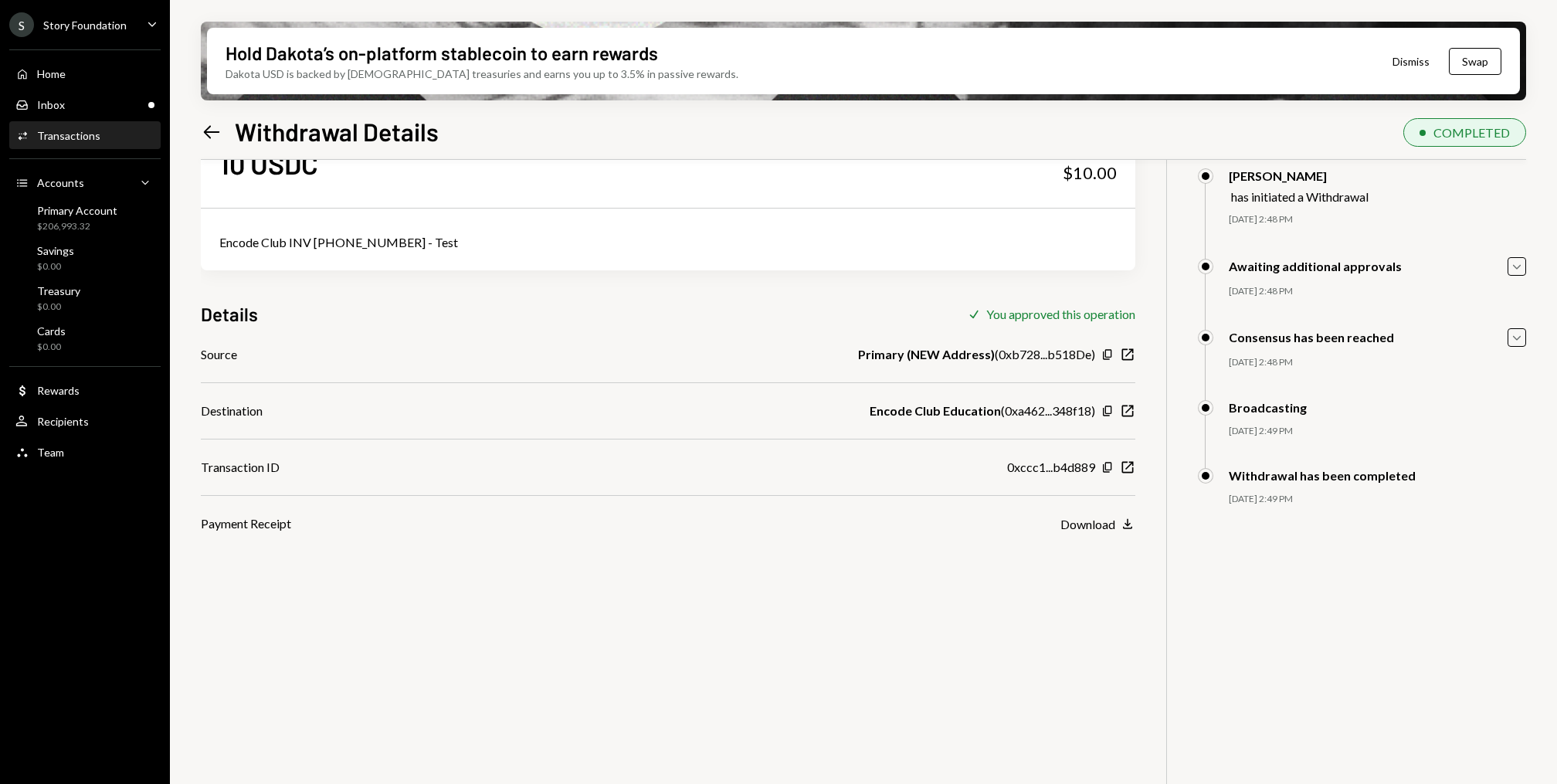
scroll to position [64, 0]
click at [1123, 470] on icon "New Window" at bounding box center [1127, 468] width 15 height 15
click at [1122, 464] on icon "New Window" at bounding box center [1127, 468] width 15 height 15
